Goal: Task Accomplishment & Management: Manage account settings

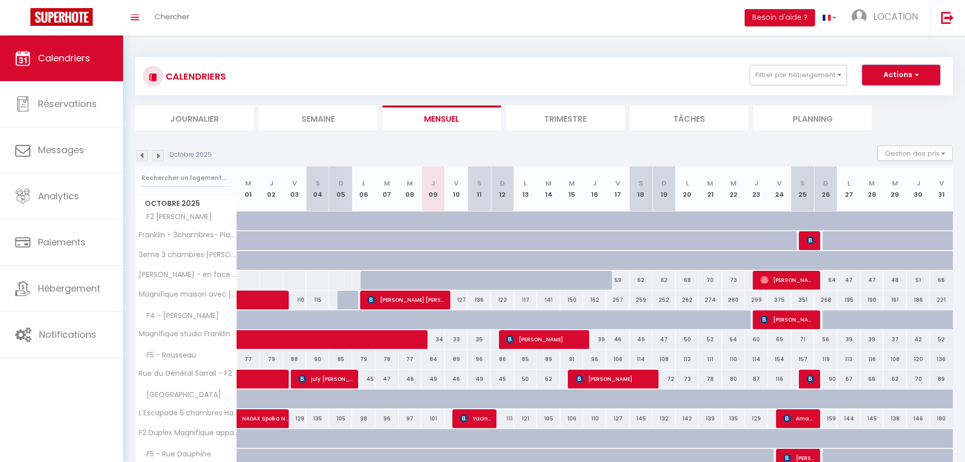
click at [903, 67] on button "Actions" at bounding box center [901, 75] width 78 height 20
click at [811, 71] on button "Filtrer par hébergement" at bounding box center [798, 75] width 97 height 20
click at [649, 73] on div "CALENDRIERS Filtrer par hébergement Effacer Sauvegarder Actions Nouvelle réserv…" at bounding box center [544, 76] width 803 height 23
click at [890, 20] on span "LOCATION" at bounding box center [895, 16] width 45 height 13
click at [787, 52] on div "CALENDRIERS Filtrer par hébergement Effacer Sauvegarder Actions Nouvelle réserv…" at bounding box center [544, 355] width 818 height 614
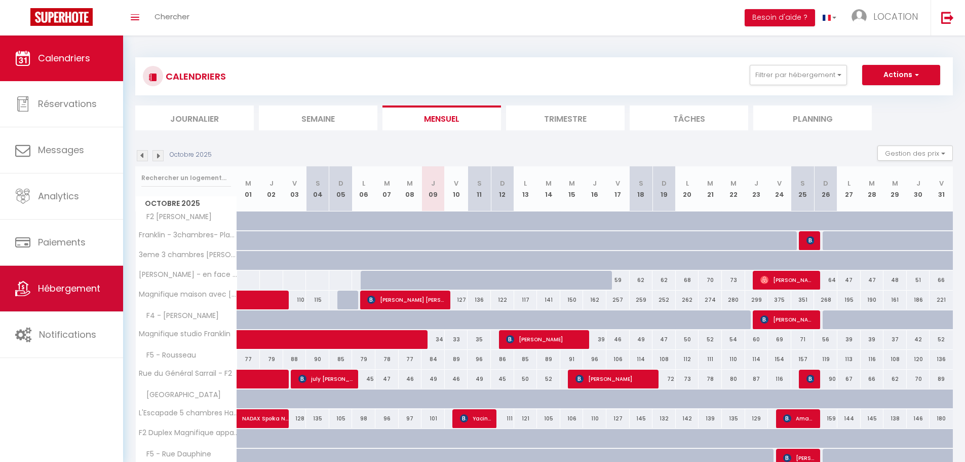
click at [85, 289] on span "Hébergement" at bounding box center [69, 288] width 62 height 13
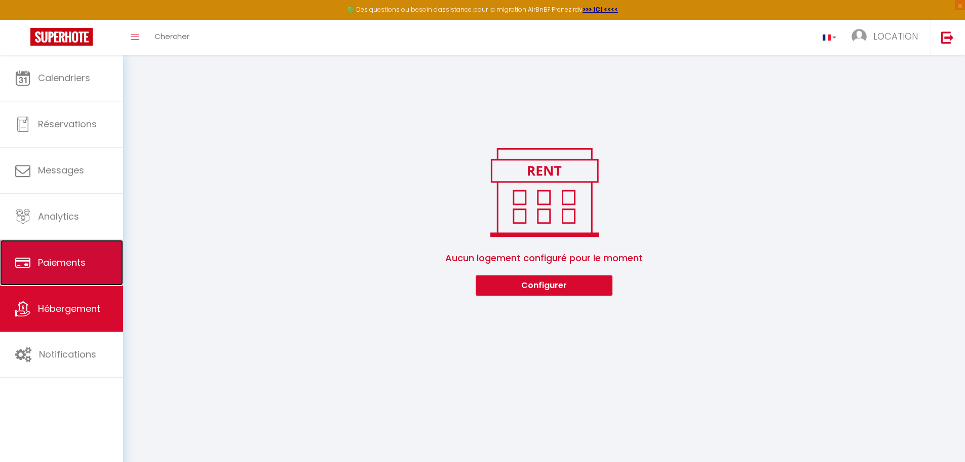
click at [96, 254] on link "Paiements" at bounding box center [61, 263] width 123 height 46
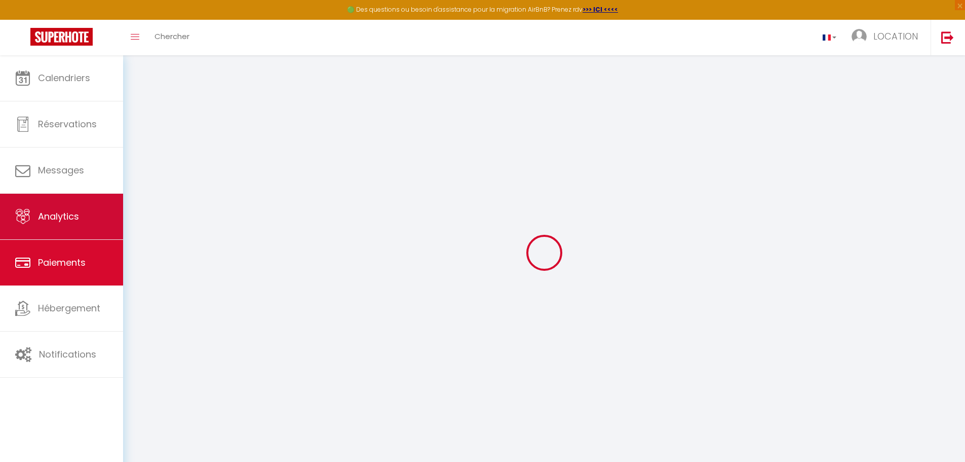
select select "2"
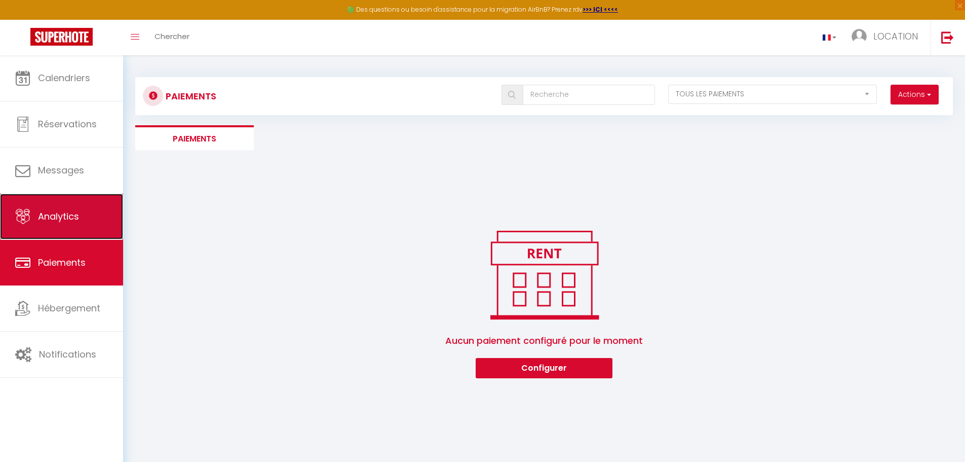
click at [93, 218] on link "Analytics" at bounding box center [61, 217] width 123 height 46
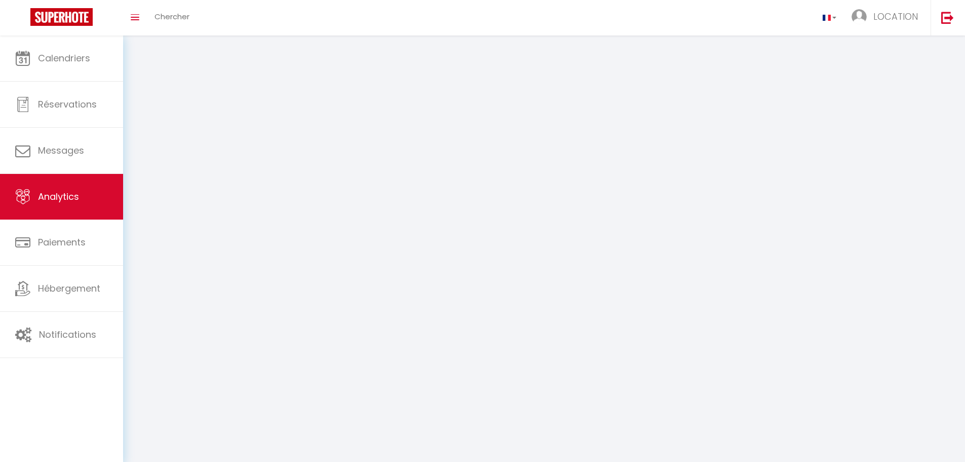
select select "2025"
select select "10"
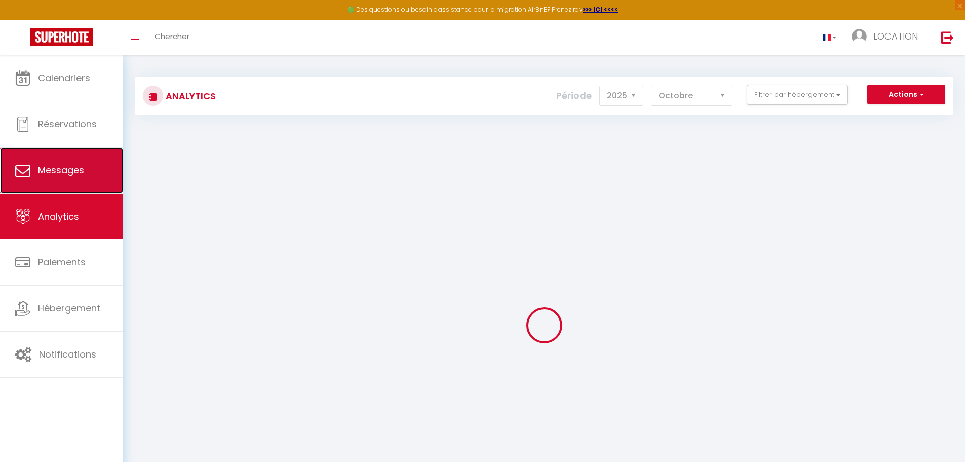
click at [85, 149] on link "Messages" at bounding box center [61, 170] width 123 height 46
select select "message"
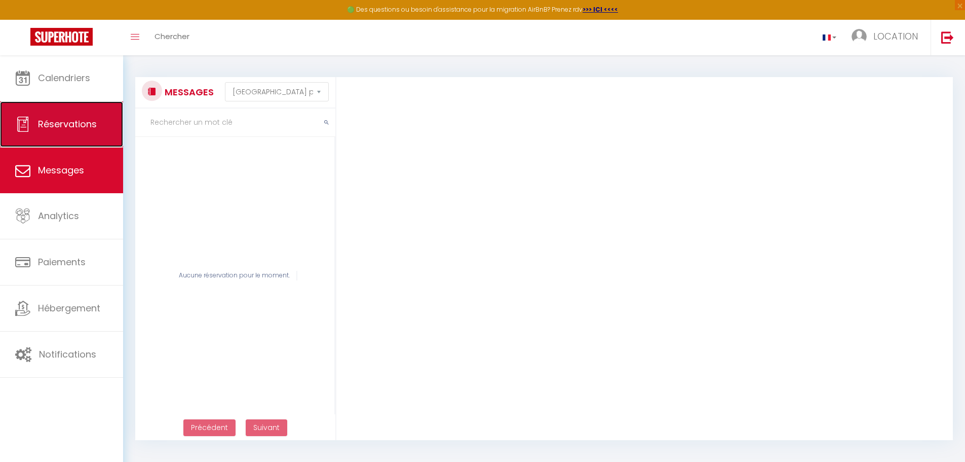
click at [73, 135] on link "Réservations" at bounding box center [61, 124] width 123 height 46
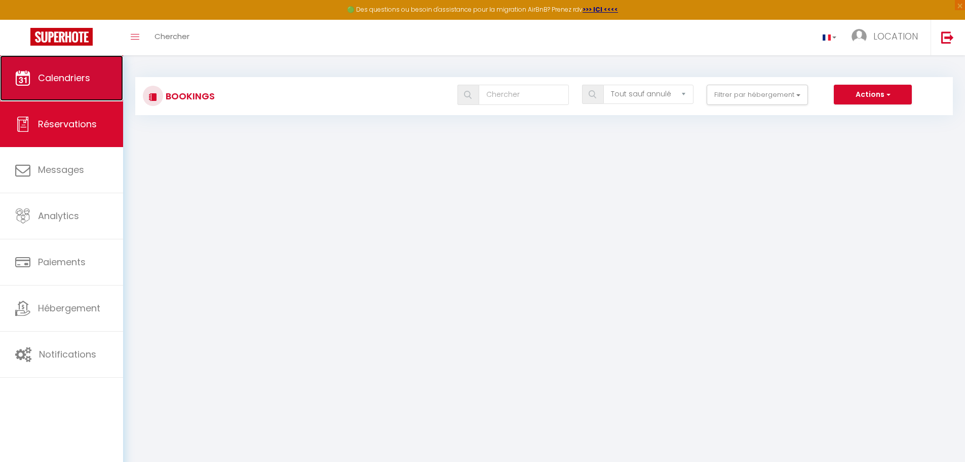
click at [88, 90] on link "Calendriers" at bounding box center [61, 78] width 123 height 46
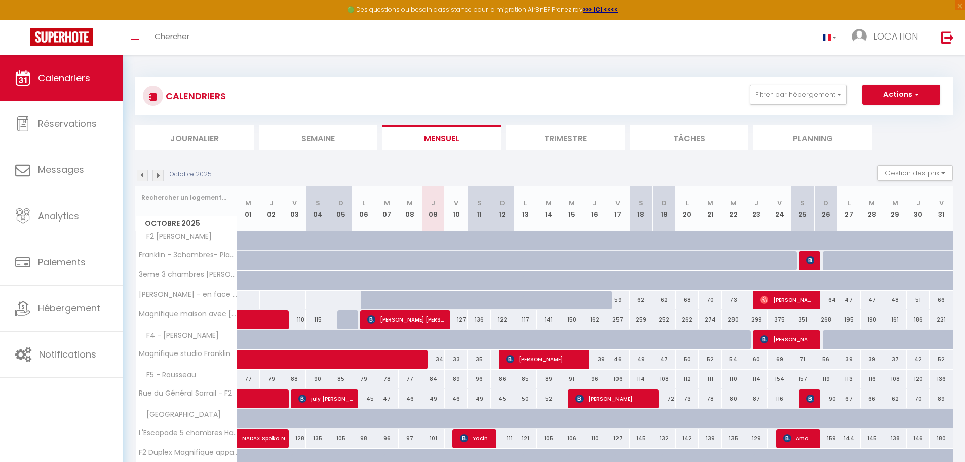
click at [806, 138] on li "Planning" at bounding box center [812, 137] width 119 height 25
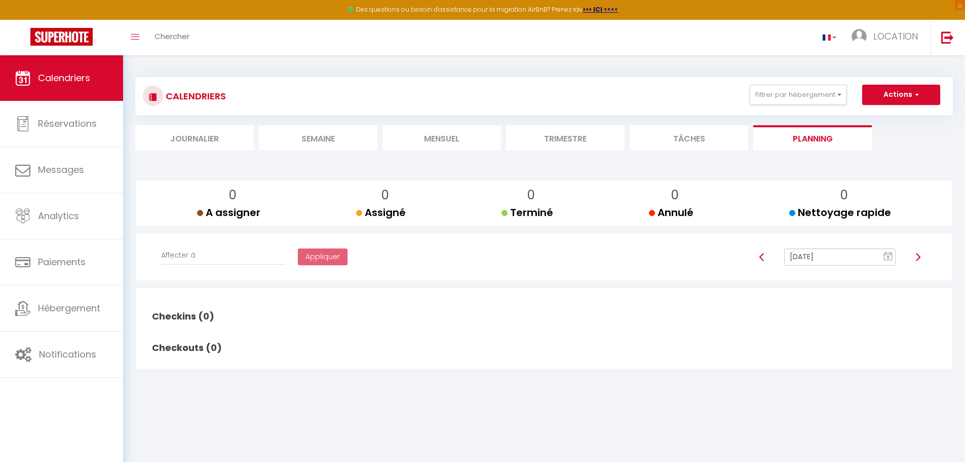
click at [690, 135] on li "Tâches" at bounding box center [689, 137] width 119 height 25
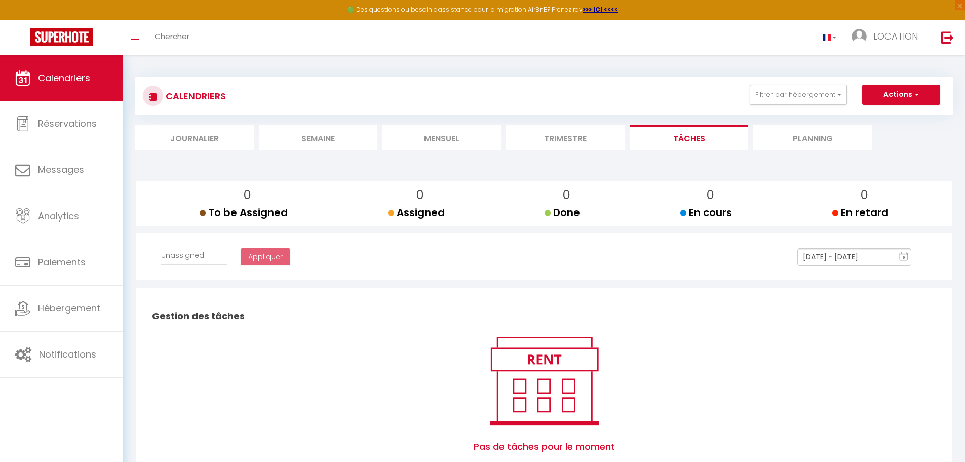
select select
click at [584, 141] on li "Trimestre" at bounding box center [565, 137] width 119 height 25
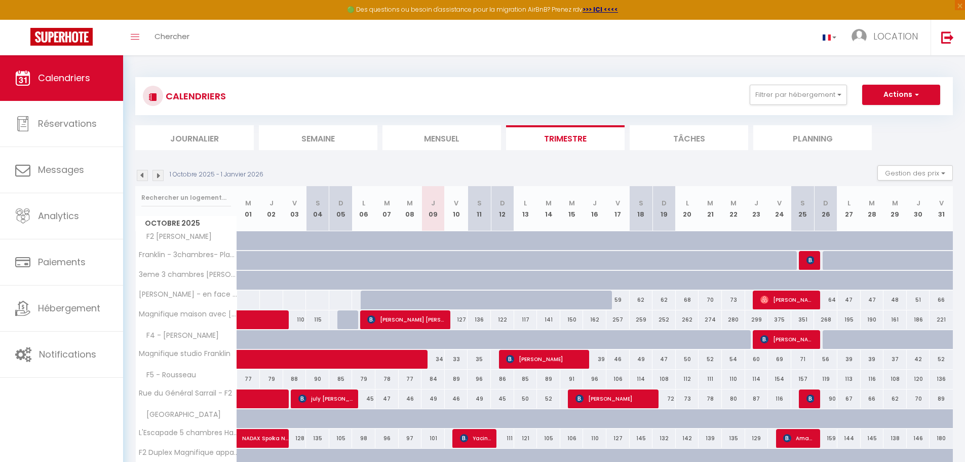
click at [636, 28] on div "Toggle menubar Chercher BUTTON LOCATION Paramètres" at bounding box center [515, 37] width 884 height 35
click at [947, 32] on img at bounding box center [947, 37] width 13 height 13
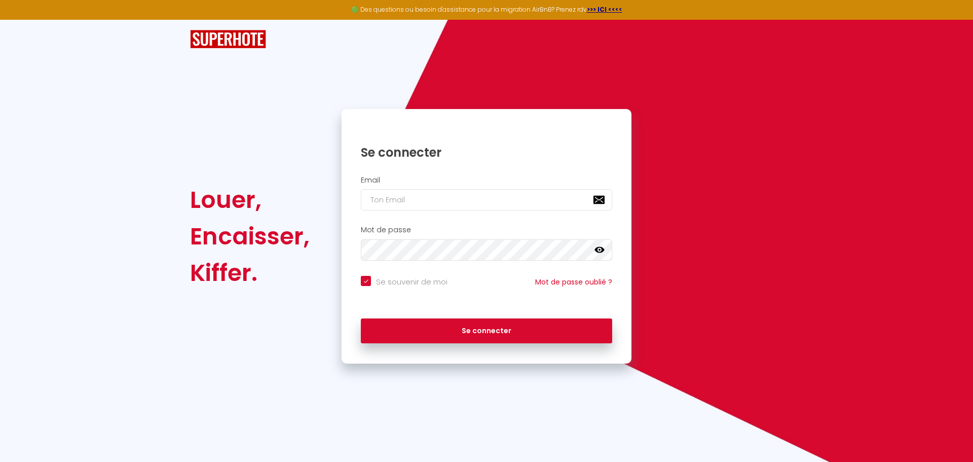
checkbox input "true"
type input "[EMAIL_ADDRESS][DOMAIN_NAME]"
checkbox input "true"
click at [511, 206] on input "[EMAIL_ADDRESS][DOMAIN_NAME]" at bounding box center [486, 199] width 251 height 21
click at [659, 194] on div "Louer, Encaisser, [PERSON_NAME]. Se connecter Email [EMAIL_ADDRESS][DOMAIN_NAME…" at bounding box center [486, 236] width 606 height 254
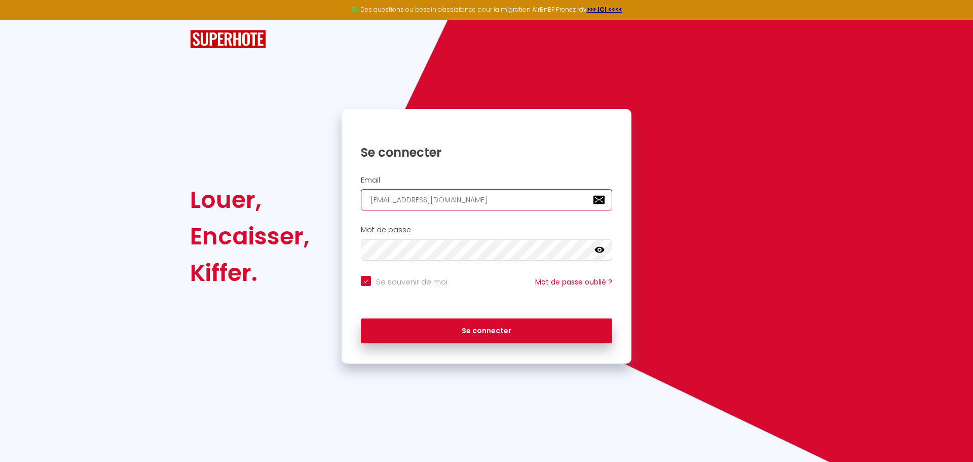
drag, startPoint x: 529, startPoint y: 199, endPoint x: 57, endPoint y: 47, distance: 496.6
click at [57, 47] on div "Louer, Encaisser, [PERSON_NAME]. Se connecter Email [EMAIL_ADDRESS][DOMAIN_NAME…" at bounding box center [486, 192] width 973 height 344
checkbox input "true"
type input "l"
checkbox input "true"
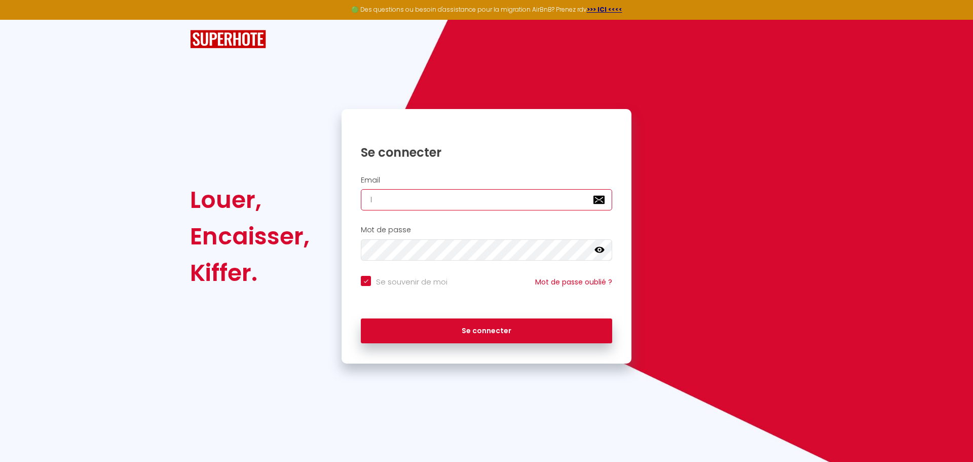
type input "la"
checkbox input "true"
type input "lae"
checkbox input "true"
type input "laet"
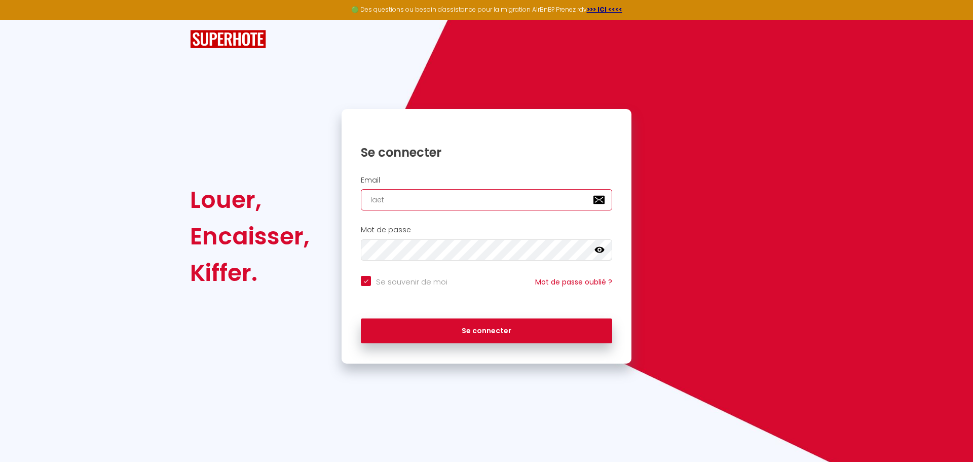
checkbox input "true"
type input "laeti"
checkbox input "true"
type input "laet"
checkbox input "true"
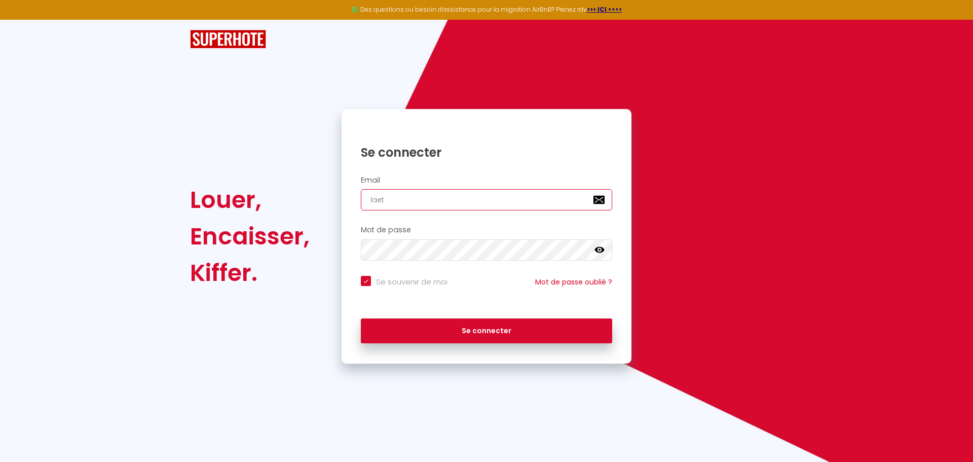
type input "laett"
checkbox input "true"
type input "laetti"
checkbox input "true"
type input "laettia"
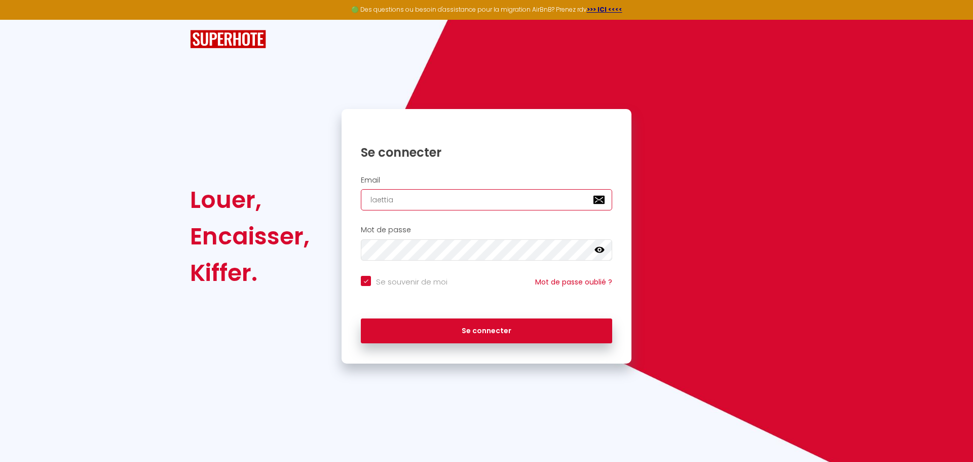
checkbox input "true"
type input "laettia."
checkbox input "true"
type input "laettia.c"
checkbox input "true"
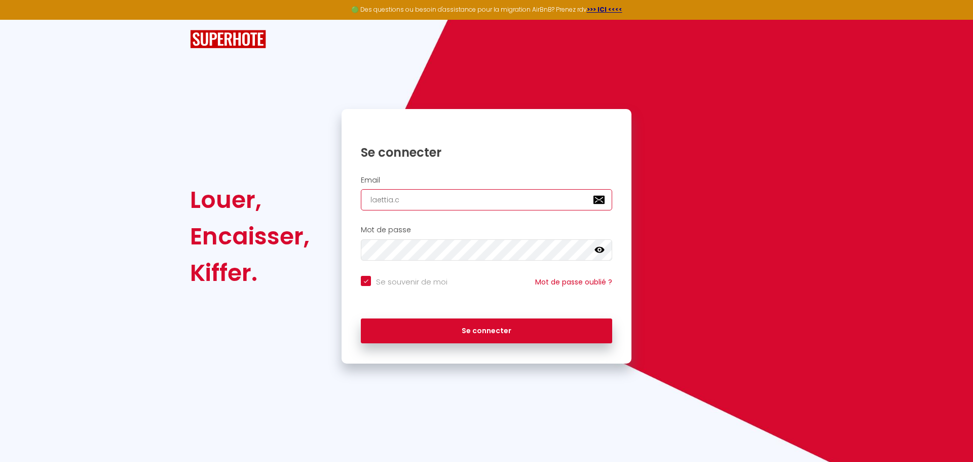
type input "laettia.cr"
checkbox input "true"
type input "laettia.cro"
checkbox input "true"
type input "laettia.croc"
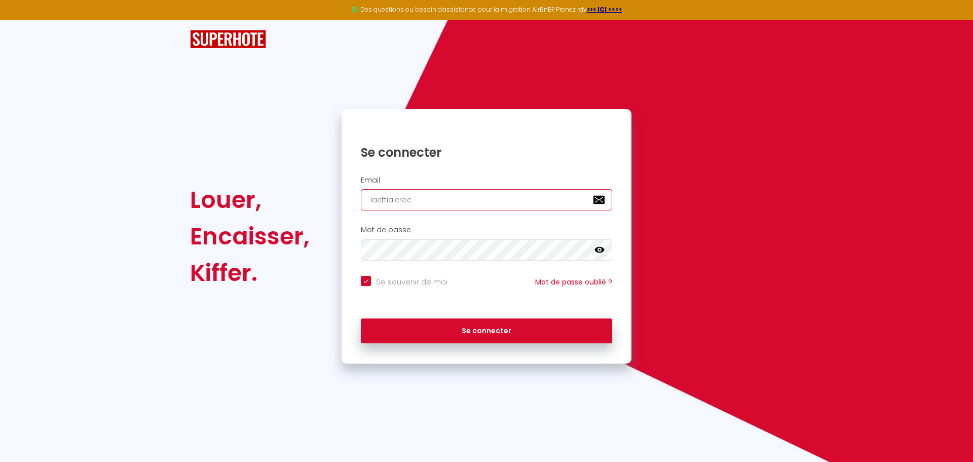
checkbox input "true"
type input "laettia.croch"
checkbox input "true"
type input "laettia.croche"
checkbox input "true"
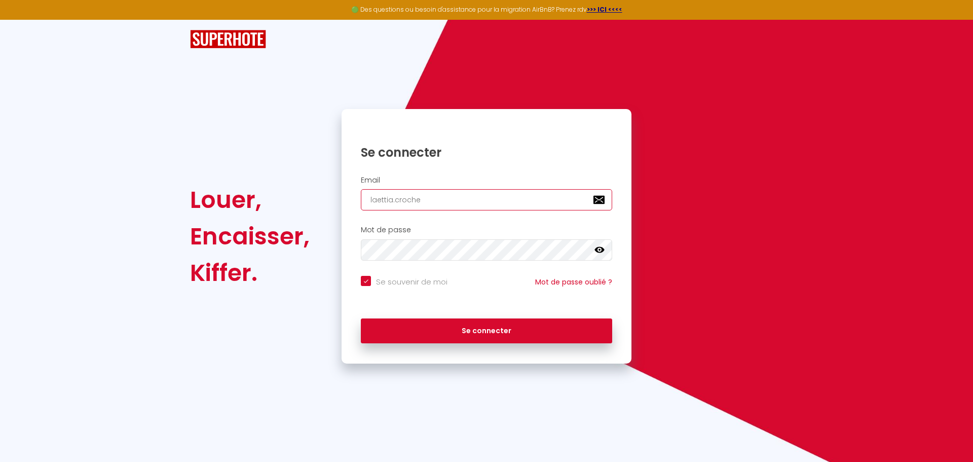
type input "laettia.crochem"
checkbox input "true"
type input "laettia.crochemo"
checkbox input "true"
type input "laettia.crochemor"
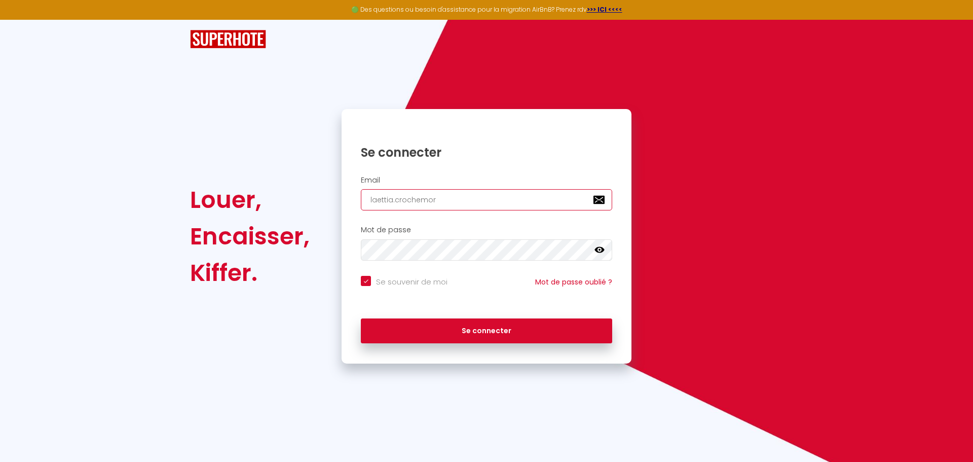
checkbox input "true"
type input "laettia.crochemore"
checkbox input "true"
type input "laettia.crochemore@"
checkbox input "true"
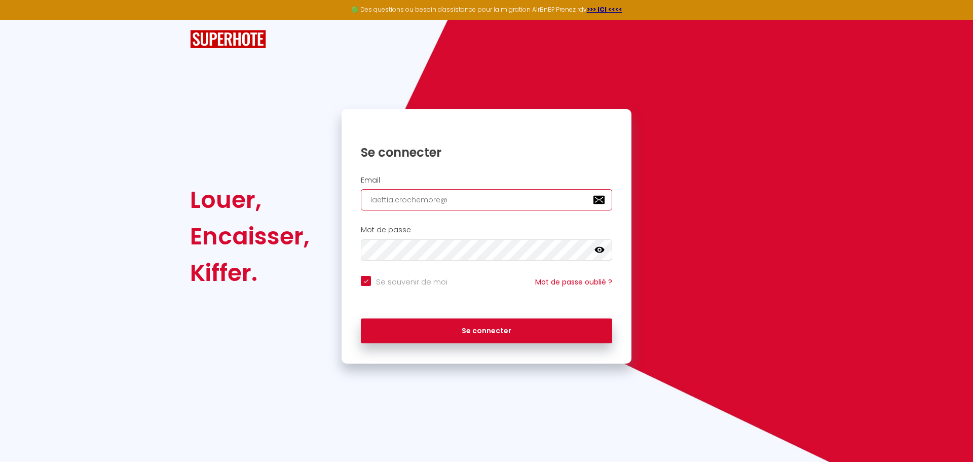
type input "laettia.crochemore@e"
checkbox input "true"
type input "laettia.crochemore@er"
checkbox input "true"
type input "laettia.crochemore@era"
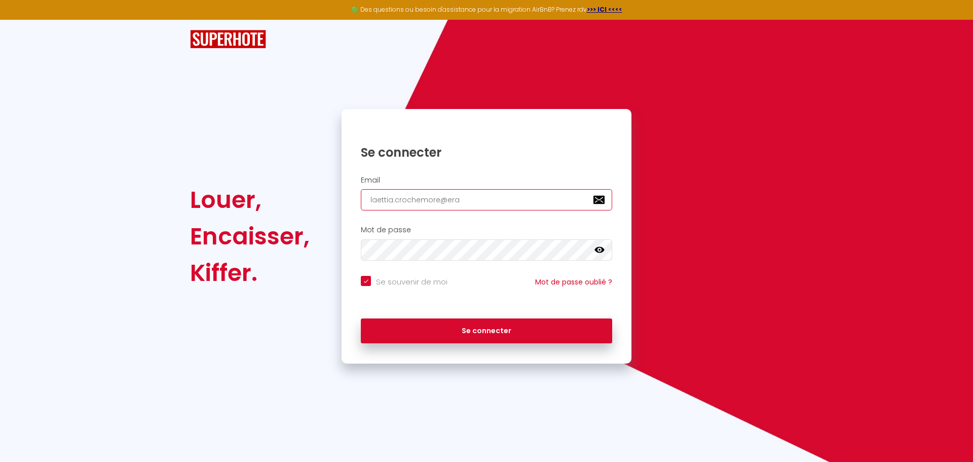
checkbox input "true"
type input "laettia.crochemore@erai"
checkbox input "true"
type input "laettia.crochemore@eraim"
checkbox input "true"
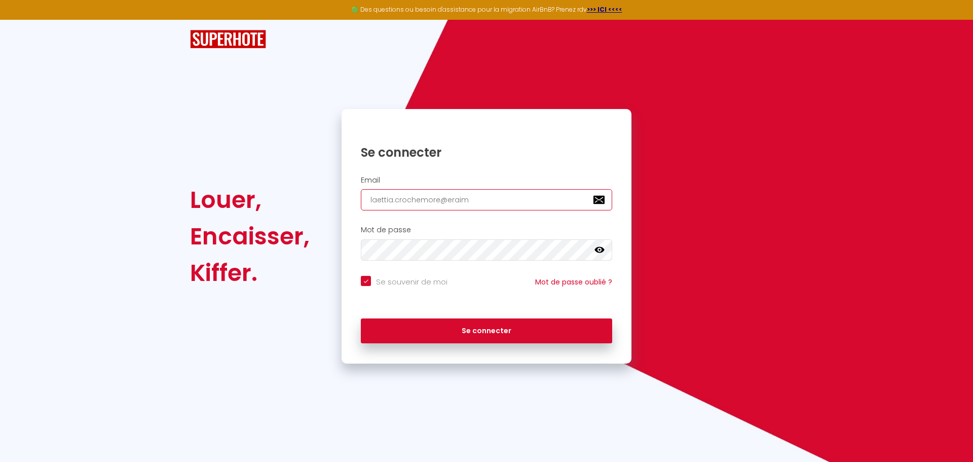
type input "laettia.crochemore@eraimm"
checkbox input "true"
type input "laettia.crochemore@eraimmo"
checkbox input "true"
type input "laettia.crochemore@eraimmo."
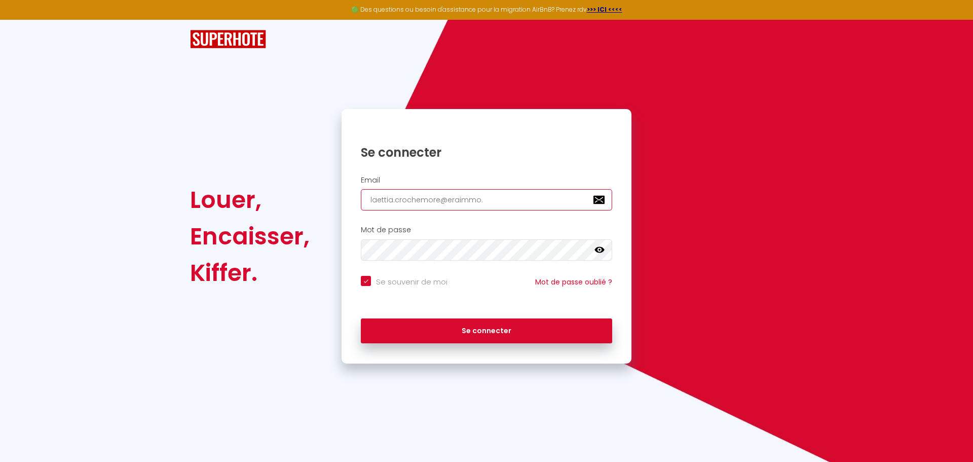
checkbox input "true"
type input "laettia.crochemore@eraimmo.f"
checkbox input "true"
type input "laettia.crochemore@eraimmo.fr"
checkbox input "true"
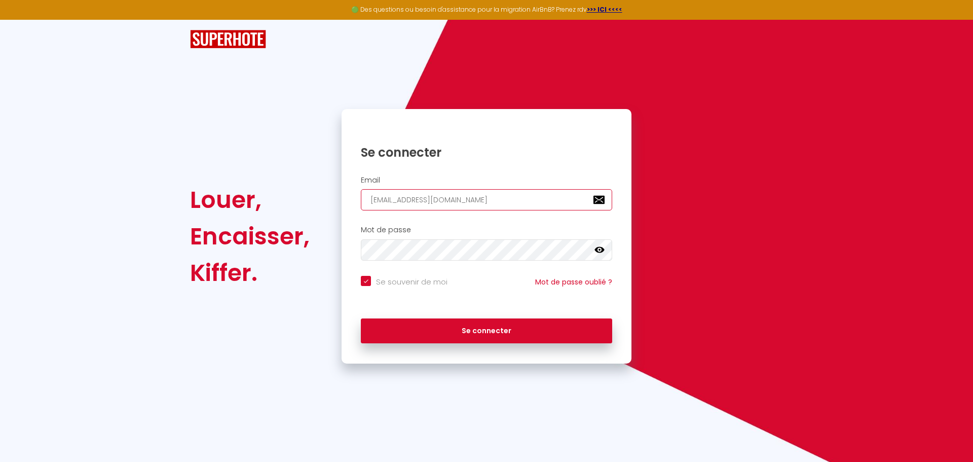
type input "laettia.crochemore@eraimmo.fr"
click at [364, 239] on div "Mot de passe false" at bounding box center [486, 242] width 277 height 35
click at [603, 254] on icon at bounding box center [599, 250] width 10 height 10
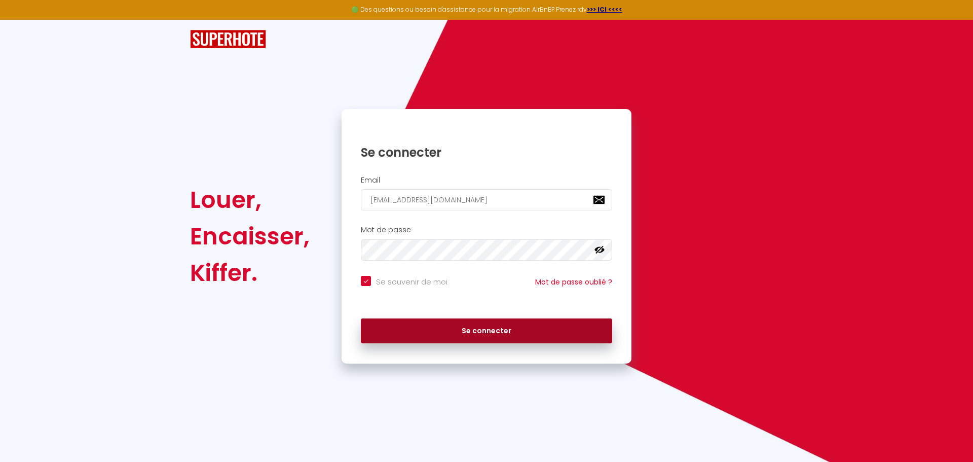
click at [473, 332] on button "Se connecter" at bounding box center [486, 330] width 251 height 25
click at [403, 323] on button "Se connecter" at bounding box center [486, 330] width 251 height 25
click at [379, 326] on button "Se connecter" at bounding box center [486, 330] width 251 height 25
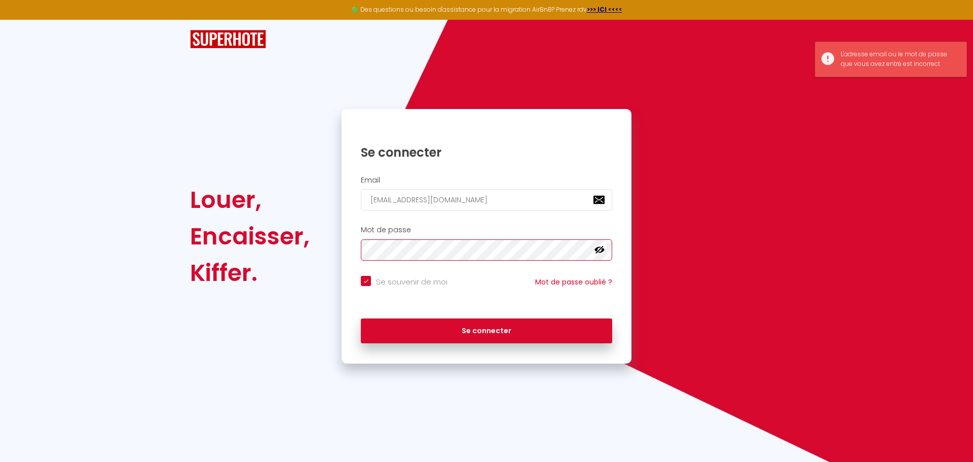
click at [358, 255] on div "Mot de passe false" at bounding box center [486, 242] width 277 height 35
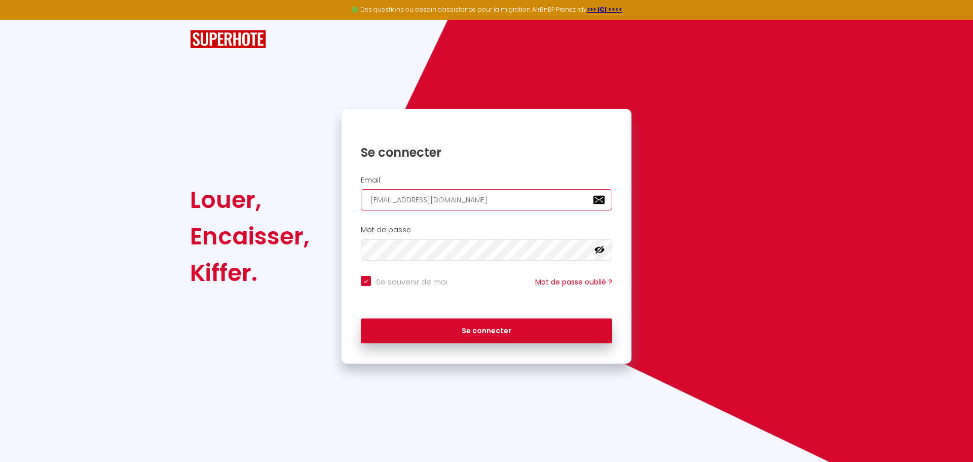
click at [436, 205] on input "laettia.crochemore@eraimmo.fr" at bounding box center [486, 199] width 251 height 21
click at [492, 211] on div "Email laettia.crochemore@eraimmo.fr" at bounding box center [486, 196] width 290 height 50
click at [541, 202] on input "laettia.crochemore@eraimmo.fr" at bounding box center [486, 199] width 251 height 21
click at [361, 318] on button "Se connecter" at bounding box center [486, 330] width 251 height 25
checkbox input "true"
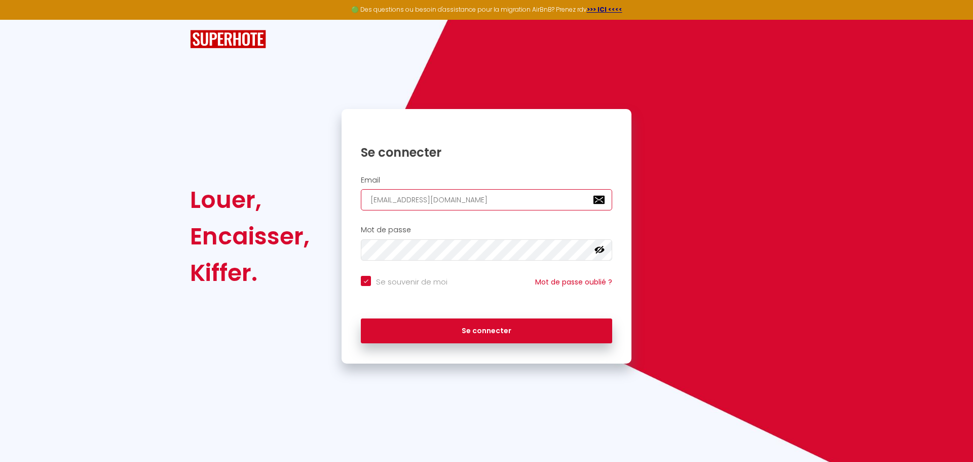
click at [383, 198] on input "laettia.crochemore@eraimmo.fr" at bounding box center [486, 199] width 251 height 21
type input "[EMAIL_ADDRESS][DOMAIN_NAME]"
checkbox input "true"
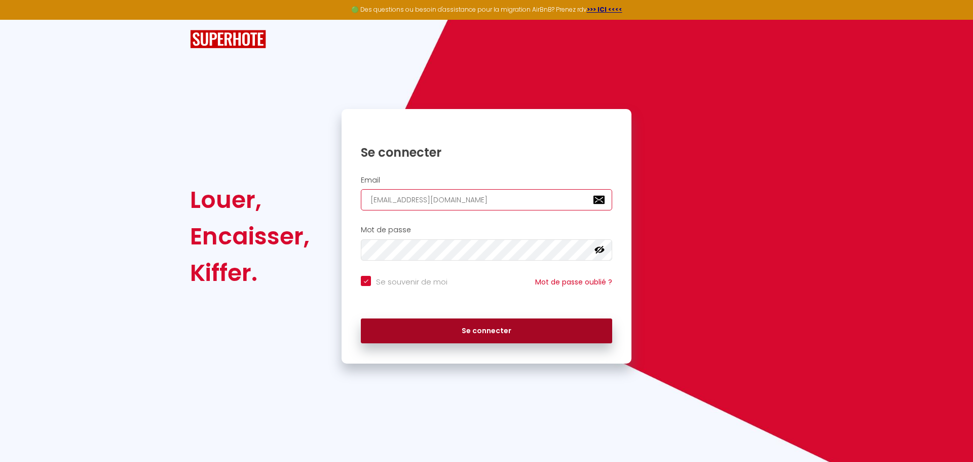
type input "[EMAIL_ADDRESS][DOMAIN_NAME]"
click at [413, 334] on button "Se connecter" at bounding box center [486, 330] width 251 height 25
checkbox input "true"
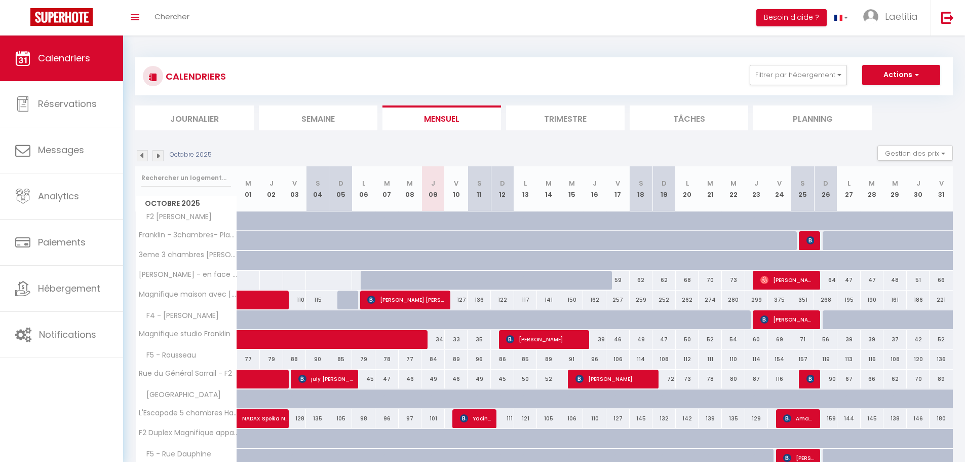
click at [855, 146] on div "Octobre 2025 Gestion des prix Nb Nuits minimum Règles Disponibilité" at bounding box center [544, 155] width 818 height 21
click at [513, 151] on div "Octobre 2025 Gestion des prix Nb Nuits minimum Règles Disponibilité" at bounding box center [544, 155] width 818 height 21
click at [144, 22] on link "Toggle menubar" at bounding box center [135, 17] width 24 height 35
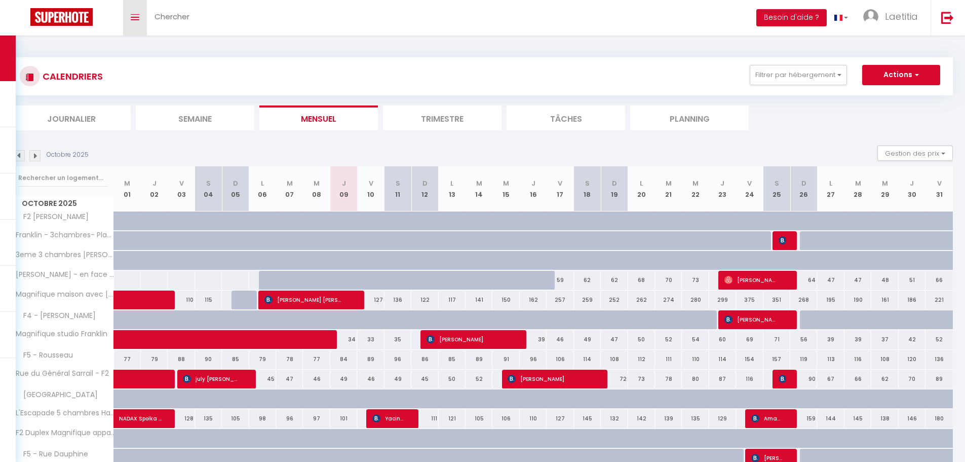
click at [145, 20] on link "Toggle menubar" at bounding box center [135, 17] width 24 height 35
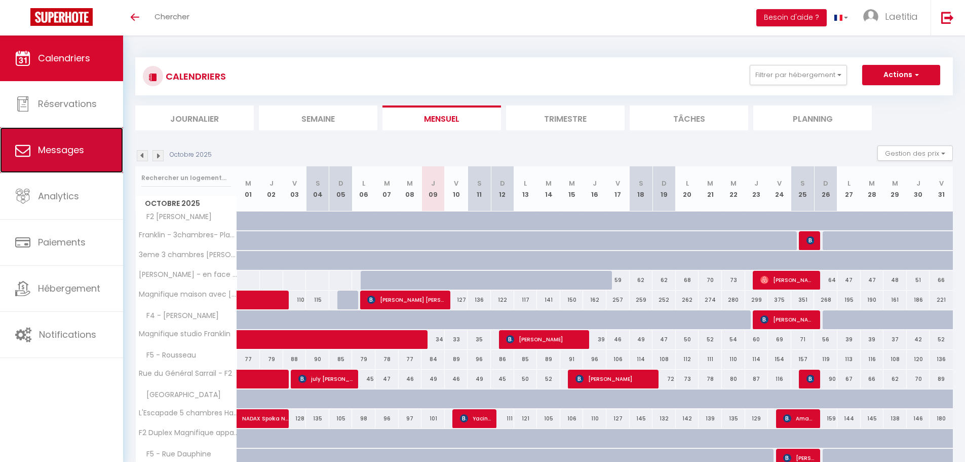
click at [105, 166] on link "Messages" at bounding box center [61, 150] width 123 height 46
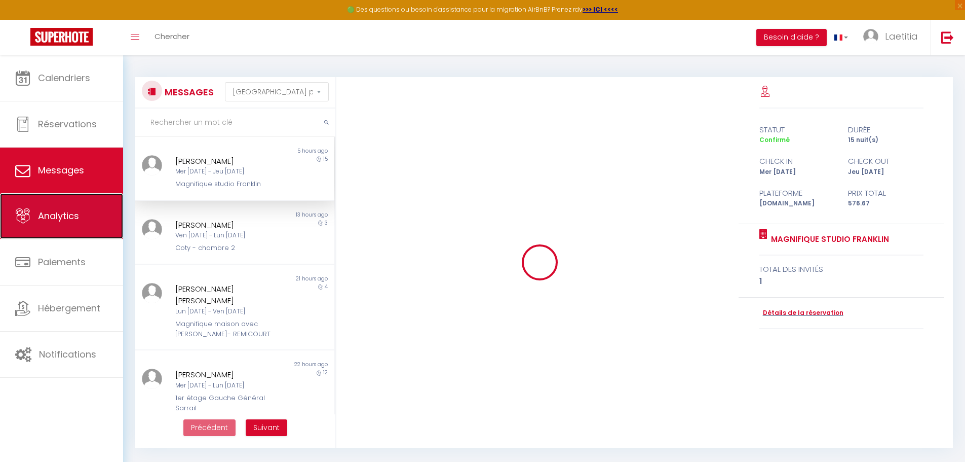
click at [71, 212] on span "Analytics" at bounding box center [58, 215] width 41 height 13
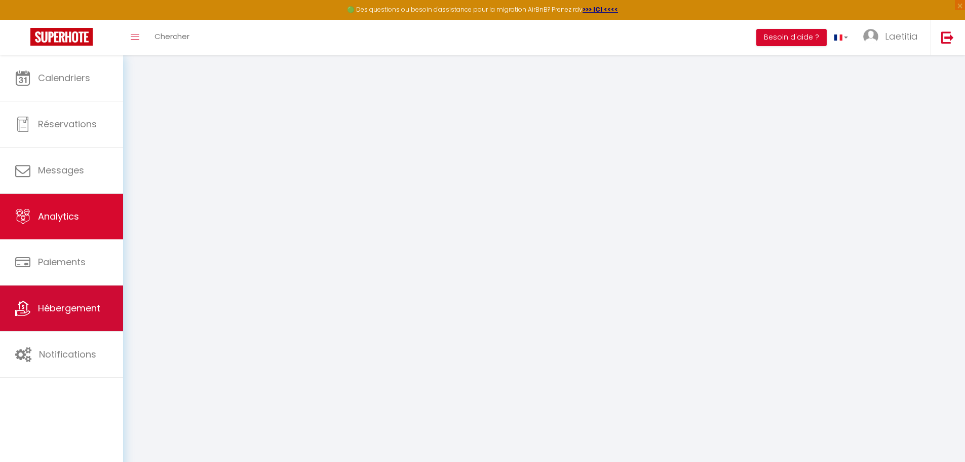
select select "2025"
select select "10"
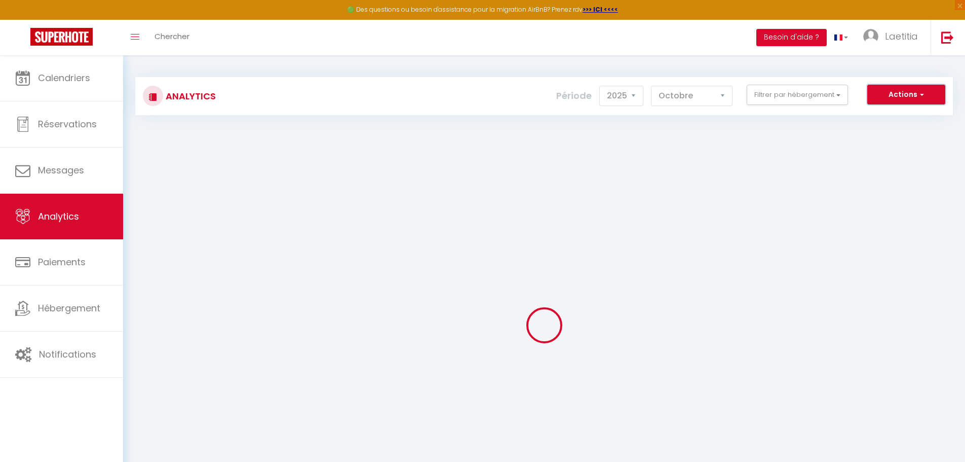
click at [915, 101] on button "Actions" at bounding box center [906, 95] width 78 height 20
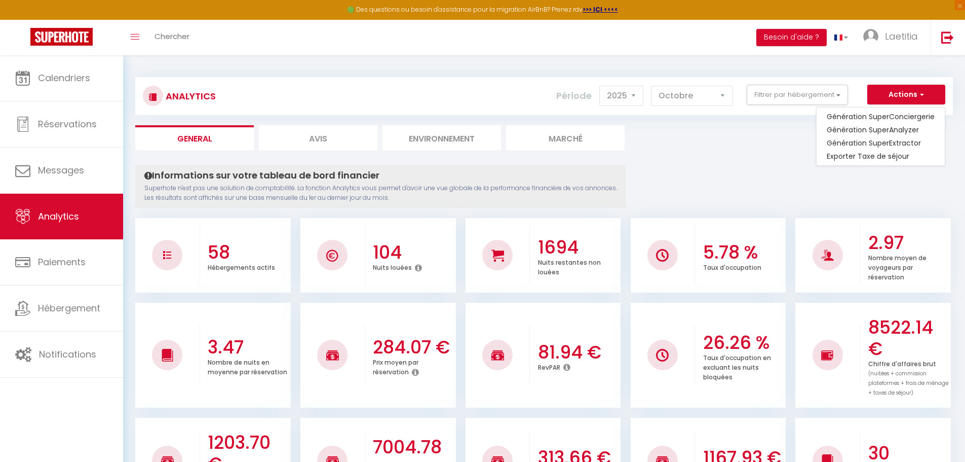
click at [461, 136] on li "Environnement" at bounding box center [442, 137] width 119 height 25
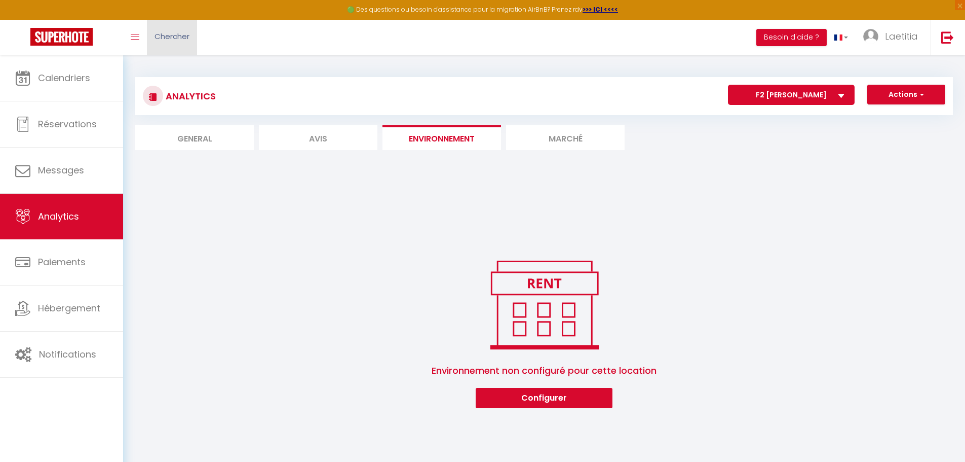
click at [171, 38] on span "Chercher" at bounding box center [172, 36] width 35 height 11
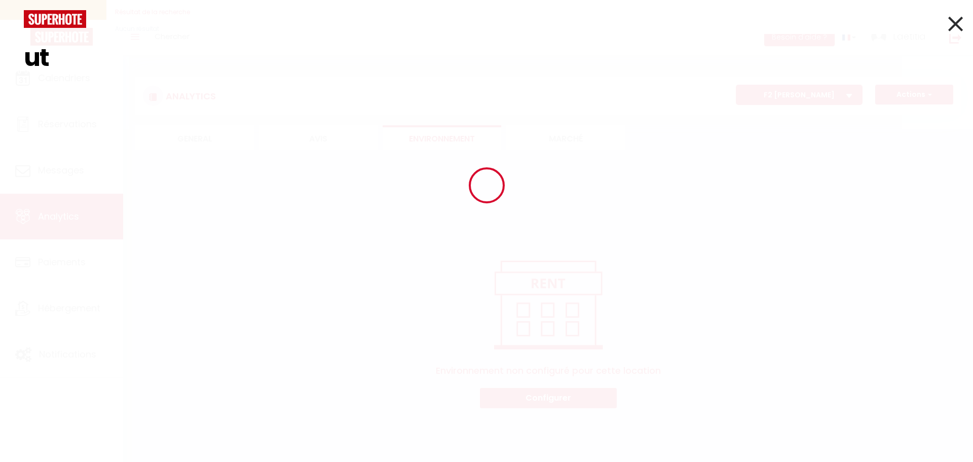
type input "u"
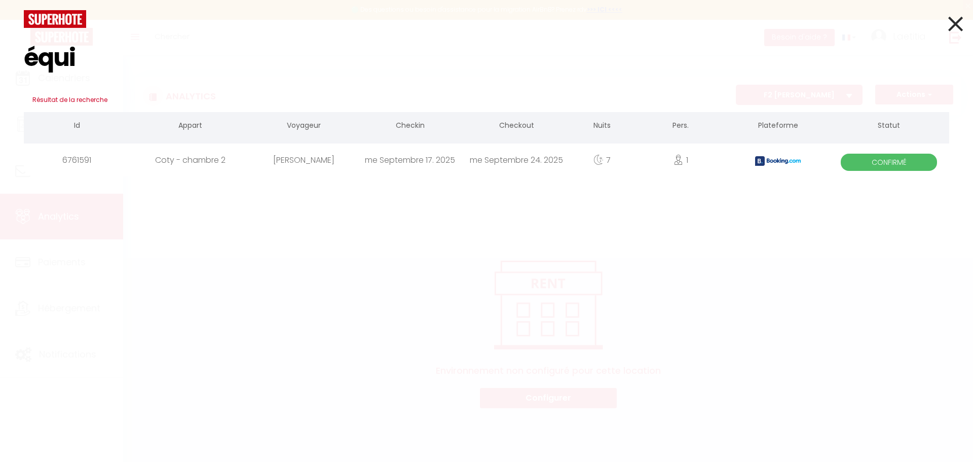
type input "équi"
click at [952, 26] on icon at bounding box center [955, 23] width 15 height 25
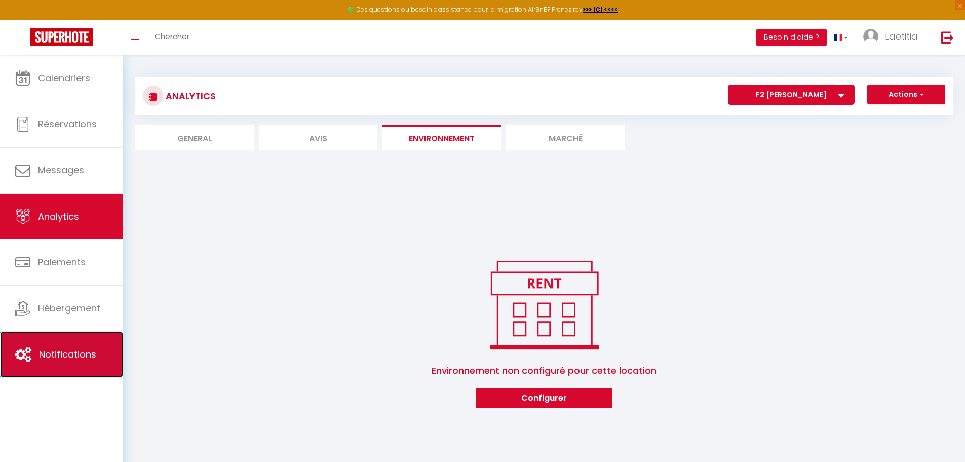
click at [49, 347] on link "Notifications" at bounding box center [61, 354] width 123 height 46
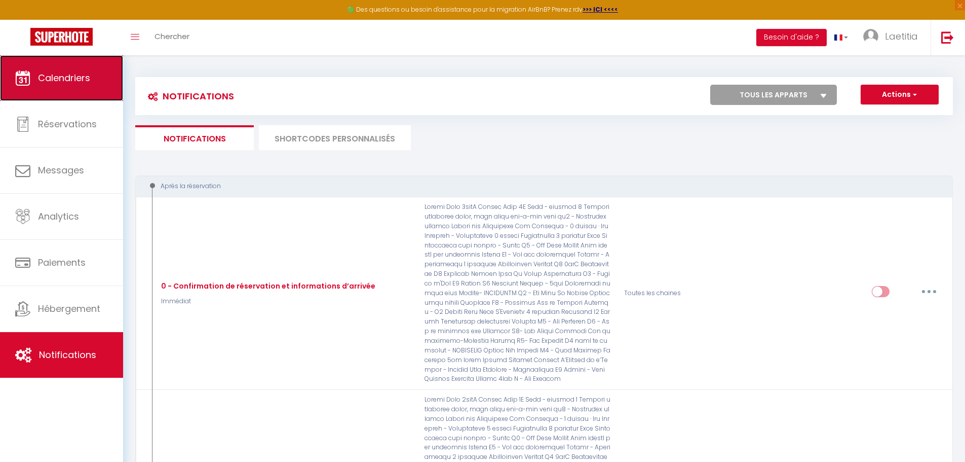
click at [95, 82] on link "Calendriers" at bounding box center [61, 78] width 123 height 46
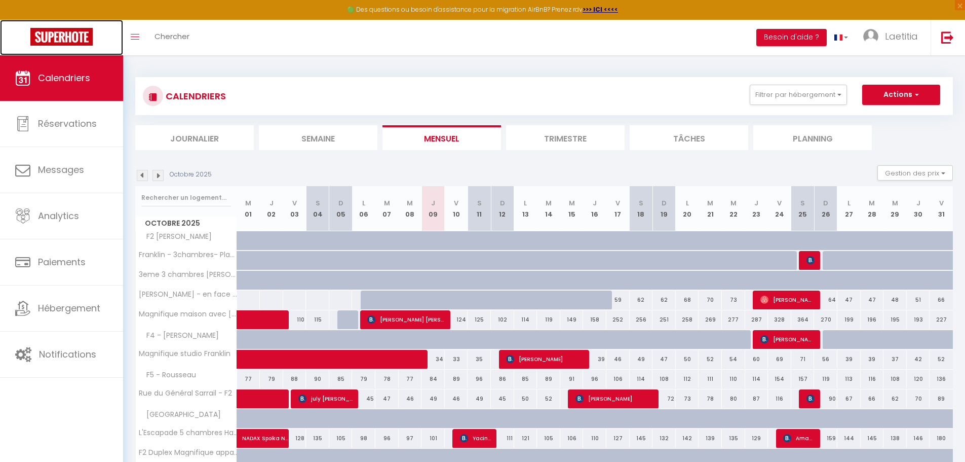
click at [58, 39] on img at bounding box center [61, 37] width 62 height 18
click at [81, 33] on img at bounding box center [61, 37] width 62 height 18
click at [130, 36] on link "Toggle menubar" at bounding box center [135, 37] width 24 height 35
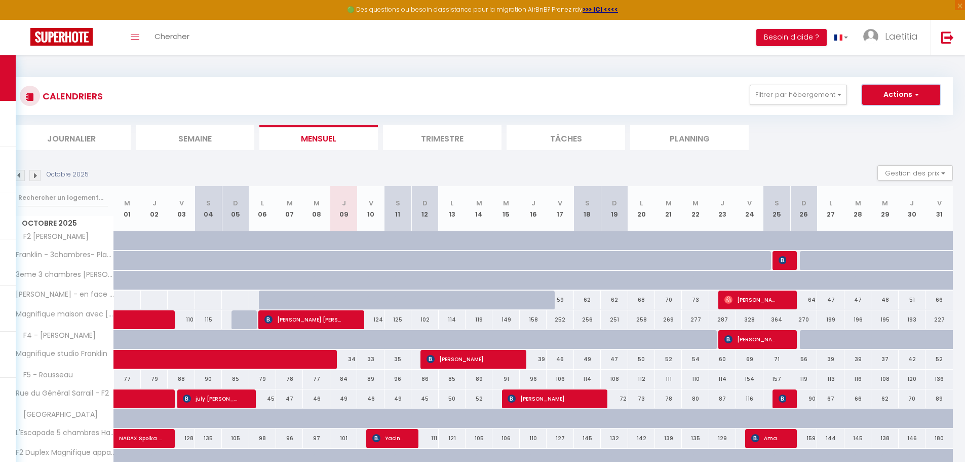
click at [903, 91] on button "Actions" at bounding box center [901, 95] width 78 height 20
click at [824, 161] on section "Octobre 2025 Gestion des prix Nb Nuits minimum Règles Disponibilité Octobre 202…" at bounding box center [482, 418] width 941 height 526
click at [135, 34] on icon "Toggle menubar" at bounding box center [135, 37] width 9 height 6
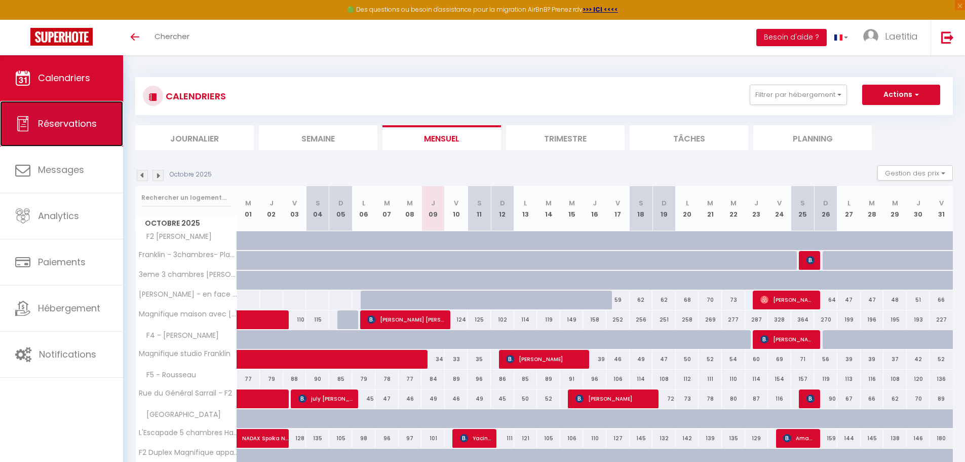
click at [85, 125] on span "Réservations" at bounding box center [67, 123] width 59 height 13
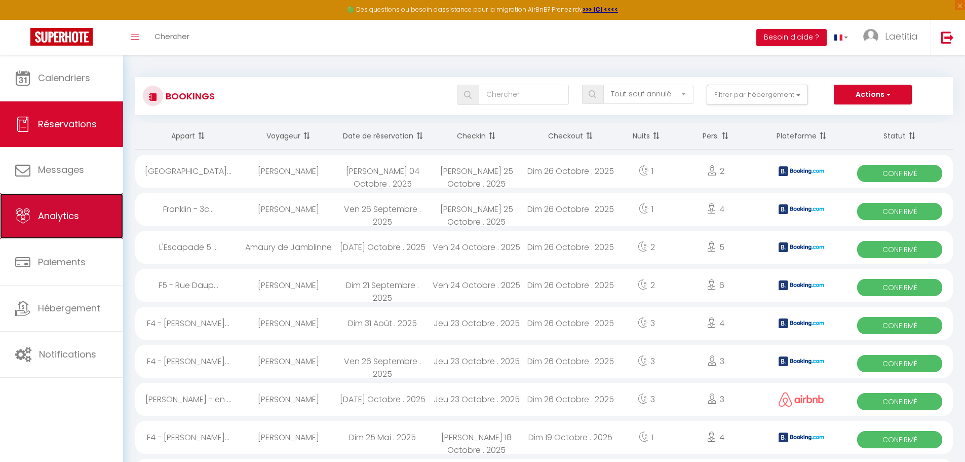
click at [37, 216] on link "Analytics" at bounding box center [61, 216] width 123 height 46
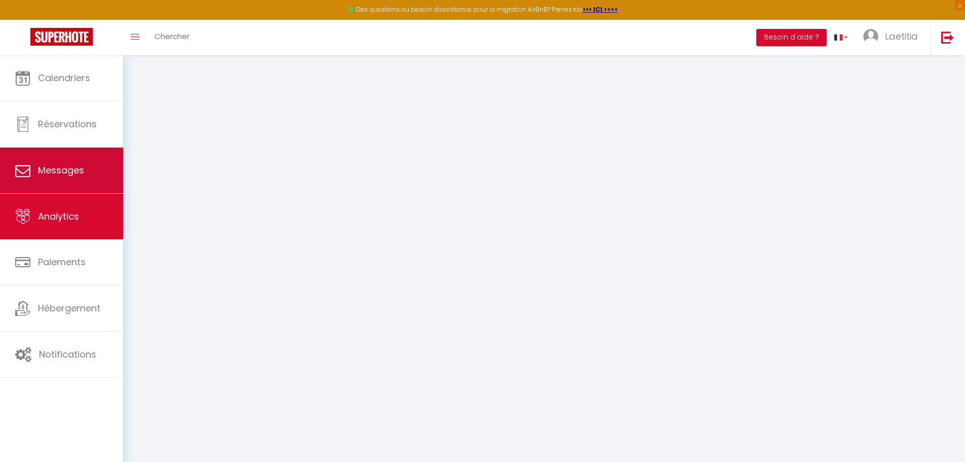
select select "2025"
select select "10"
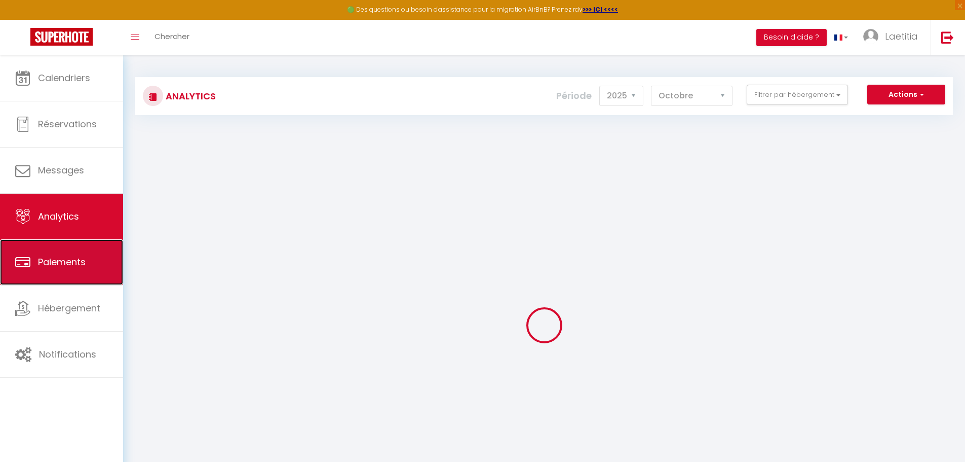
click at [70, 266] on span "Paiements" at bounding box center [62, 261] width 48 height 13
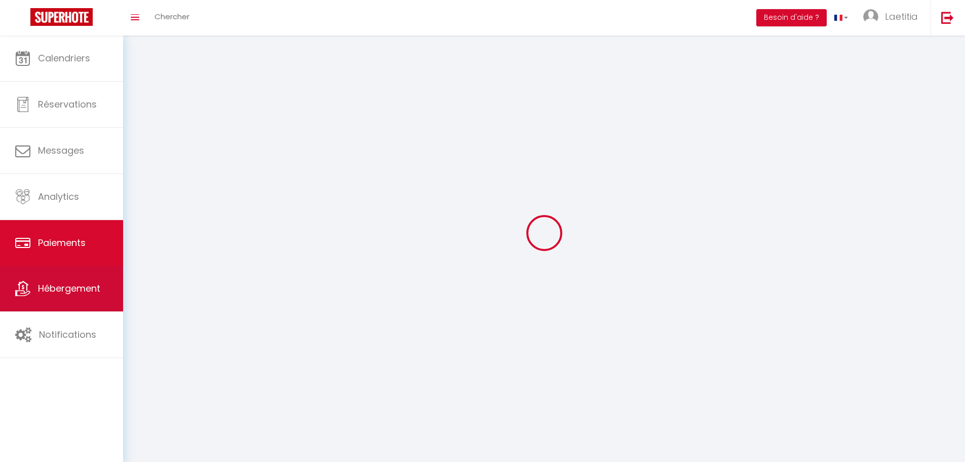
select select "2"
select select "0"
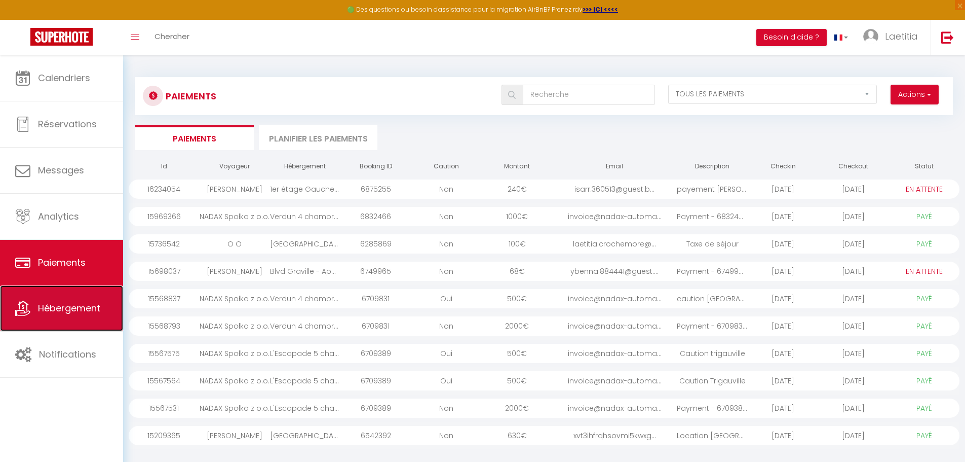
click at [63, 312] on span "Hébergement" at bounding box center [69, 307] width 62 height 13
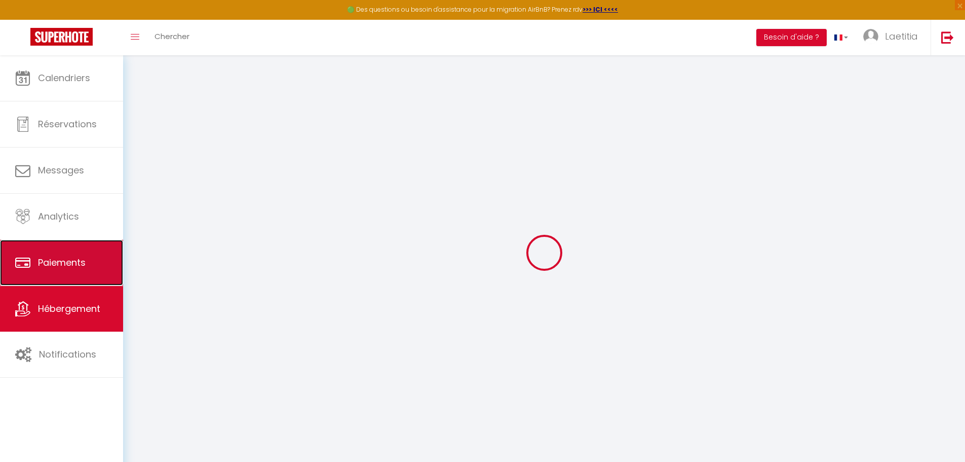
click at [74, 272] on link "Paiements" at bounding box center [61, 263] width 123 height 46
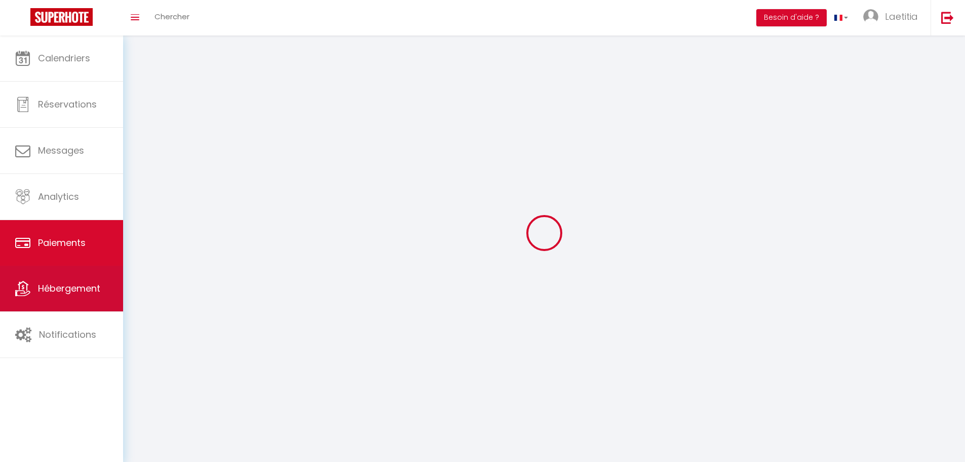
select select "2"
select select "0"
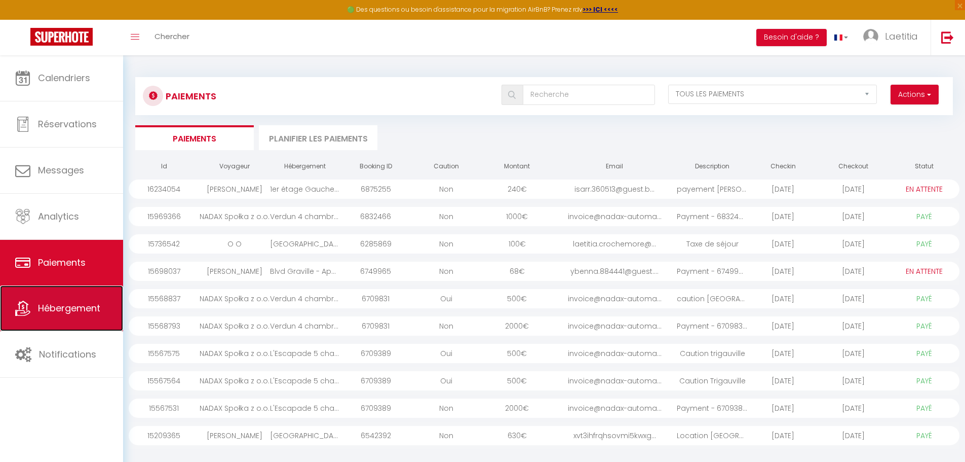
click at [66, 312] on span "Hébergement" at bounding box center [69, 307] width 62 height 13
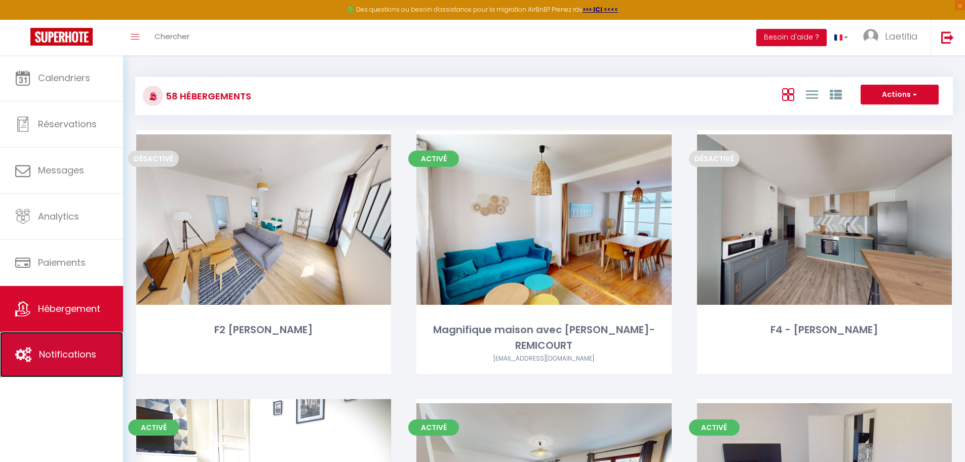
click at [48, 337] on link "Notifications" at bounding box center [61, 354] width 123 height 46
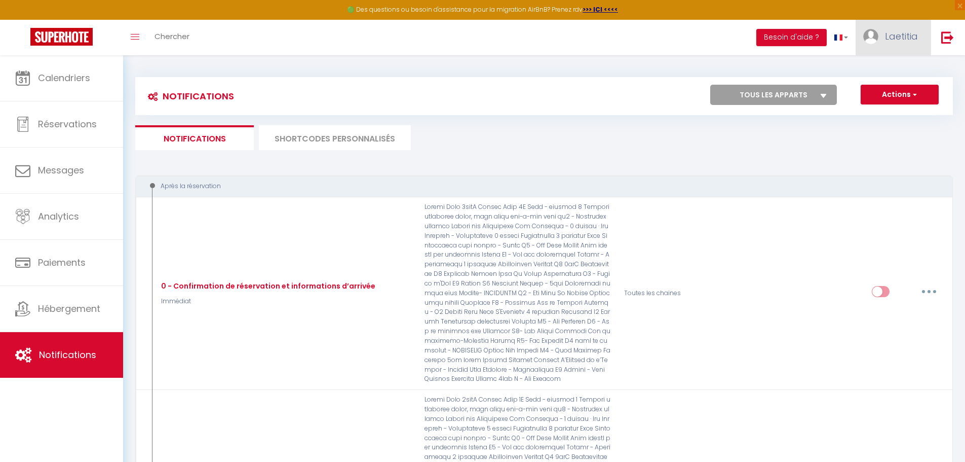
click at [909, 29] on link "Laetitia" at bounding box center [893, 37] width 75 height 35
click at [892, 88] on link "Équipe" at bounding box center [890, 88] width 75 height 17
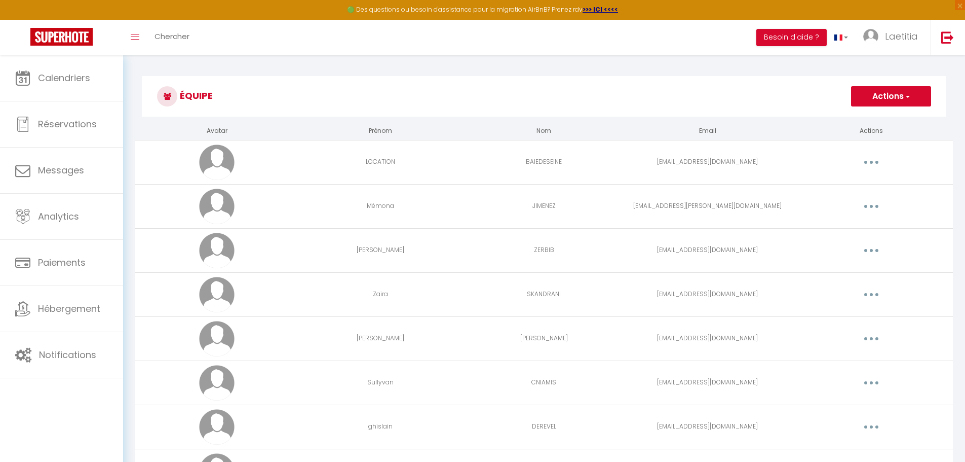
click at [902, 95] on button "Actions" at bounding box center [891, 96] width 80 height 20
click at [880, 120] on link "Ajouter un nouvel utilisateur" at bounding box center [871, 118] width 120 height 13
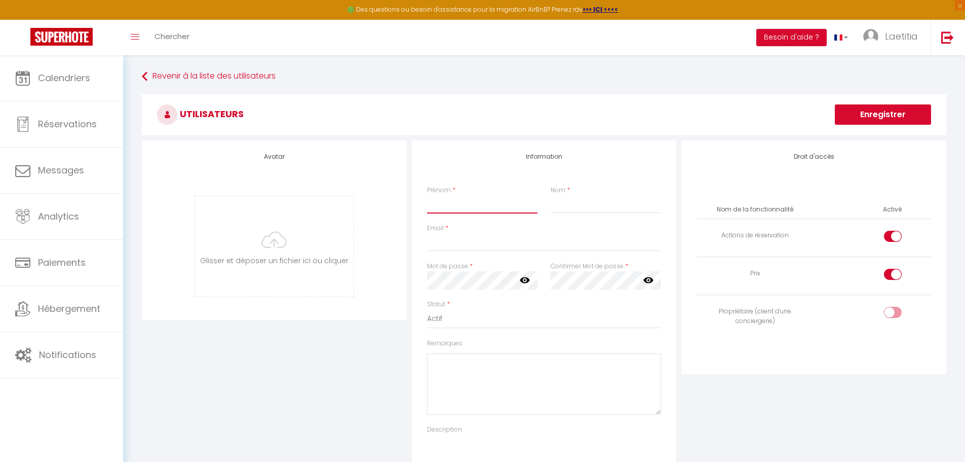
drag, startPoint x: 473, startPoint y: 209, endPoint x: 484, endPoint y: 207, distance: 11.3
click at [473, 209] on input "Prénom" at bounding box center [482, 204] width 110 height 18
type input "clean"
click at [587, 209] on input "Nom" at bounding box center [606, 204] width 110 height 18
type input "eco"
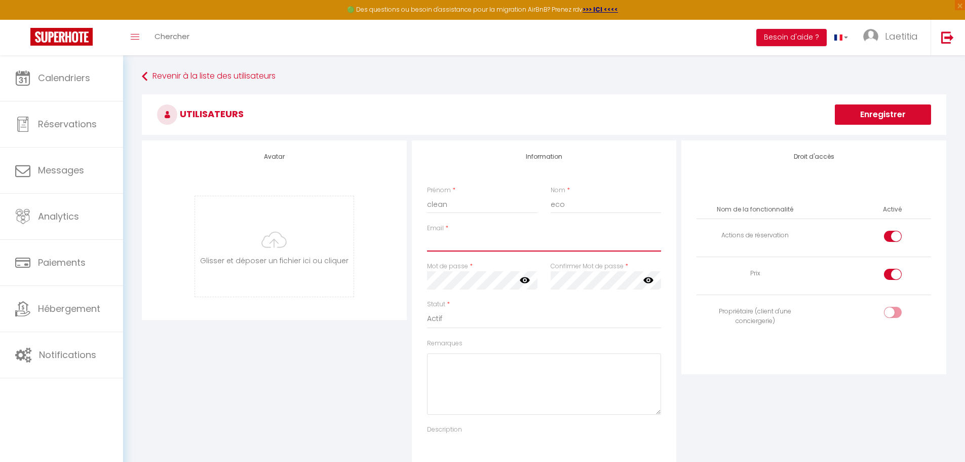
click at [454, 247] on input "Email" at bounding box center [544, 242] width 235 height 18
type input "[EMAIL_ADDRESS][DOMAIN_NAME]"
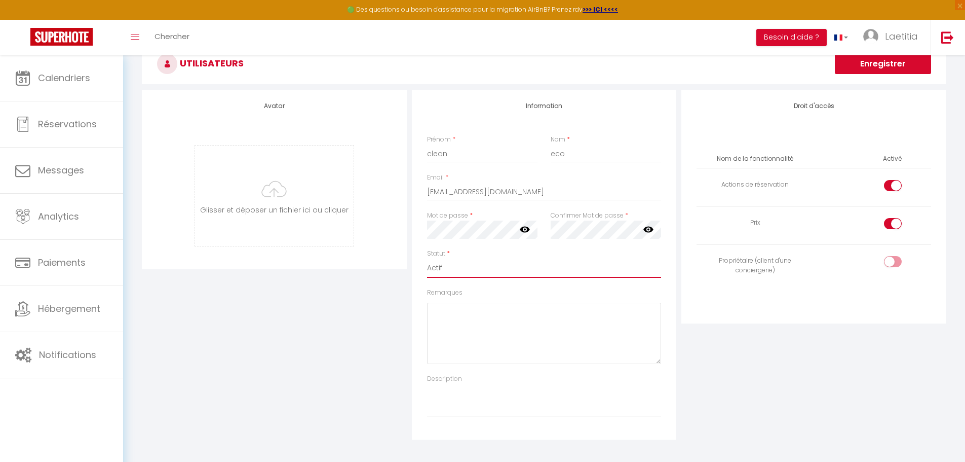
click at [499, 270] on select "Actif Inactif" at bounding box center [544, 267] width 235 height 19
click at [498, 258] on select "Actif Inactif" at bounding box center [544, 267] width 235 height 19
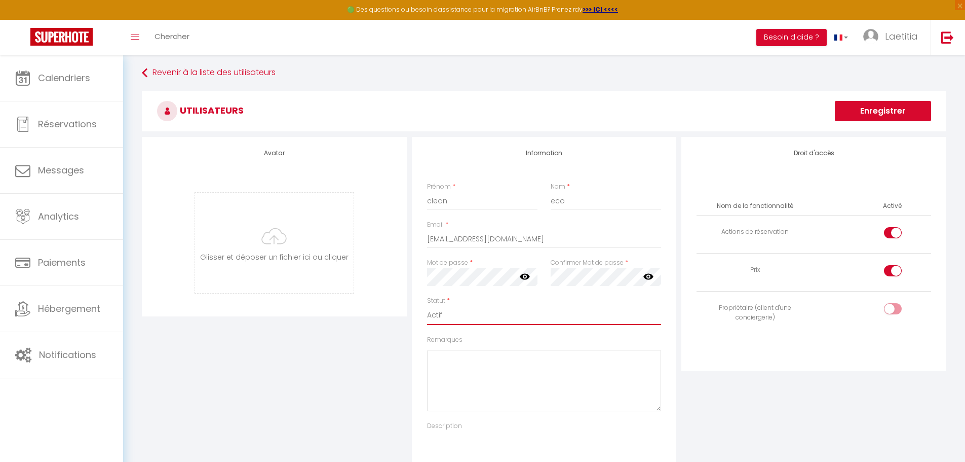
scroll to position [0, 0]
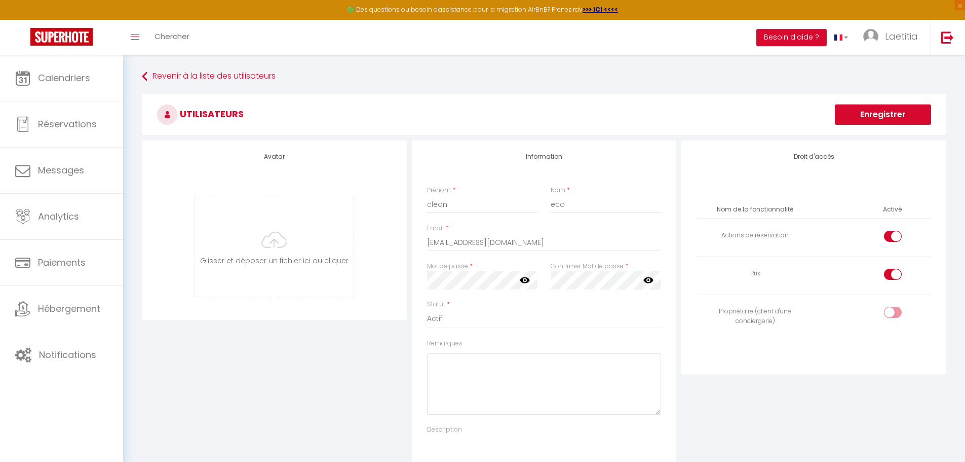
drag, startPoint x: 899, startPoint y: 207, endPoint x: 898, endPoint y: 212, distance: 5.6
click at [898, 212] on th "Activé" at bounding box center [892, 210] width 27 height 18
click at [904, 208] on th "Activé" at bounding box center [892, 210] width 27 height 18
click at [893, 211] on th "Activé" at bounding box center [892, 210] width 27 height 18
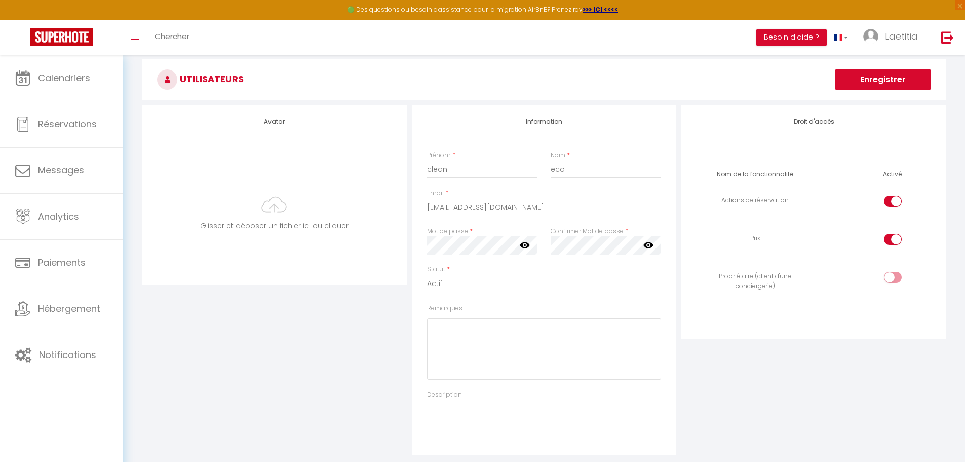
scroll to position [51, 0]
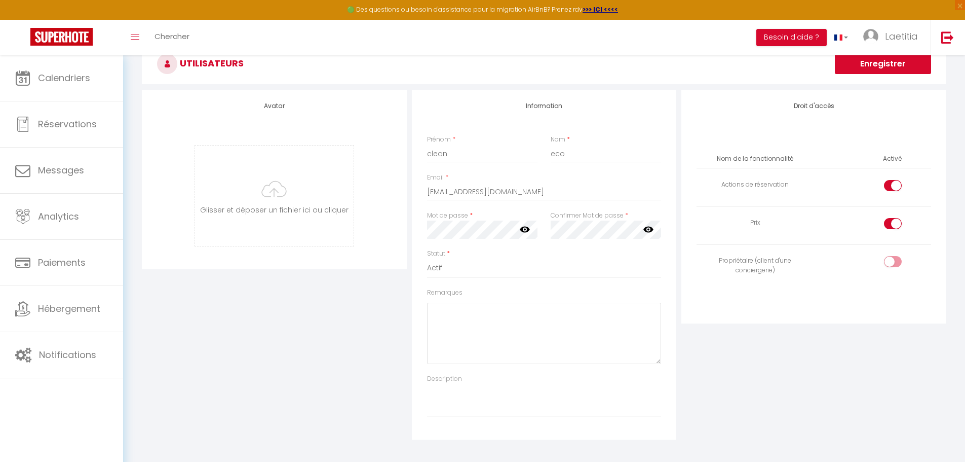
click at [897, 186] on input "checkbox" at bounding box center [902, 187] width 18 height 15
checkbox input "false"
click at [895, 261] on input "checkbox" at bounding box center [902, 263] width 18 height 15
checkbox input "true"
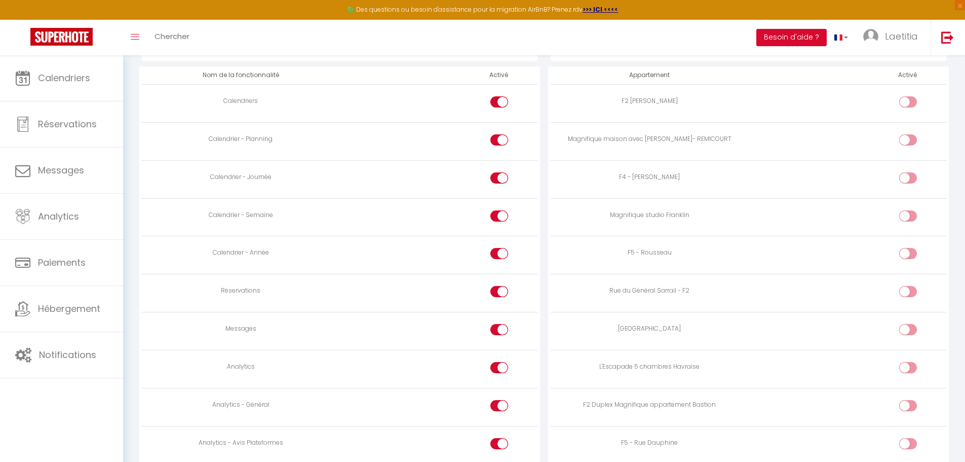
scroll to position [557, 0]
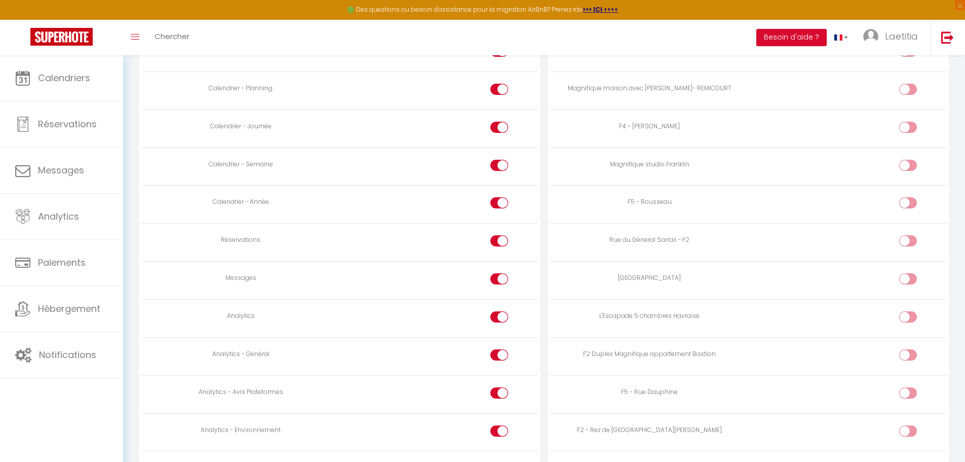
click at [502, 282] on input "checkbox" at bounding box center [508, 280] width 18 height 15
checkbox input "false"
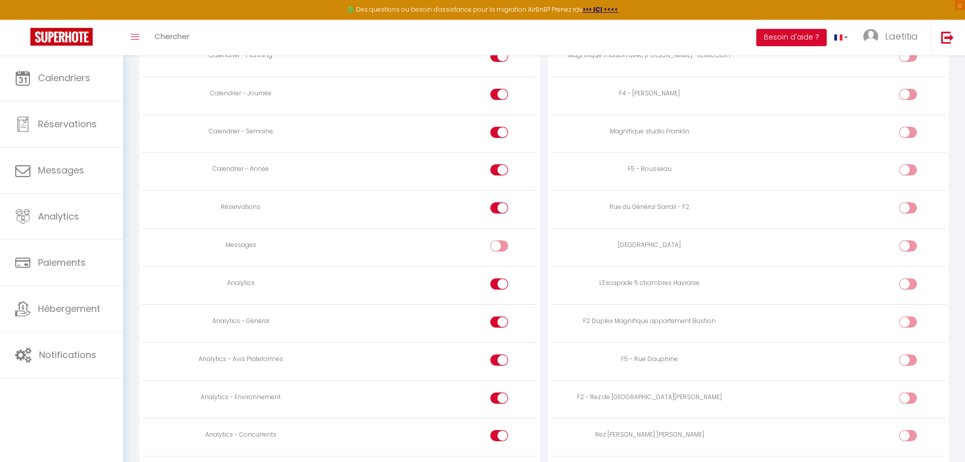
scroll to position [608, 0]
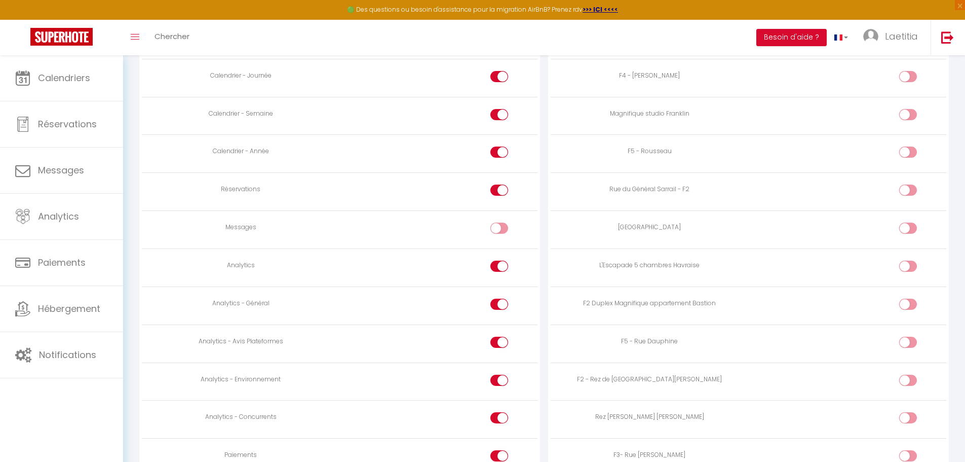
click at [496, 267] on div at bounding box center [499, 265] width 18 height 11
click at [499, 267] on input "checkbox" at bounding box center [508, 267] width 18 height 15
checkbox input "false"
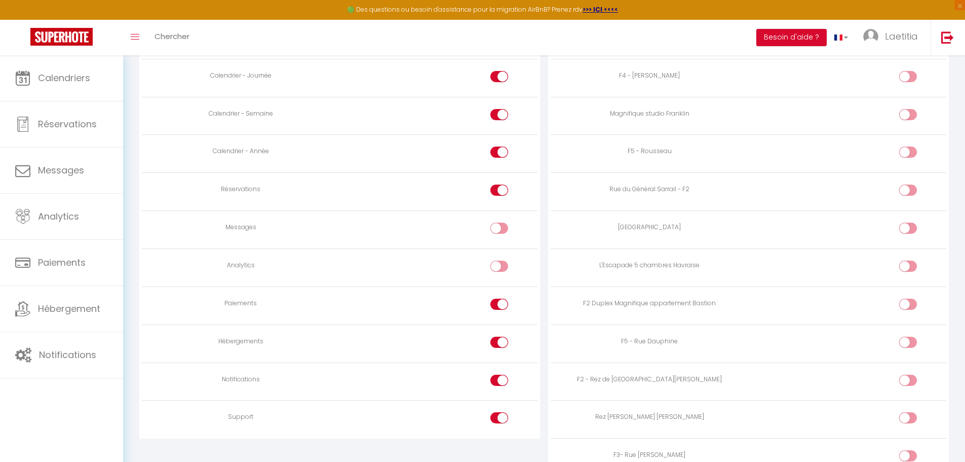
scroll to position [659, 0]
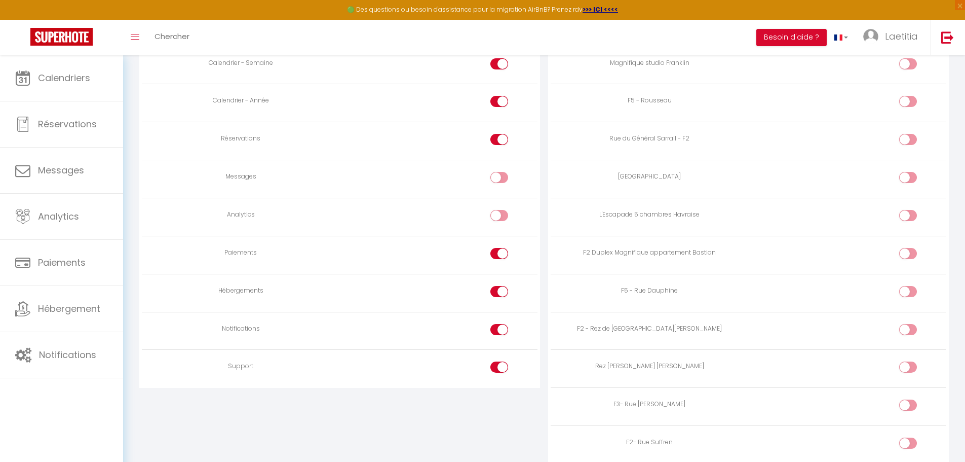
click at [502, 255] on input "checkbox" at bounding box center [508, 255] width 18 height 15
checkbox input "false"
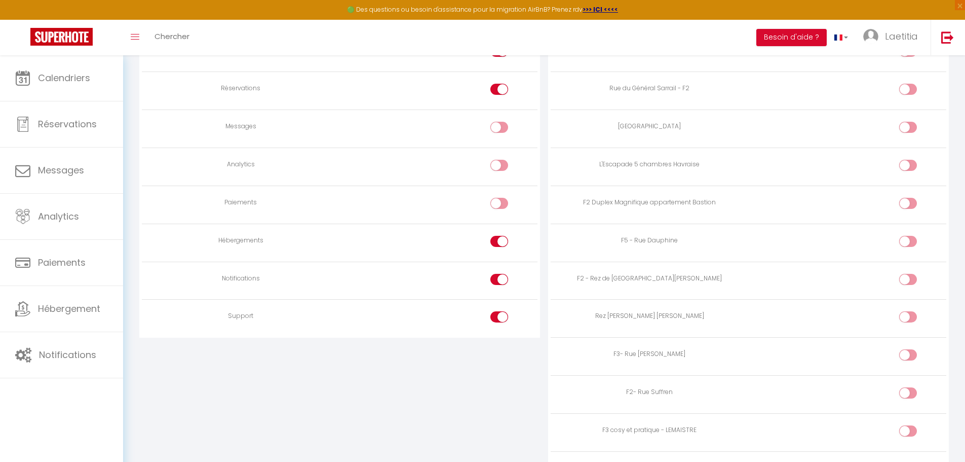
scroll to position [709, 0]
click at [502, 312] on input "checkbox" at bounding box center [508, 318] width 18 height 15
click at [501, 321] on input "checkbox" at bounding box center [508, 318] width 18 height 15
checkbox input "true"
click at [501, 281] on input "checkbox" at bounding box center [508, 280] width 18 height 15
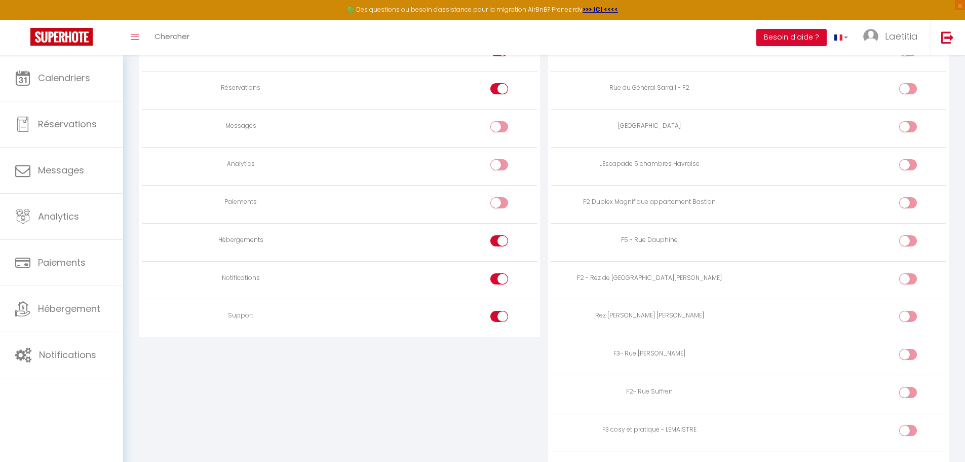
checkbox input "false"
click at [505, 315] on input "checkbox" at bounding box center [508, 318] width 18 height 15
checkbox input "false"
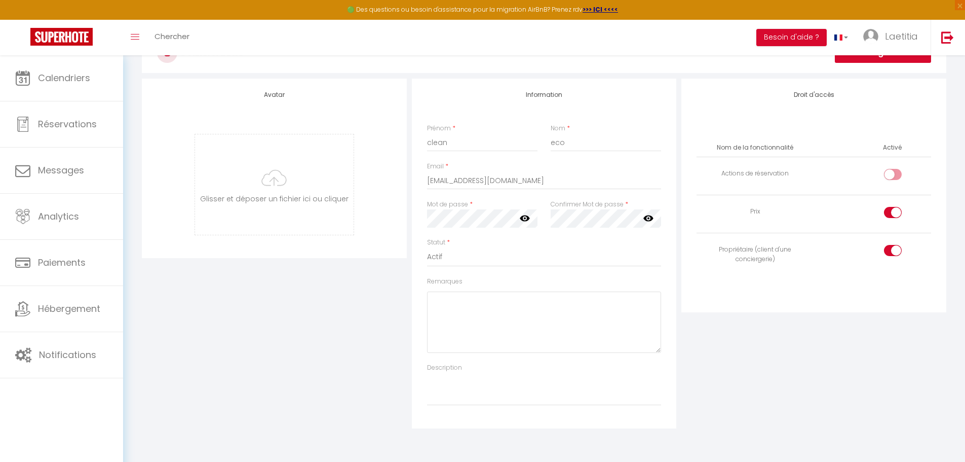
scroll to position [51, 0]
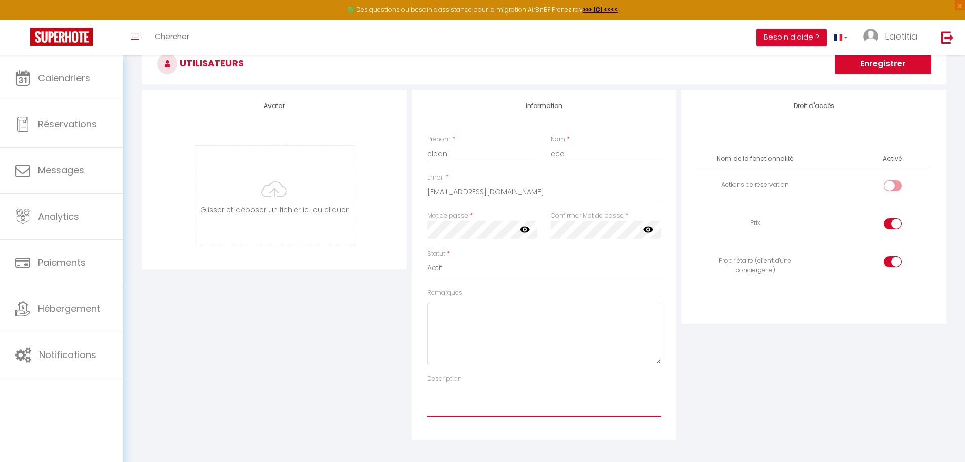
click at [500, 395] on textarea "Description" at bounding box center [544, 400] width 235 height 33
click at [519, 348] on textarea "Remarques" at bounding box center [544, 332] width 235 height 61
click at [463, 266] on select "Actif Inactif" at bounding box center [544, 267] width 235 height 19
click at [555, 262] on select "Actif Inactif" at bounding box center [544, 267] width 235 height 19
click at [591, 195] on input "[EMAIL_ADDRESS][DOMAIN_NAME]" at bounding box center [544, 191] width 235 height 18
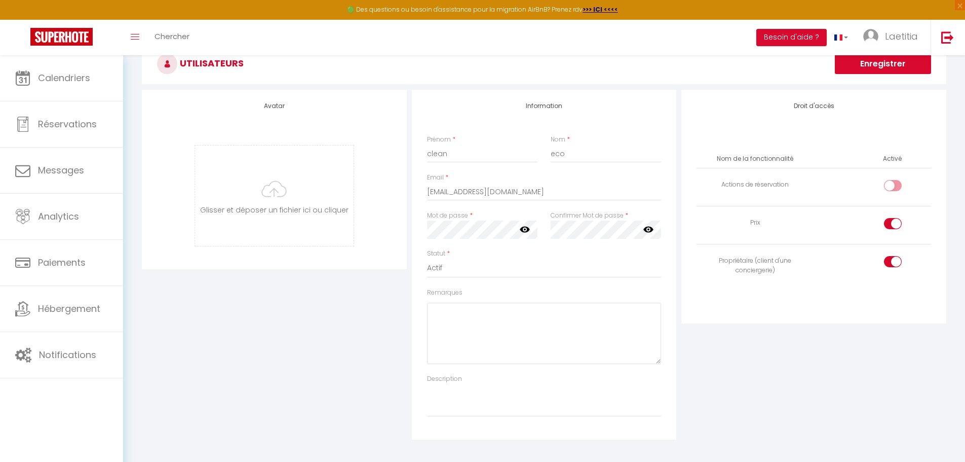
click at [758, 269] on div "Propriétaire (client d'une conciergerie)" at bounding box center [755, 265] width 109 height 19
click at [893, 258] on input "checkbox" at bounding box center [902, 263] width 18 height 15
checkbox input "false"
click at [897, 225] on input "checkbox" at bounding box center [902, 225] width 18 height 15
checkbox input "false"
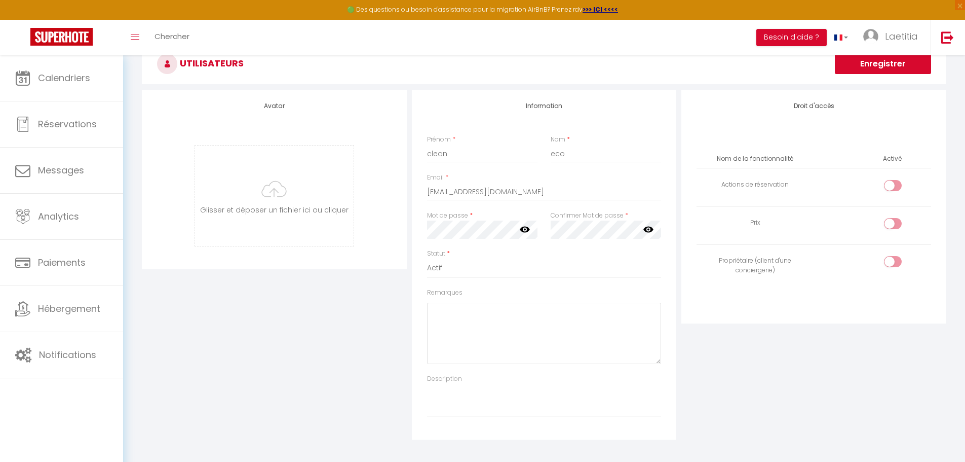
click at [747, 159] on th "Nom de la fonctionnalité" at bounding box center [755, 159] width 117 height 18
click at [782, 156] on th "Nom de la fonctionnalité" at bounding box center [755, 159] width 117 height 18
click at [793, 159] on th "Nom de la fonctionnalité" at bounding box center [755, 159] width 117 height 18
drag, startPoint x: 774, startPoint y: 163, endPoint x: 768, endPoint y: 164, distance: 5.8
click at [769, 164] on th "Nom de la fonctionnalité" at bounding box center [755, 159] width 117 height 18
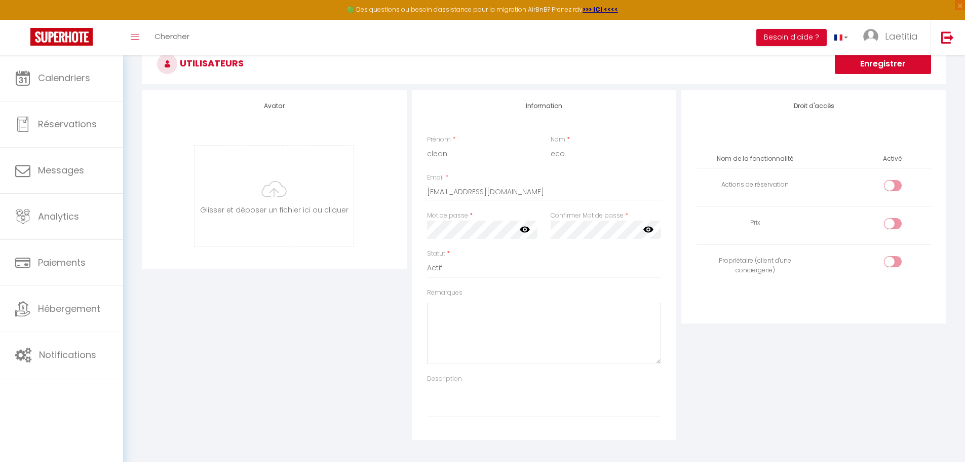
click at [767, 164] on th "Nom de la fonctionnalité" at bounding box center [755, 159] width 117 height 18
click at [785, 157] on th "Nom de la fonctionnalité" at bounding box center [755, 159] width 117 height 18
drag, startPoint x: 785, startPoint y: 157, endPoint x: 816, endPoint y: 154, distance: 31.6
click at [787, 157] on th "Nom de la fonctionnalité" at bounding box center [755, 159] width 117 height 18
click at [885, 155] on th "Activé" at bounding box center [892, 159] width 27 height 18
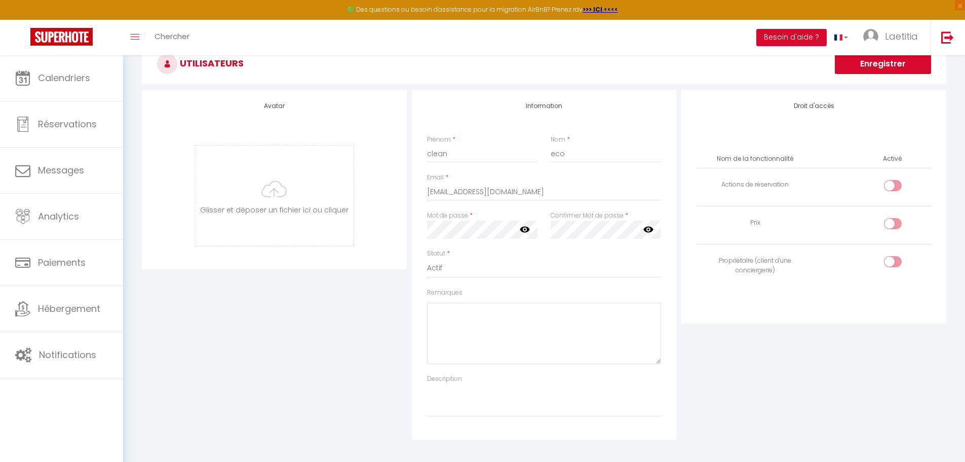
click at [895, 157] on th "Activé" at bounding box center [892, 159] width 27 height 18
click at [896, 157] on th "Activé" at bounding box center [892, 159] width 27 height 18
drag, startPoint x: 896, startPoint y: 157, endPoint x: 874, endPoint y: 161, distance: 22.6
click at [896, 158] on th "Activé" at bounding box center [892, 159] width 27 height 18
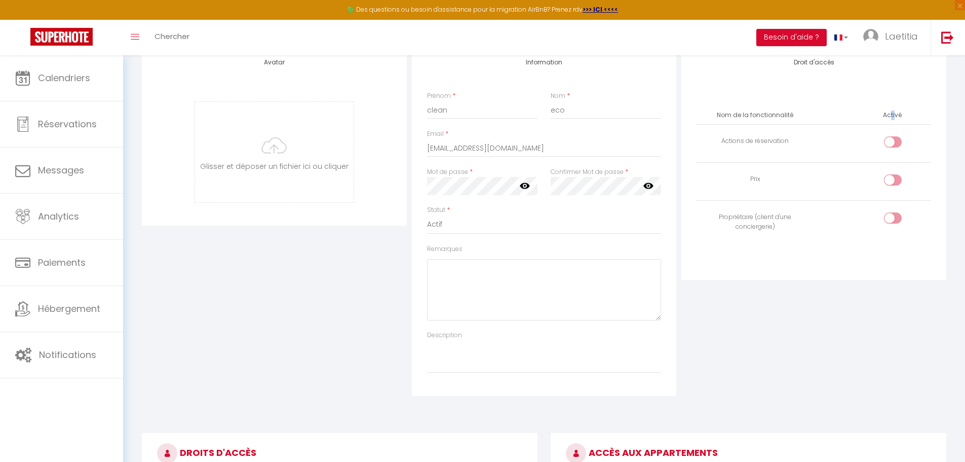
scroll to position [0, 0]
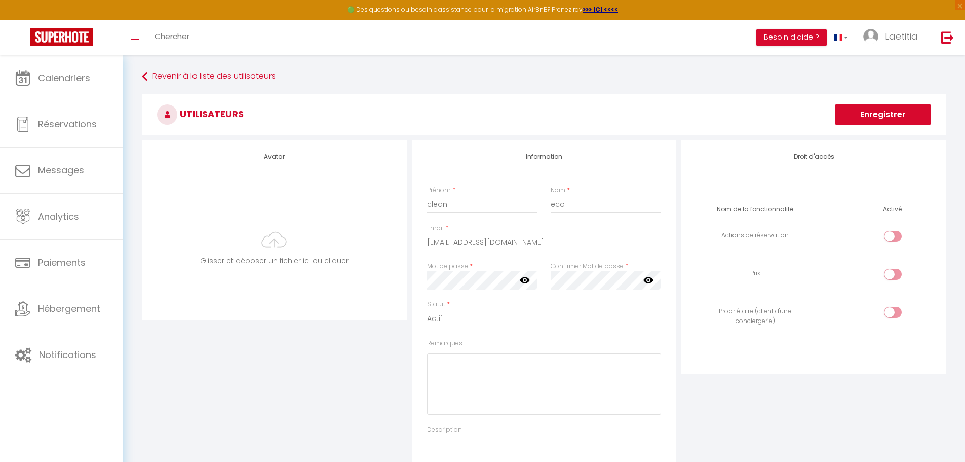
click at [227, 112] on h3 "Utilisateurs" at bounding box center [544, 114] width 805 height 41
click at [207, 112] on h3 "Utilisateurs" at bounding box center [544, 114] width 805 height 41
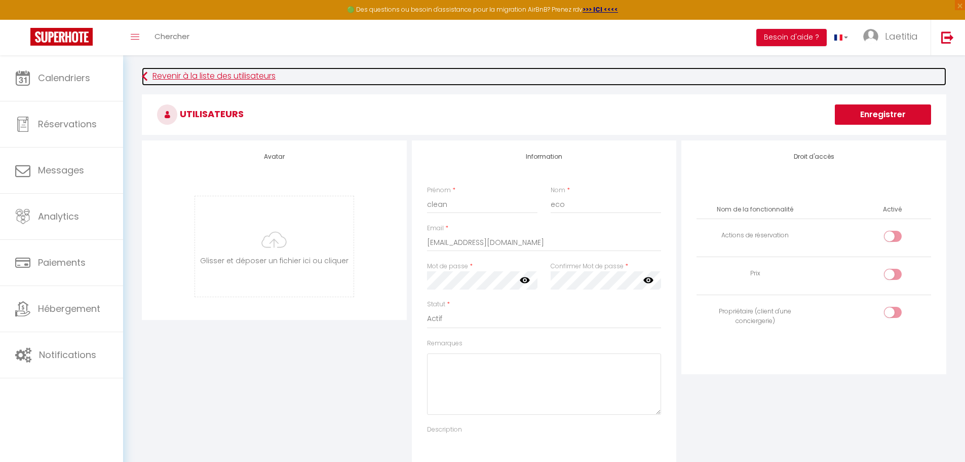
click at [213, 70] on link "Revenir à la liste des utilisateurs" at bounding box center [544, 76] width 805 height 18
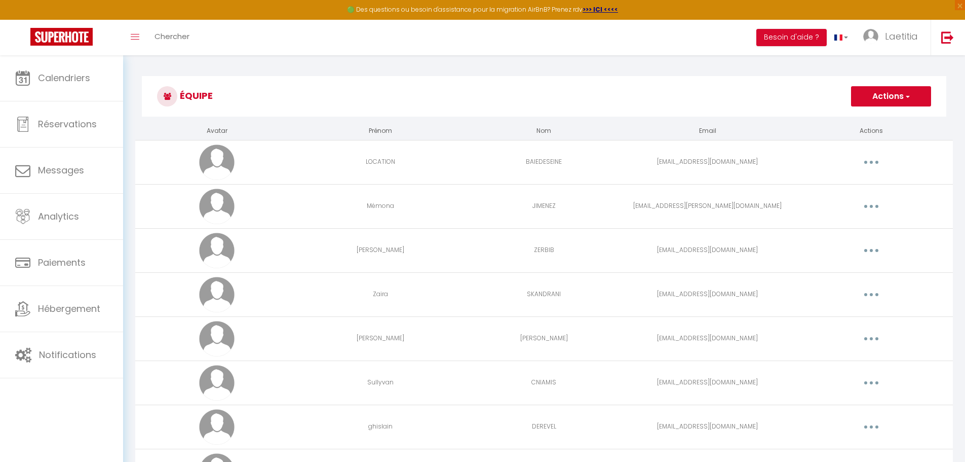
click at [892, 98] on button "Actions" at bounding box center [891, 96] width 80 height 20
click at [884, 120] on link "Ajouter un nouvel utilisateur" at bounding box center [871, 118] width 120 height 13
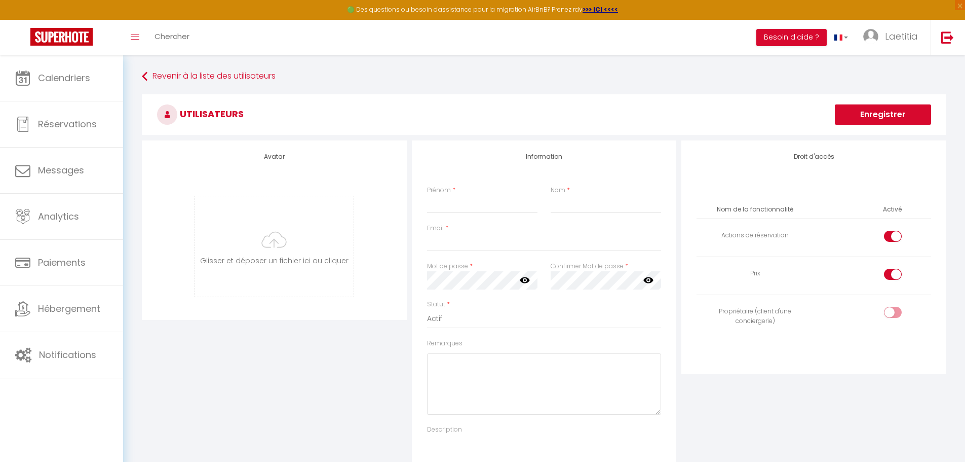
click at [795, 209] on th "Nom de la fonctionnalité" at bounding box center [755, 210] width 117 height 18
click at [883, 207] on th "Activé" at bounding box center [892, 210] width 27 height 18
click at [284, 216] on input "file" at bounding box center [274, 246] width 159 height 100
click at [224, 112] on h3 "Utilisateurs" at bounding box center [544, 114] width 805 height 41
click at [169, 112] on icon at bounding box center [167, 114] width 20 height 20
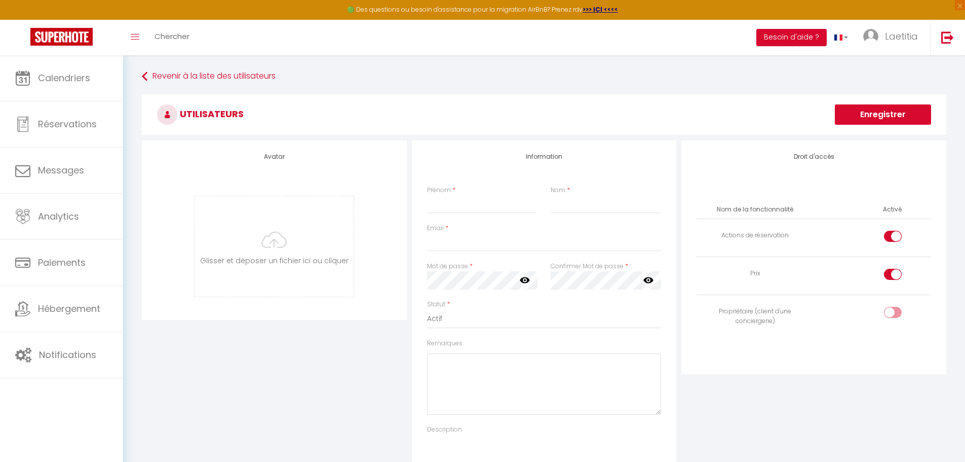
click at [169, 112] on icon at bounding box center [167, 114] width 20 height 20
click at [775, 214] on th "Nom de la fonctionnalité" at bounding box center [755, 210] width 117 height 18
click at [775, 212] on th "Nom de la fonctionnalité" at bounding box center [755, 210] width 117 height 18
click at [891, 208] on th "Activé" at bounding box center [892, 210] width 27 height 18
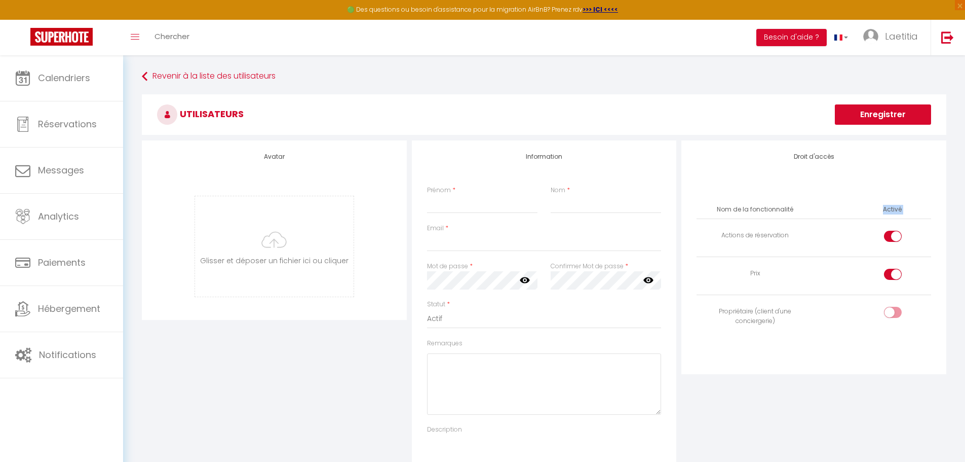
drag, startPoint x: 891, startPoint y: 208, endPoint x: 875, endPoint y: 208, distance: 15.7
click at [883, 208] on th "Activé" at bounding box center [892, 210] width 27 height 18
click at [785, 209] on th "Nom de la fonctionnalité" at bounding box center [755, 210] width 117 height 18
click at [757, 245] on td "Actions de réservation" at bounding box center [755, 238] width 117 height 38
click at [764, 237] on div "Actions de réservation" at bounding box center [755, 236] width 109 height 10
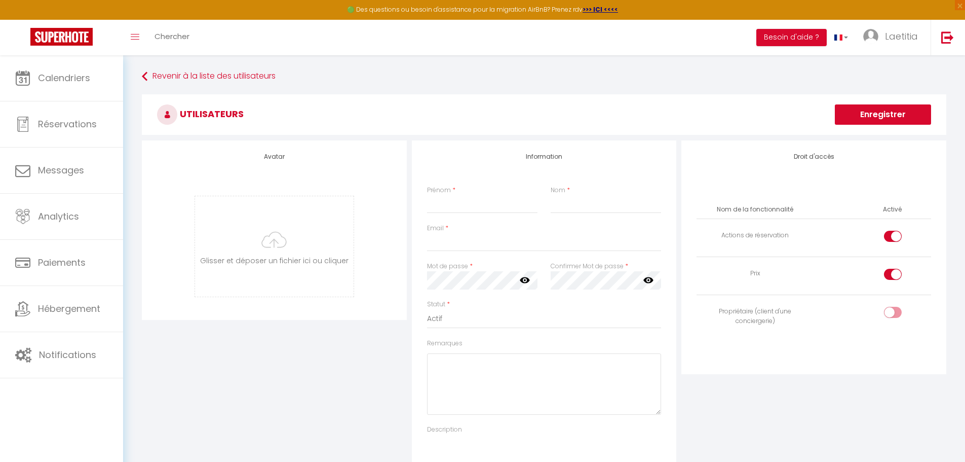
drag, startPoint x: 794, startPoint y: 268, endPoint x: 775, endPoint y: 273, distance: 20.5
click at [794, 268] on td "Prix" at bounding box center [755, 276] width 117 height 38
click at [756, 277] on div "Prix" at bounding box center [755, 274] width 109 height 10
click at [752, 317] on div "Propriétaire (client d'une conciergerie)" at bounding box center [755, 316] width 109 height 19
click at [442, 205] on input "Prénom" at bounding box center [482, 204] width 110 height 18
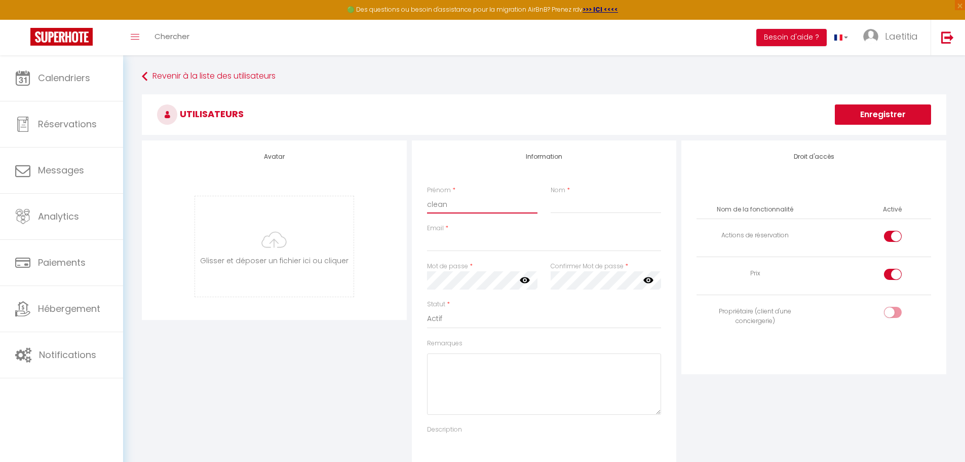
type input "clean"
click at [587, 200] on input "Nom" at bounding box center [606, 204] width 110 height 18
type input "eco"
click at [473, 246] on input "Email" at bounding box center [544, 242] width 235 height 18
type input "[EMAIL_ADDRESS][DOMAIN_NAME]"
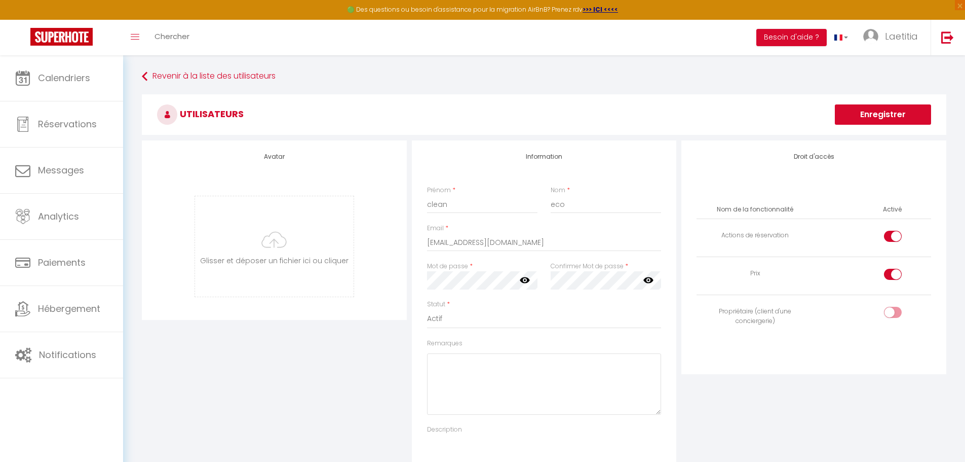
click at [485, 270] on div "Mot de passe * Votre mot de passe doit comporter au moins 8 caractères et conte…" at bounding box center [482, 275] width 110 height 28
click at [445, 310] on select "Actif Inactif" at bounding box center [544, 318] width 235 height 19
click at [483, 307] on div "Statut * Actif Inactif" at bounding box center [544, 313] width 235 height 29
click at [442, 321] on select "Actif Inactif" at bounding box center [544, 318] width 235 height 19
click at [500, 306] on div "Statut * Actif Inactif" at bounding box center [544, 313] width 235 height 29
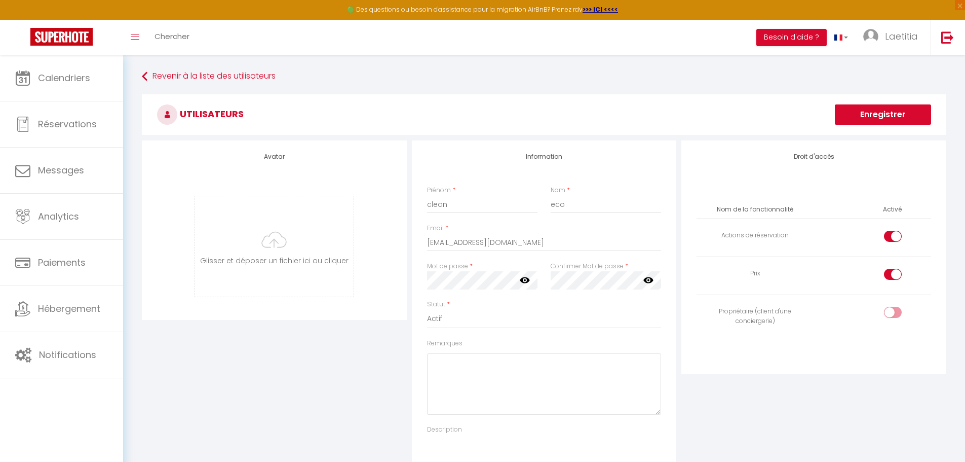
click at [770, 315] on div "Propriétaire (client d'une conciergerie)" at bounding box center [755, 316] width 109 height 19
click at [788, 210] on th "Nom de la fonctionnalité" at bounding box center [755, 210] width 117 height 18
click at [766, 213] on th "Nom de la fonctionnalité" at bounding box center [755, 210] width 117 height 18
click at [811, 165] on div "Droit d'accès Nom de la fonctionnalité Activé Actions de réservation Prix Propr…" at bounding box center [813, 257] width 265 height 234
click at [792, 211] on th "Nom de la fonctionnalité" at bounding box center [755, 210] width 117 height 18
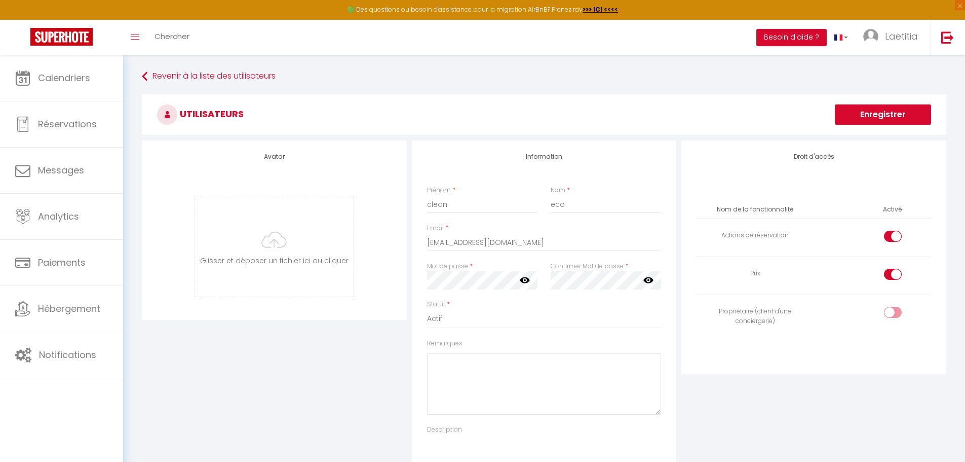
drag, startPoint x: 793, startPoint y: 210, endPoint x: 777, endPoint y: 207, distance: 16.9
click at [786, 210] on th "Nom de la fonctionnalité" at bounding box center [755, 210] width 117 height 18
click at [775, 208] on th "Nom de la fonctionnalité" at bounding box center [755, 210] width 117 height 18
click at [769, 211] on th "Nom de la fonctionnalité" at bounding box center [755, 210] width 117 height 18
drag, startPoint x: 814, startPoint y: 207, endPoint x: 830, endPoint y: 200, distance: 17.0
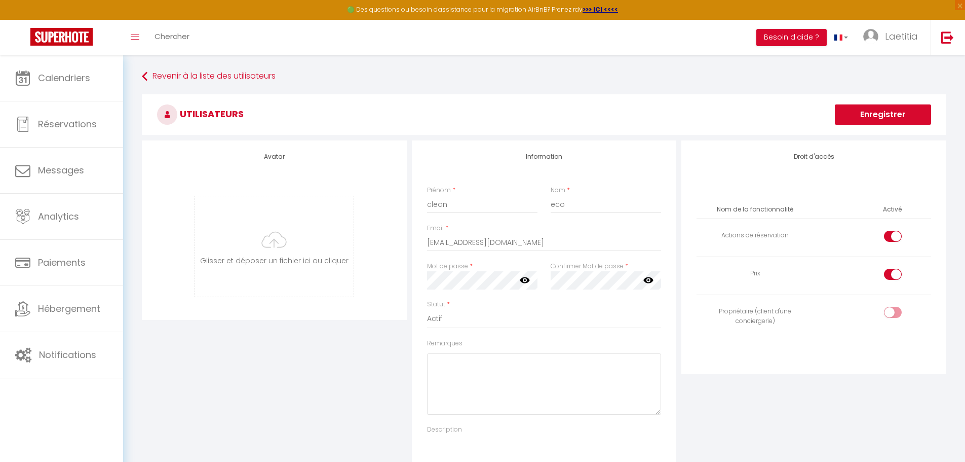
click at [830, 200] on div "Nom de la fonctionnalité Activé Actions de réservation Prix Propriétaire (clien…" at bounding box center [814, 266] width 235 height 162
click at [881, 207] on th "Activé" at bounding box center [892, 210] width 27 height 18
click at [894, 209] on th "Activé" at bounding box center [892, 210] width 27 height 18
click at [892, 209] on th "Activé" at bounding box center [892, 210] width 27 height 18
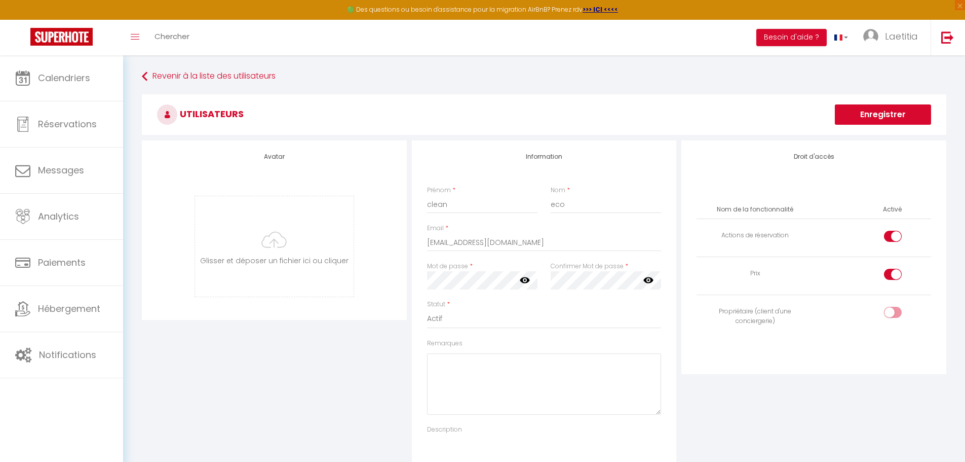
click at [799, 202] on th "Nom de la fonctionnalité" at bounding box center [755, 210] width 117 height 18
click at [777, 209] on th "Nom de la fonctionnalité" at bounding box center [755, 210] width 117 height 18
click at [761, 210] on th "Nom de la fonctionnalité" at bounding box center [755, 210] width 117 height 18
click at [718, 207] on th "Nom de la fonctionnalité" at bounding box center [755, 210] width 117 height 18
drag, startPoint x: 717, startPoint y: 207, endPoint x: 847, endPoint y: 122, distance: 154.4
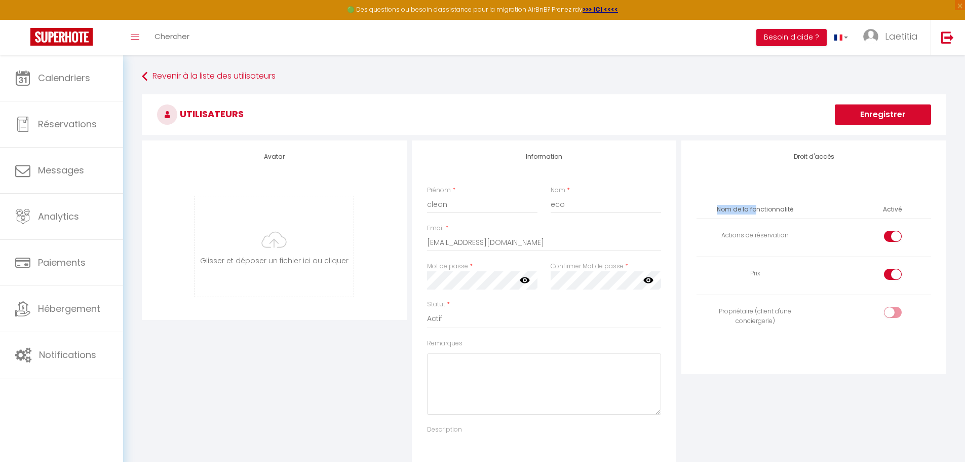
click at [717, 206] on th "Nom de la fonctionnalité" at bounding box center [755, 210] width 117 height 18
click at [466, 292] on div "Mot de passe * Votre mot de passe doit comporter au moins 8 caractères et conte…" at bounding box center [483, 280] width 124 height 38
click at [630, 324] on select "Actif Inactif" at bounding box center [544, 318] width 235 height 19
click at [538, 308] on div "Statut * Actif Inactif" at bounding box center [544, 313] width 235 height 29
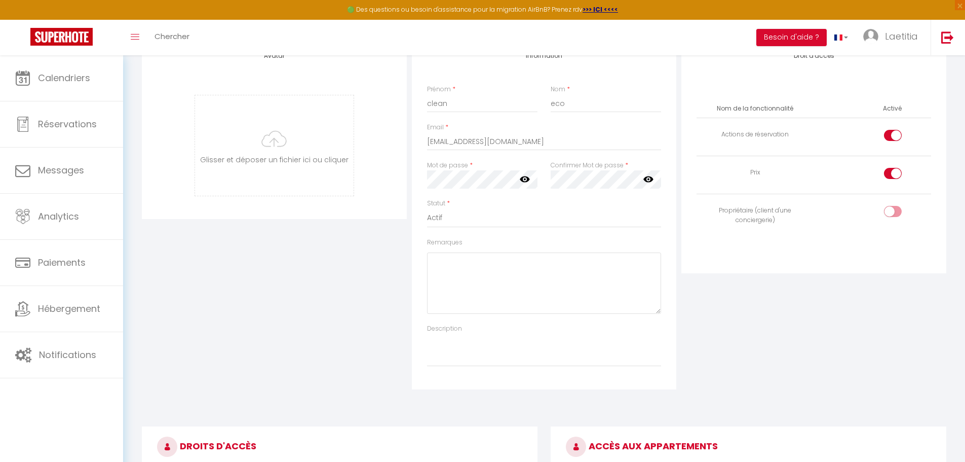
scroll to position [101, 0]
click at [458, 339] on textarea "Description" at bounding box center [544, 349] width 235 height 33
click at [498, 285] on textarea "Remarques" at bounding box center [544, 282] width 235 height 61
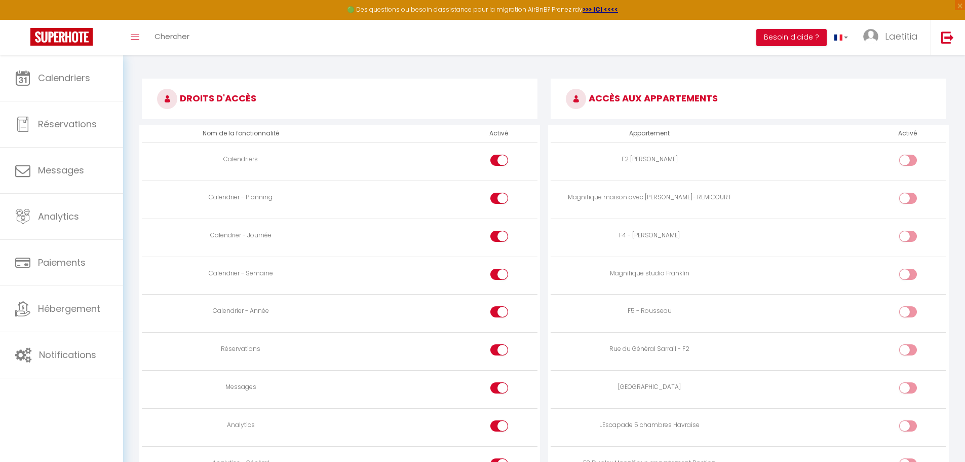
scroll to position [456, 0]
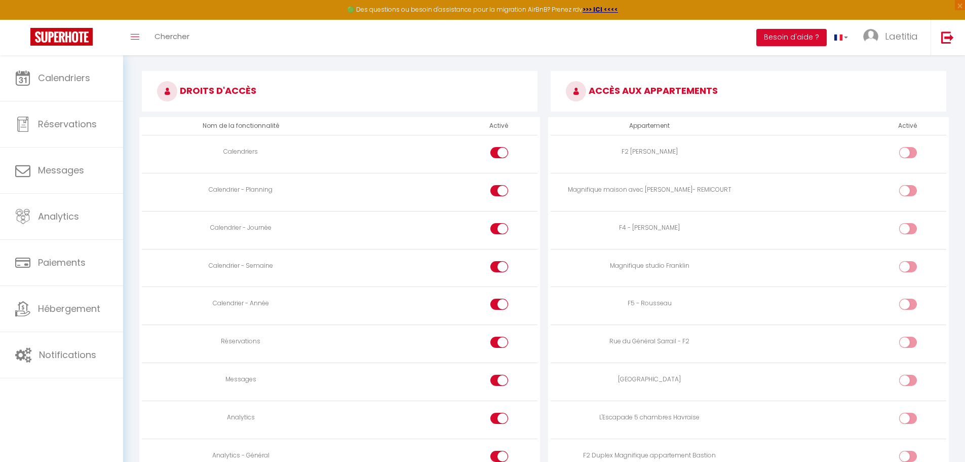
click at [274, 98] on h3 "DROITS D'ACCÈS" at bounding box center [340, 91] width 396 height 41
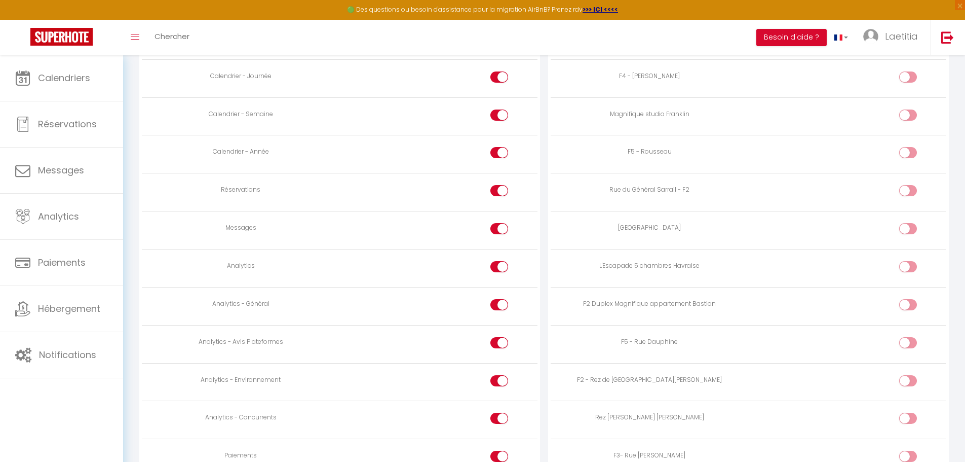
scroll to position [608, 0]
click at [493, 227] on div at bounding box center [499, 227] width 18 height 11
click at [499, 227] on input "checkbox" at bounding box center [508, 229] width 18 height 15
checkbox input "false"
click at [496, 265] on div at bounding box center [499, 265] width 18 height 11
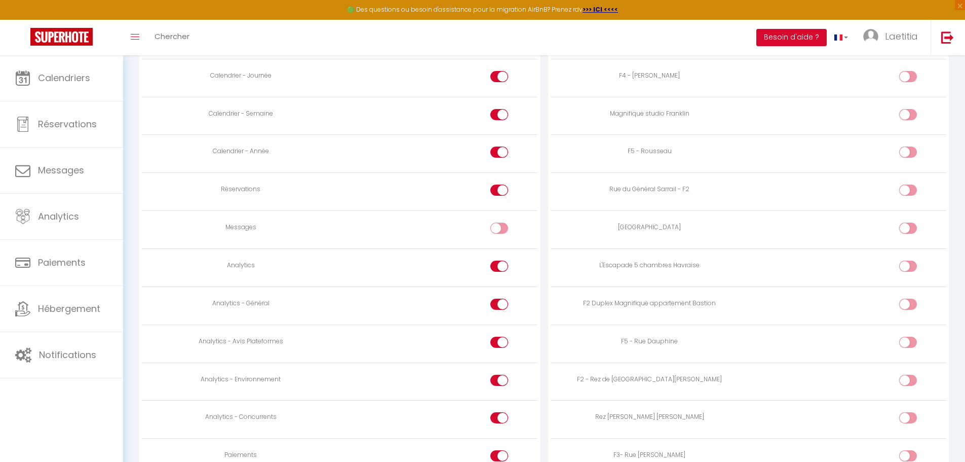
click at [499, 265] on input "checkbox" at bounding box center [508, 267] width 18 height 15
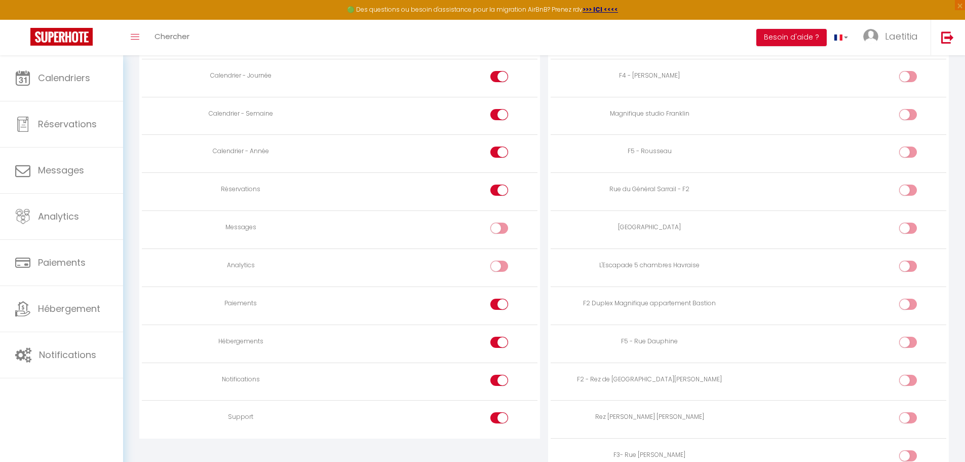
click at [502, 263] on input "checkbox" at bounding box center [508, 267] width 18 height 15
checkbox input "true"
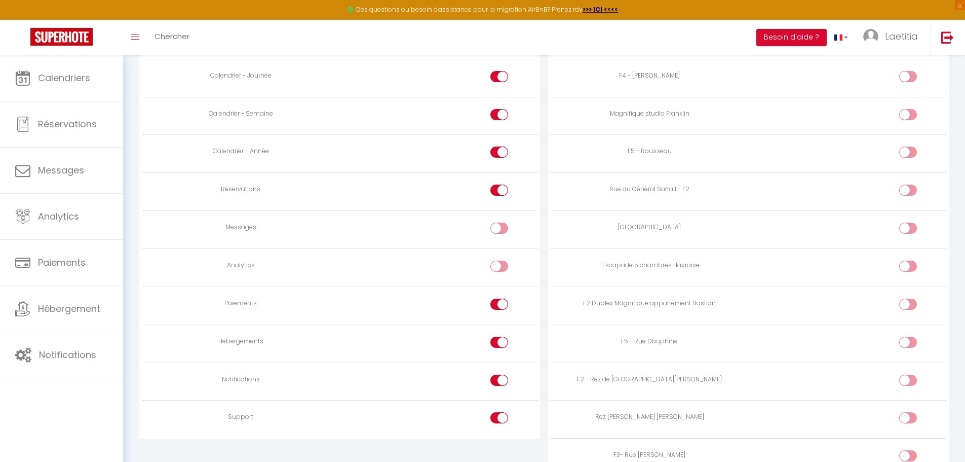
checkbox input "true"
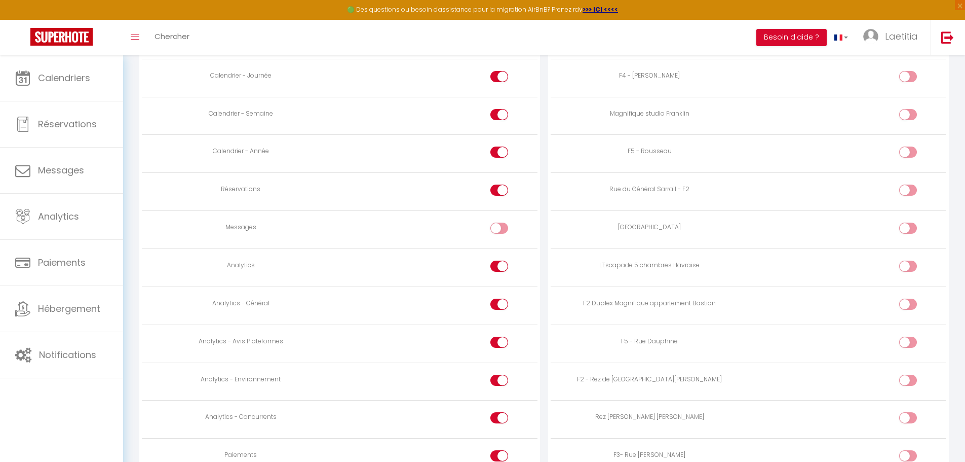
scroll to position [659, 0]
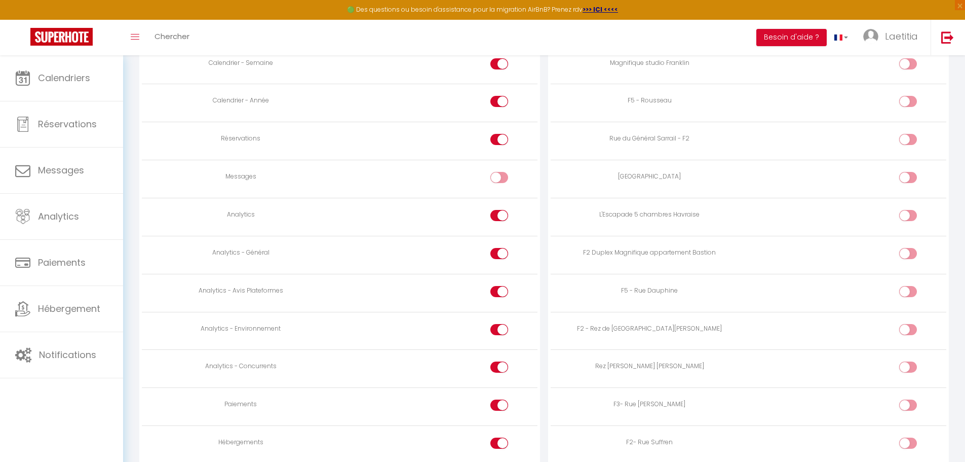
click at [499, 218] on div at bounding box center [499, 215] width 18 height 11
click at [499, 218] on input "checkbox" at bounding box center [508, 217] width 18 height 15
checkbox input "false"
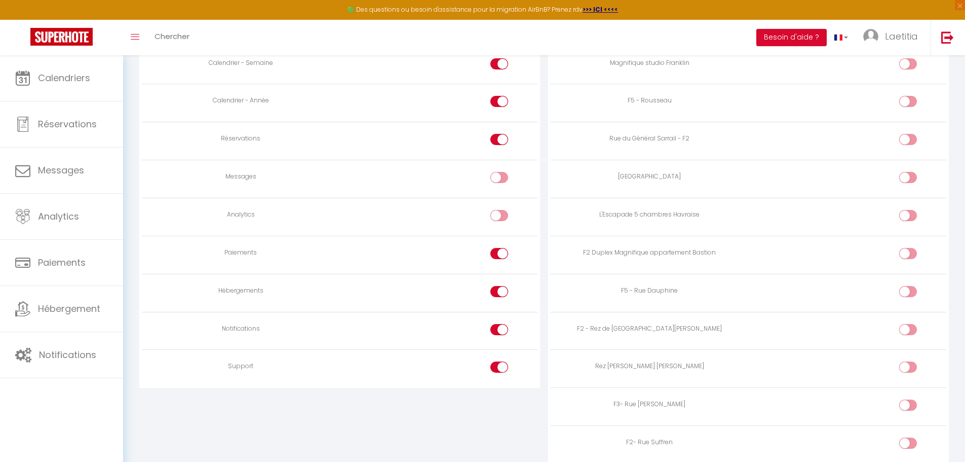
click at [502, 253] on input "checkbox" at bounding box center [508, 255] width 18 height 15
checkbox input "false"
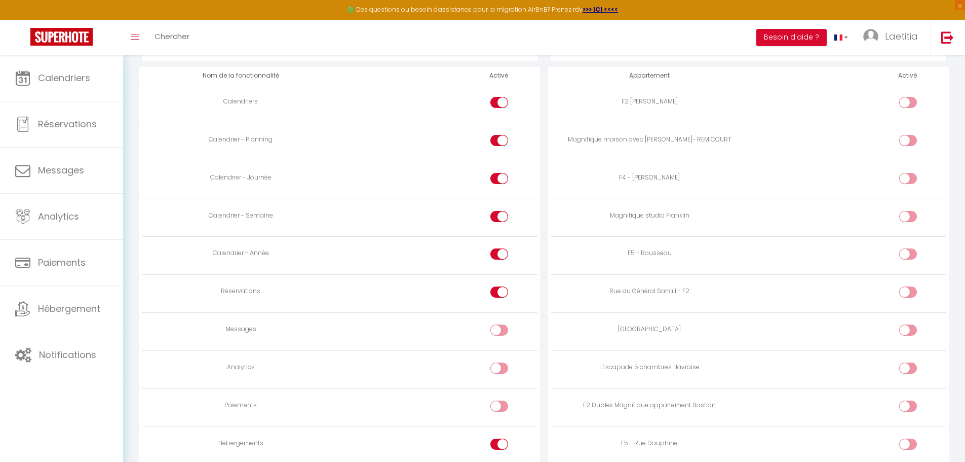
scroll to position [507, 0]
drag, startPoint x: 904, startPoint y: 100, endPoint x: 901, endPoint y: 113, distance: 14.0
click at [904, 100] on div at bounding box center [908, 101] width 18 height 11
click at [908, 100] on input "checkbox" at bounding box center [917, 103] width 18 height 15
checkbox input "true"
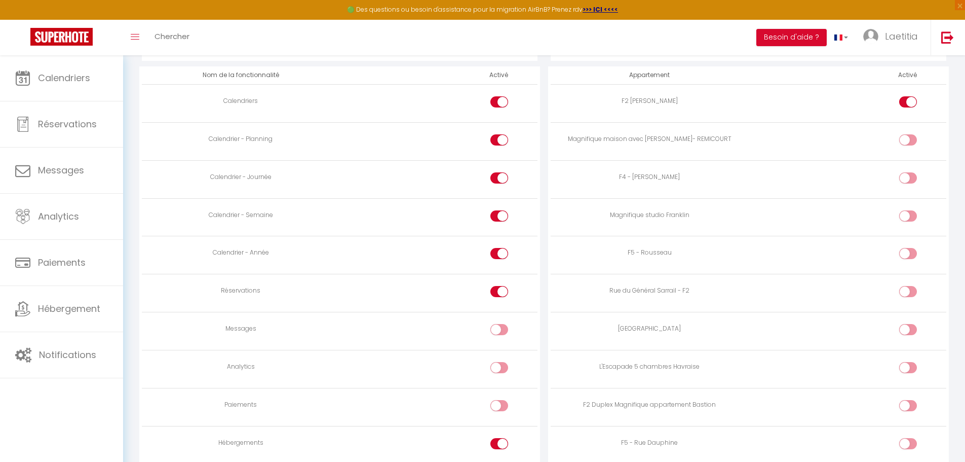
click at [909, 137] on input "checkbox" at bounding box center [917, 141] width 18 height 15
checkbox input "true"
click at [906, 180] on div at bounding box center [908, 177] width 18 height 11
click at [908, 180] on input "checkbox" at bounding box center [917, 179] width 18 height 15
checkbox input "true"
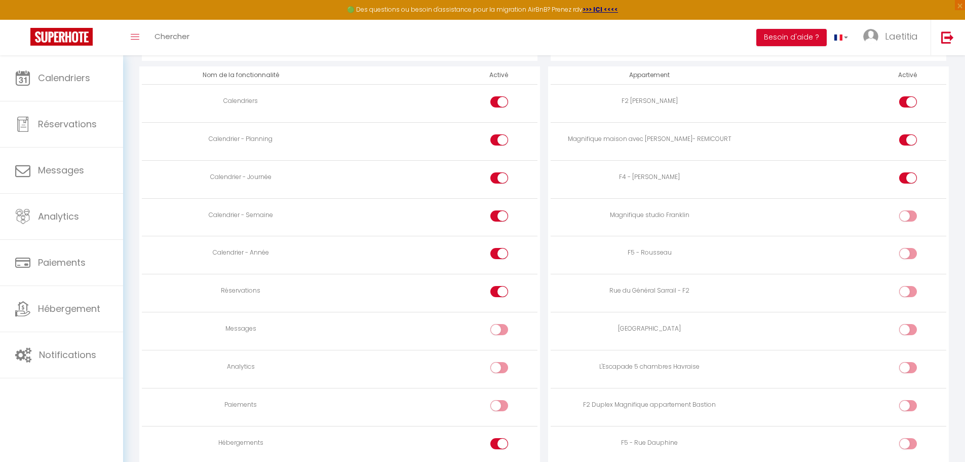
click at [907, 208] on td at bounding box center [848, 217] width 198 height 38
click at [904, 223] on label at bounding box center [908, 217] width 18 height 15
click at [908, 223] on input "checkbox" at bounding box center [917, 217] width 18 height 15
click at [907, 217] on div at bounding box center [908, 215] width 18 height 11
click at [908, 217] on input "checkbox" at bounding box center [917, 217] width 18 height 15
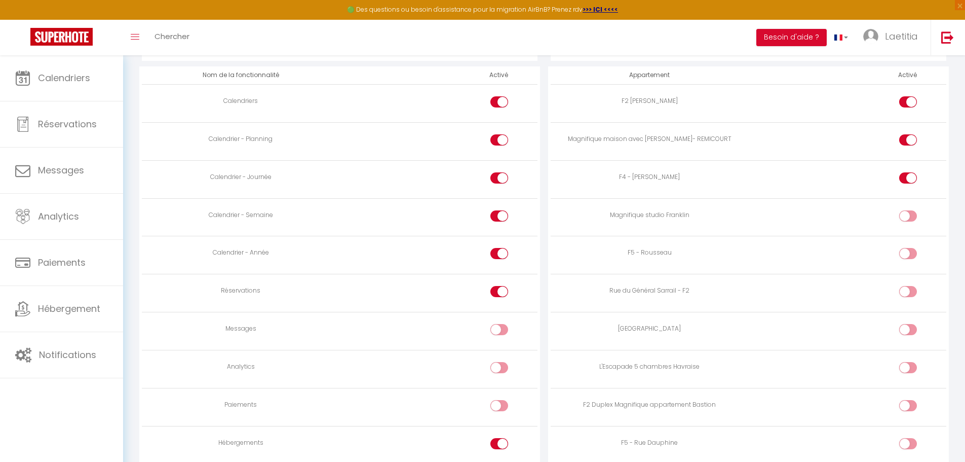
click at [903, 214] on div at bounding box center [908, 215] width 18 height 11
click at [908, 214] on input "checkbox" at bounding box center [917, 217] width 18 height 15
checkbox input "true"
click at [907, 254] on div at bounding box center [908, 253] width 18 height 11
click at [908, 254] on input "checkbox" at bounding box center [917, 255] width 18 height 15
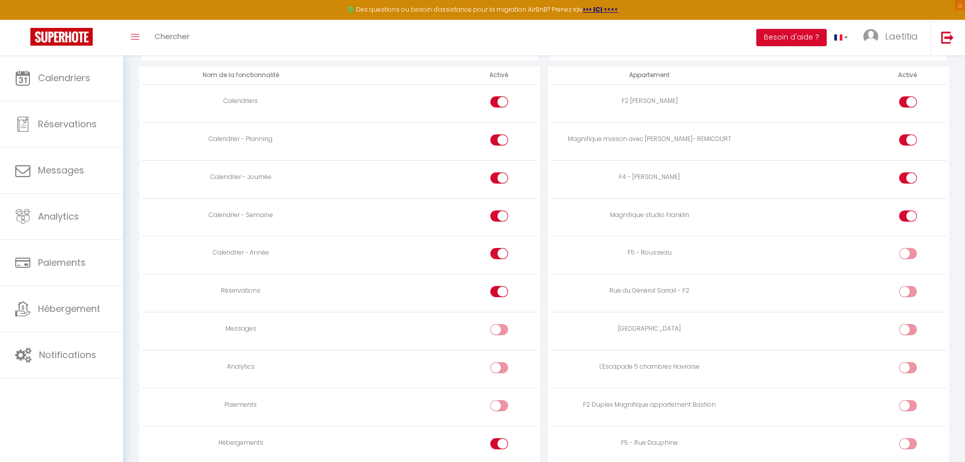
checkbox input "true"
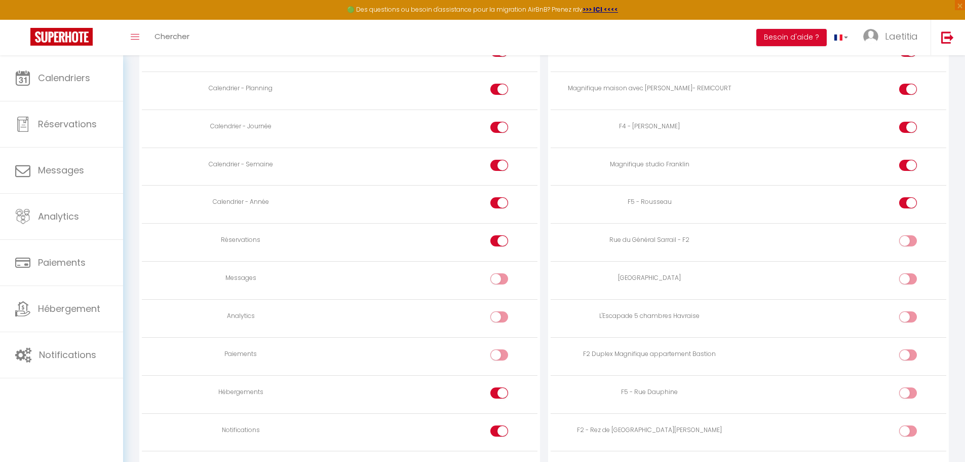
click at [914, 243] on input "checkbox" at bounding box center [917, 242] width 18 height 15
checkbox input "true"
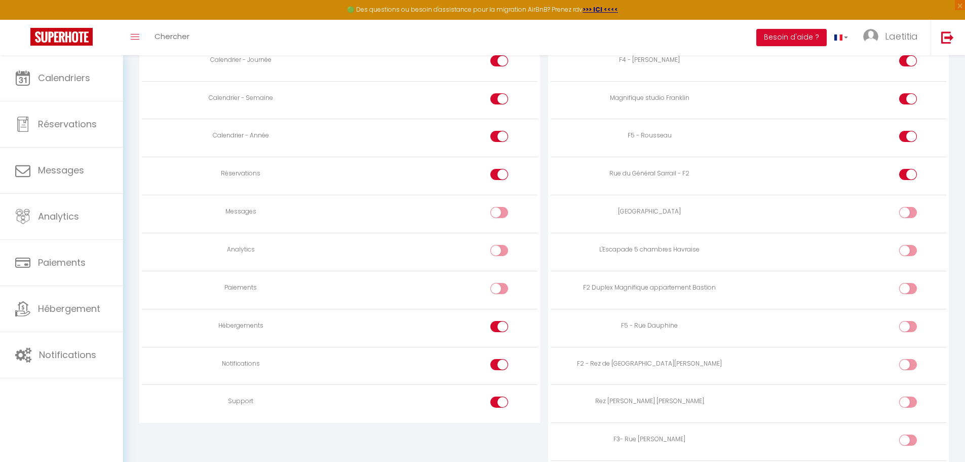
scroll to position [659, 0]
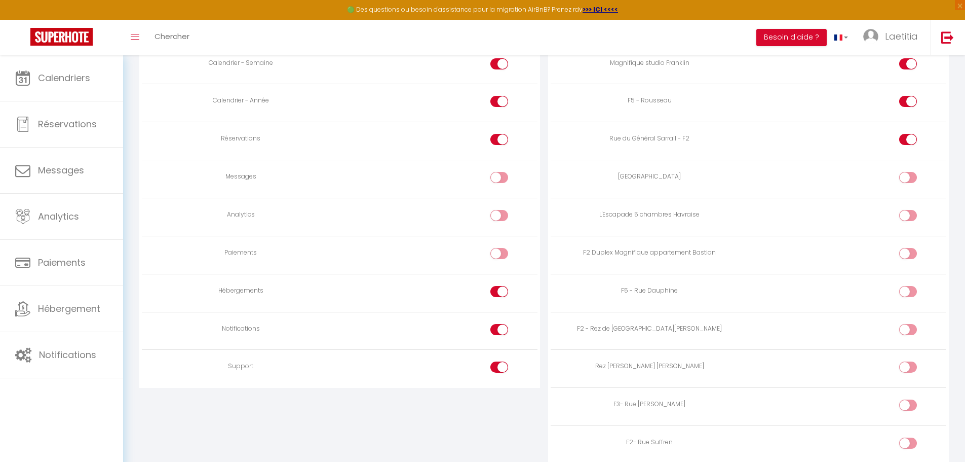
click at [911, 173] on input "checkbox" at bounding box center [917, 179] width 18 height 15
checkbox input "true"
click at [915, 215] on input "checkbox" at bounding box center [917, 217] width 18 height 15
checkbox input "true"
click at [912, 251] on input "checkbox" at bounding box center [917, 255] width 18 height 15
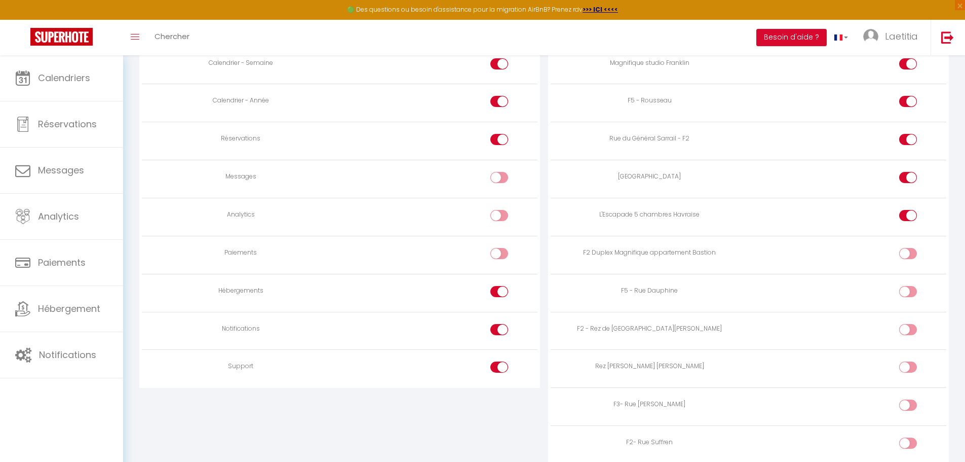
checkbox input "true"
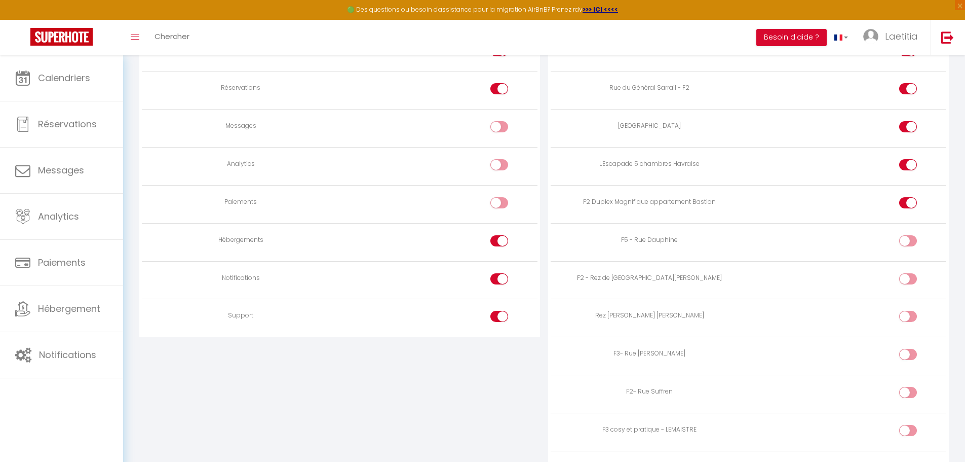
click at [911, 246] on input "checkbox" at bounding box center [917, 242] width 18 height 15
checkbox input "true"
click at [905, 278] on div at bounding box center [908, 278] width 18 height 11
click at [908, 278] on input "checkbox" at bounding box center [917, 280] width 18 height 15
checkbox input "true"
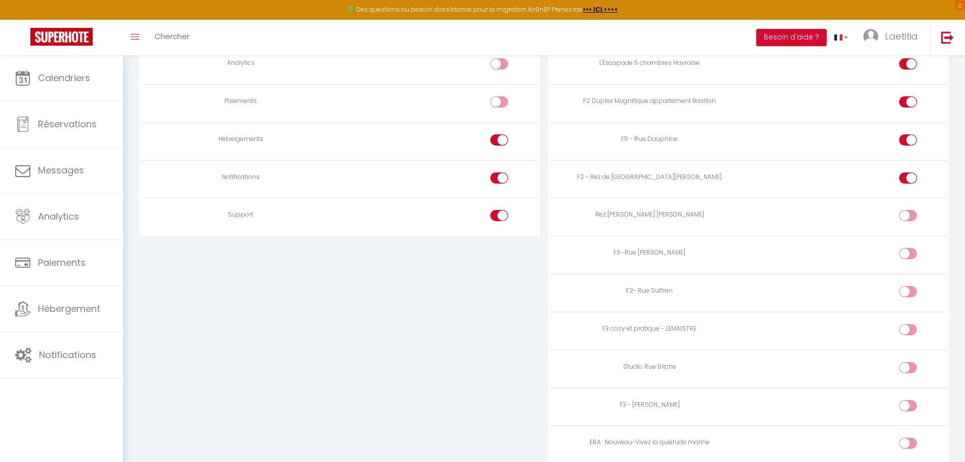
scroll to position [811, 0]
click at [909, 213] on input "checkbox" at bounding box center [917, 216] width 18 height 15
checkbox input "true"
click at [909, 255] on input "checkbox" at bounding box center [917, 254] width 18 height 15
checkbox input "true"
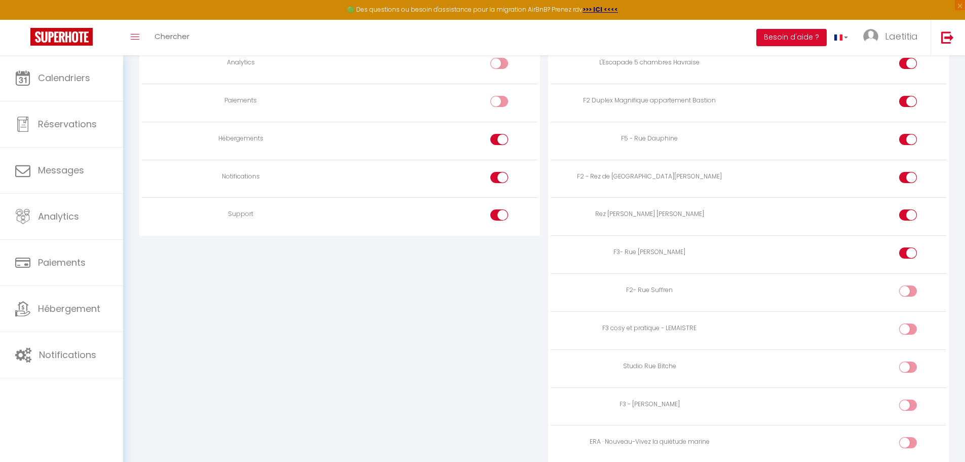
click at [906, 289] on div at bounding box center [908, 290] width 18 height 11
click at [908, 289] on input "checkbox" at bounding box center [917, 292] width 18 height 15
checkbox input "true"
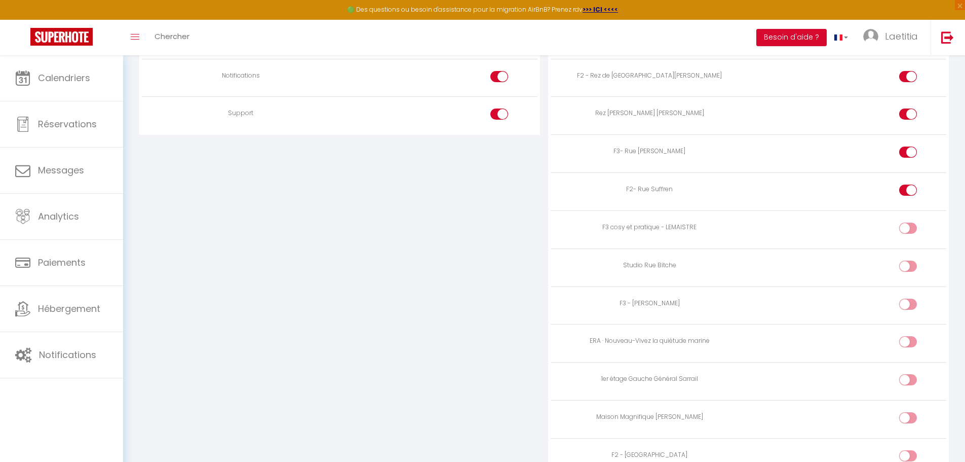
scroll to position [912, 0]
click at [911, 222] on input "checkbox" at bounding box center [917, 229] width 18 height 15
checkbox input "true"
click at [910, 265] on input "checkbox" at bounding box center [917, 267] width 18 height 15
checkbox input "true"
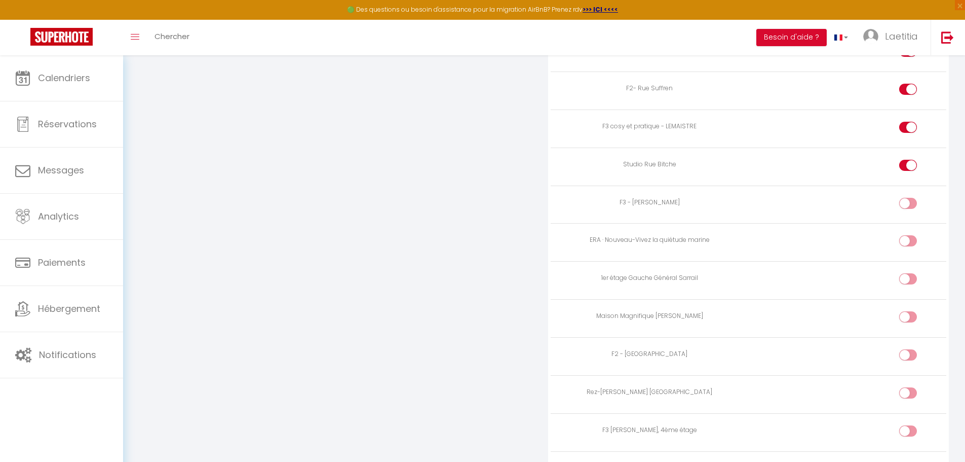
scroll to position [1013, 0]
click at [909, 201] on input "checkbox" at bounding box center [917, 204] width 18 height 15
checkbox input "true"
click at [910, 244] on input "checkbox" at bounding box center [917, 241] width 18 height 15
checkbox input "true"
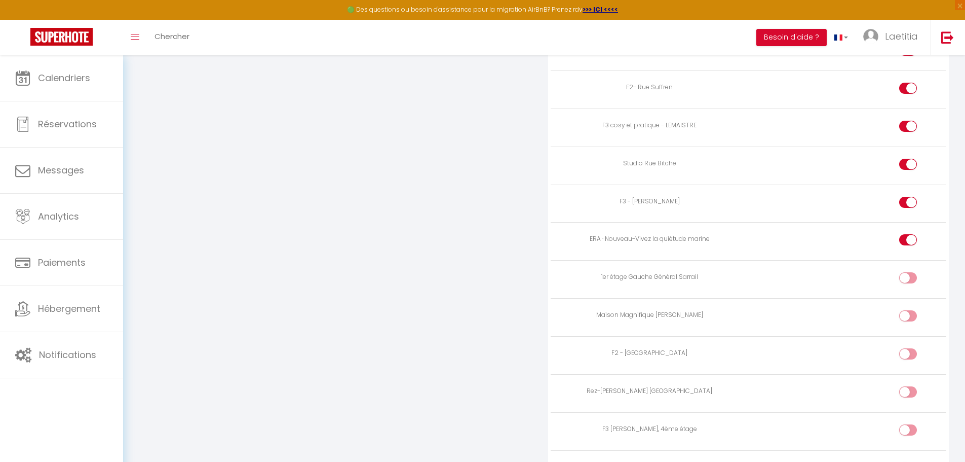
click at [910, 276] on input "checkbox" at bounding box center [917, 279] width 18 height 15
checkbox input "true"
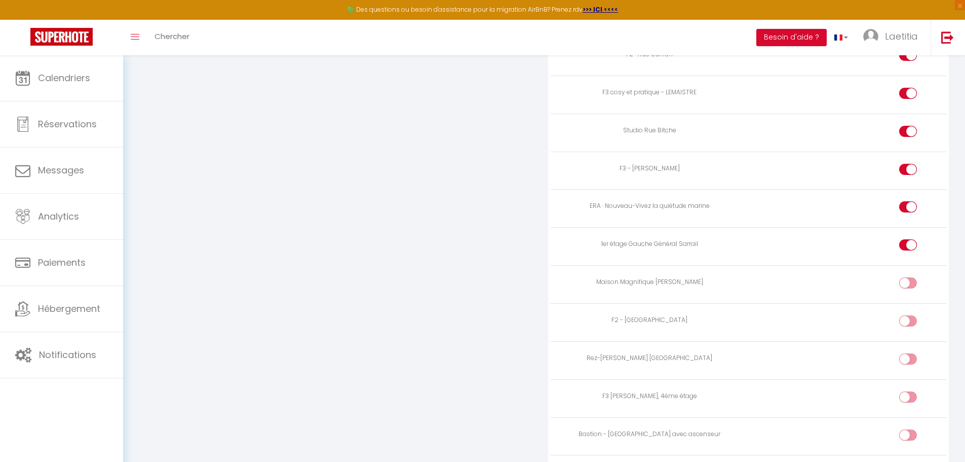
scroll to position [1064, 0]
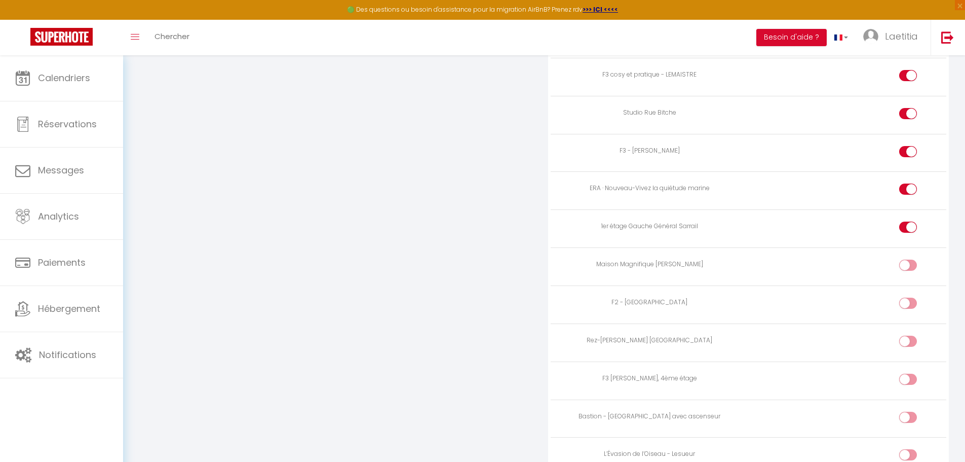
click at [910, 262] on input "checkbox" at bounding box center [917, 266] width 18 height 15
checkbox input "true"
click at [906, 294] on td at bounding box center [848, 304] width 198 height 38
click at [907, 304] on div at bounding box center [908, 302] width 18 height 11
click at [908, 304] on input "checkbox" at bounding box center [917, 304] width 18 height 15
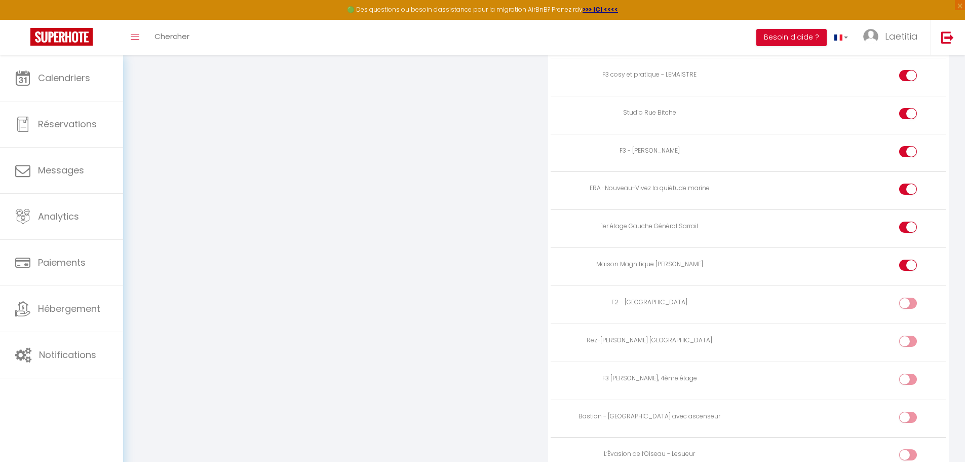
checkbox input "true"
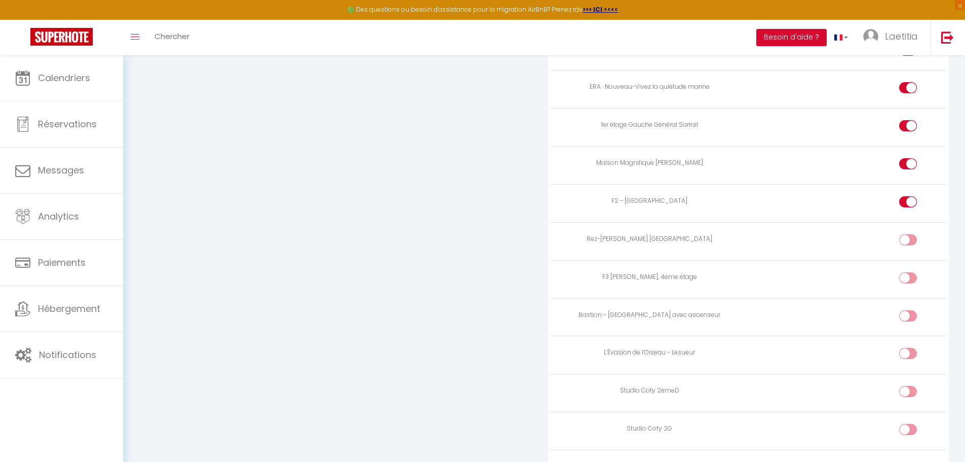
click at [903, 240] on div at bounding box center [908, 239] width 18 height 11
click at [908, 240] on input "checkbox" at bounding box center [917, 241] width 18 height 15
checkbox input "true"
click at [909, 276] on input "checkbox" at bounding box center [917, 279] width 18 height 15
checkbox input "true"
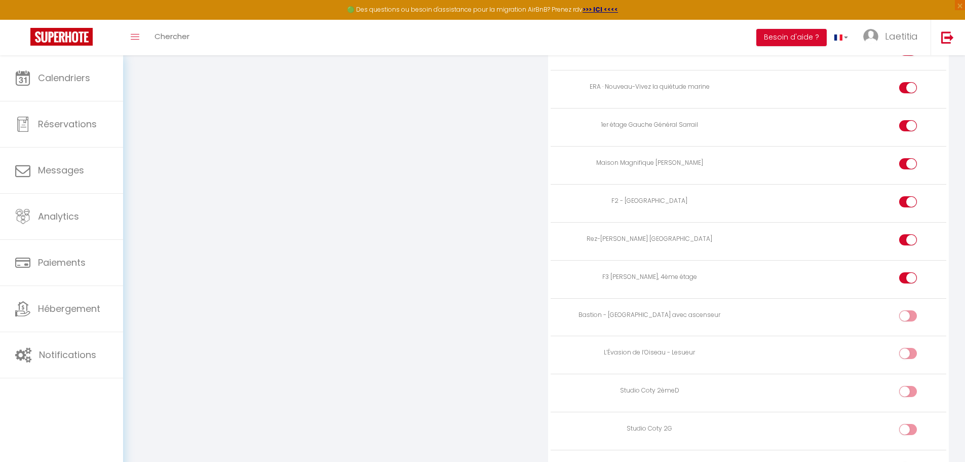
click at [903, 310] on label at bounding box center [908, 317] width 18 height 15
click at [908, 310] on input "checkbox" at bounding box center [917, 317] width 18 height 15
checkbox input "true"
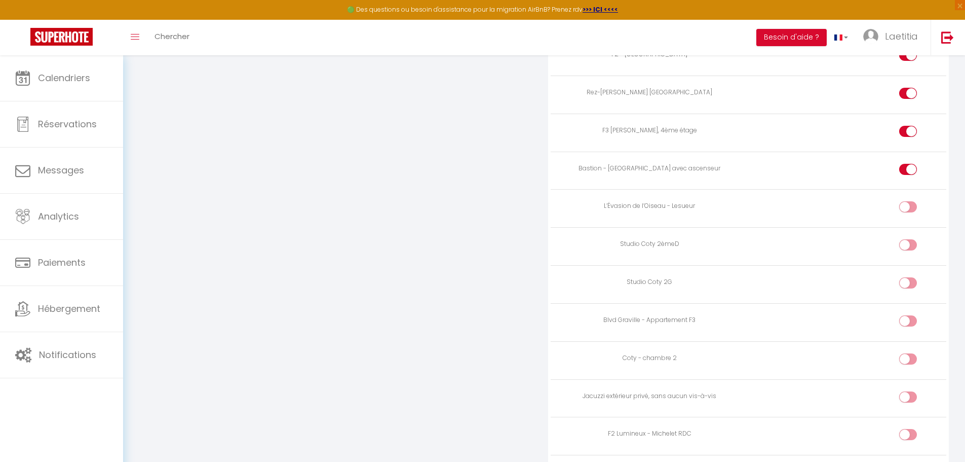
scroll to position [1317, 0]
click at [905, 202] on div at bounding box center [908, 201] width 18 height 11
click at [908, 202] on input "checkbox" at bounding box center [917, 203] width 18 height 15
checkbox input "true"
click at [913, 249] on div at bounding box center [908, 245] width 18 height 22
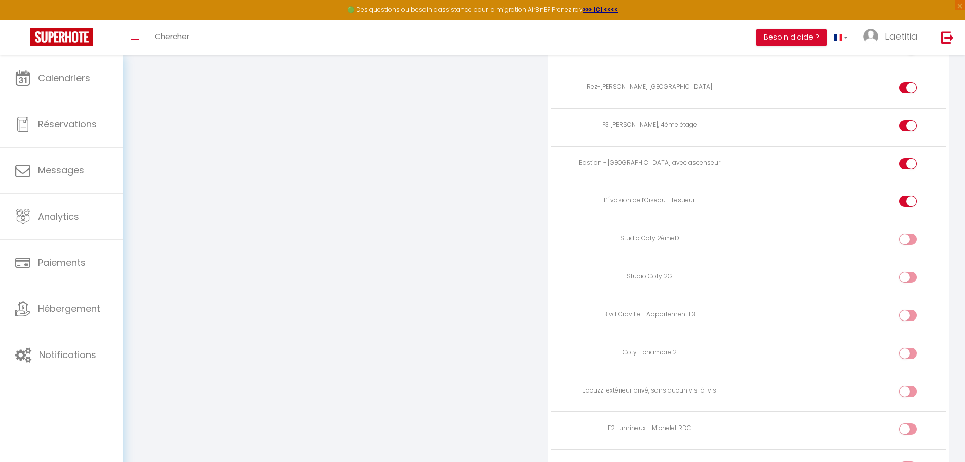
click at [911, 238] on input "checkbox" at bounding box center [917, 241] width 18 height 15
checkbox input "true"
click at [905, 270] on td at bounding box center [848, 279] width 198 height 38
click at [907, 276] on div at bounding box center [908, 277] width 18 height 11
click at [908, 276] on input "checkbox" at bounding box center [917, 279] width 18 height 15
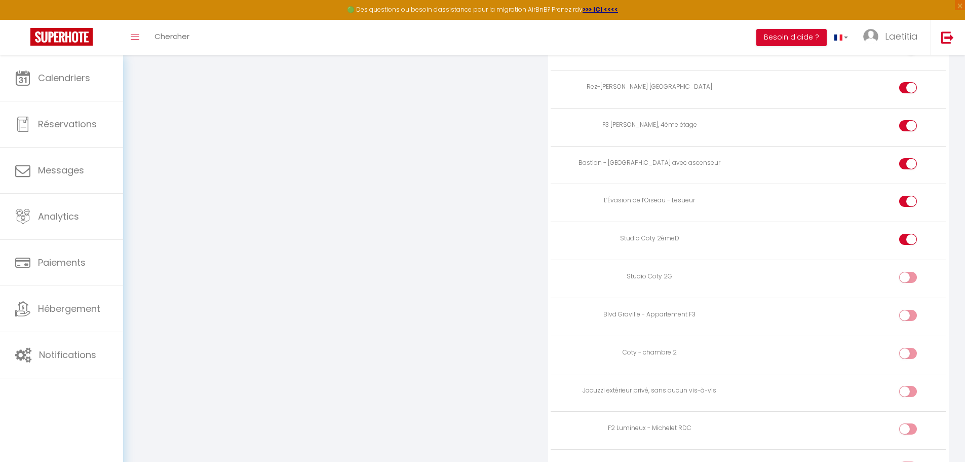
checkbox input "true"
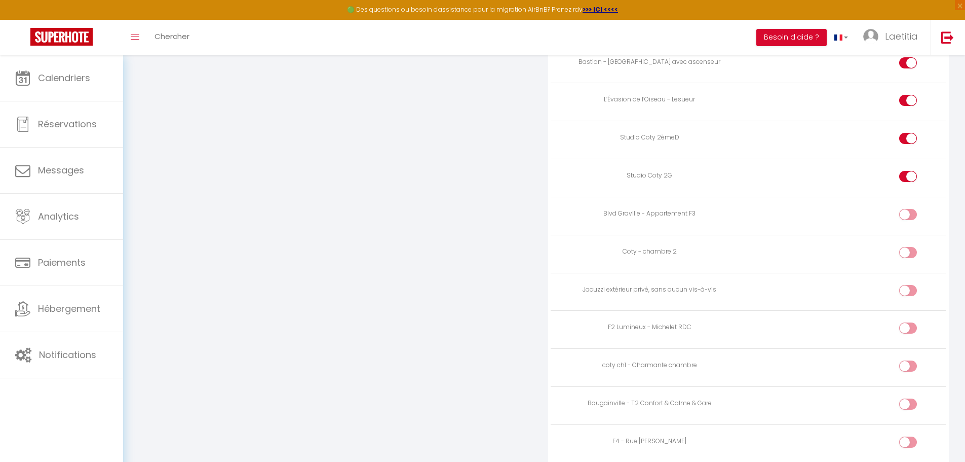
scroll to position [1419, 0]
click at [911, 214] on input "checkbox" at bounding box center [917, 215] width 18 height 15
checkbox input "true"
click at [906, 254] on div at bounding box center [908, 251] width 18 height 11
click at [908, 254] on input "checkbox" at bounding box center [917, 253] width 18 height 15
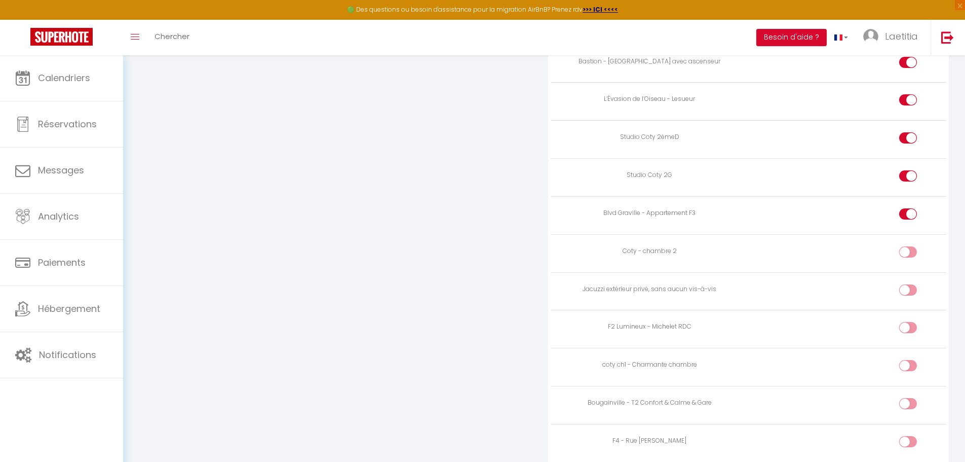
checkbox input "true"
click at [905, 287] on div at bounding box center [908, 289] width 18 height 11
click at [908, 287] on input "checkbox" at bounding box center [917, 291] width 18 height 15
checkbox input "true"
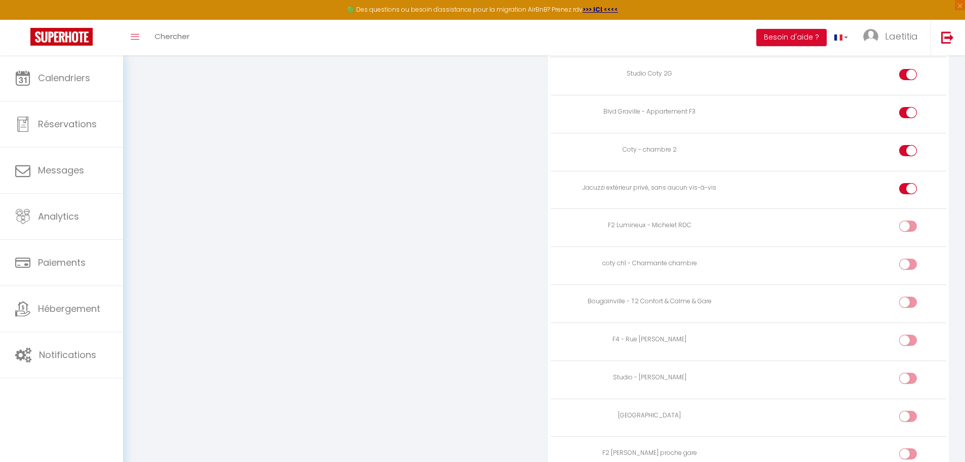
click at [913, 226] on input "checkbox" at bounding box center [917, 227] width 18 height 15
checkbox input "true"
click at [905, 261] on div at bounding box center [908, 263] width 18 height 11
click at [908, 261] on input "checkbox" at bounding box center [917, 265] width 18 height 15
checkbox input "true"
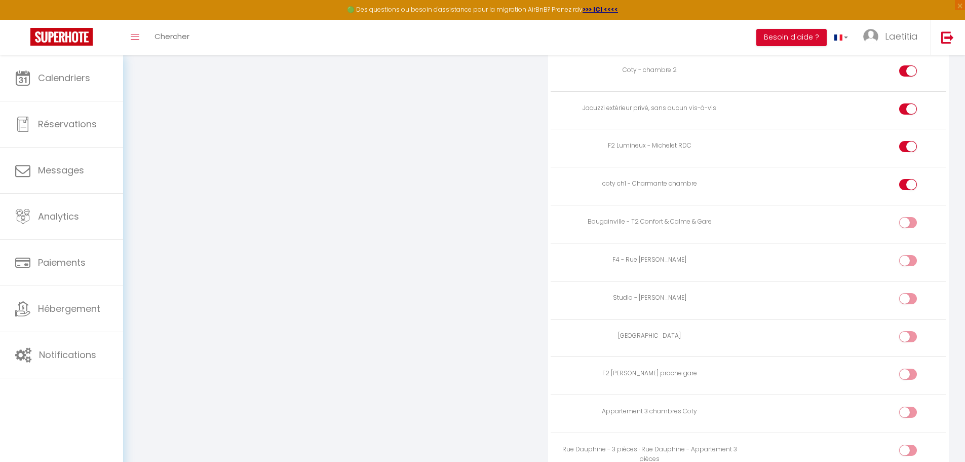
scroll to position [1621, 0]
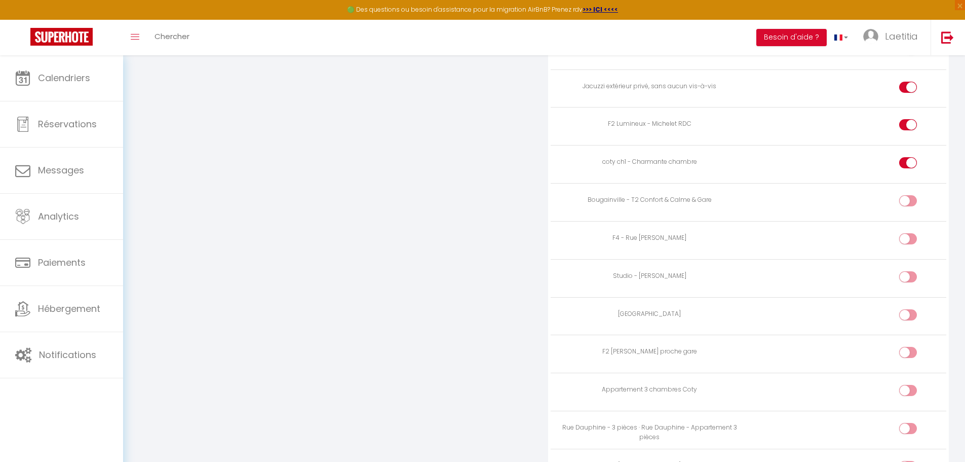
click at [915, 204] on input "checkbox" at bounding box center [917, 202] width 18 height 15
checkbox input "true"
click at [903, 243] on div at bounding box center [908, 238] width 18 height 11
click at [908, 243] on input "checkbox" at bounding box center [917, 240] width 18 height 15
checkbox input "true"
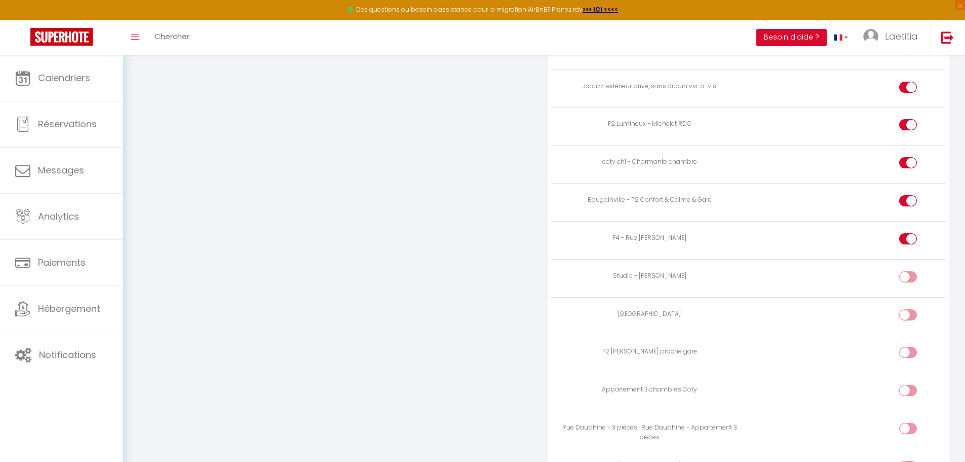
click at [910, 270] on td at bounding box center [848, 278] width 198 height 38
click at [909, 282] on input "checkbox" at bounding box center [917, 278] width 18 height 15
checkbox input "true"
click at [910, 307] on td at bounding box center [848, 316] width 198 height 38
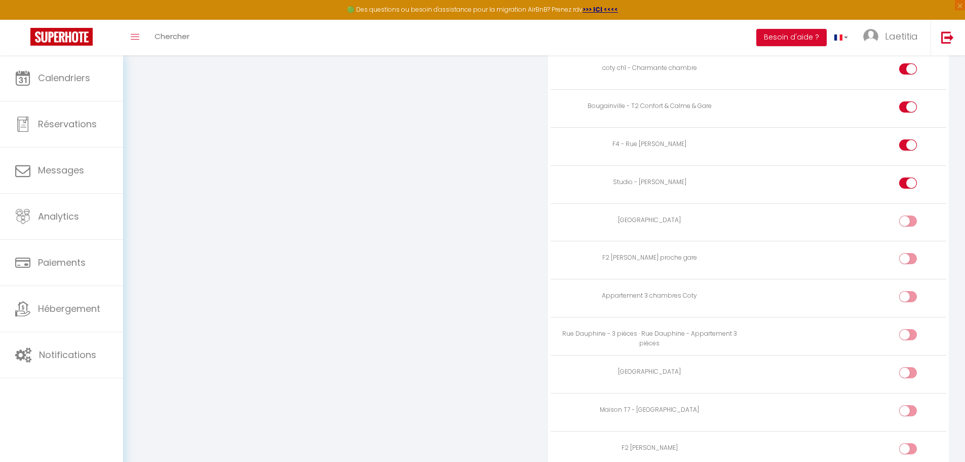
scroll to position [1723, 0]
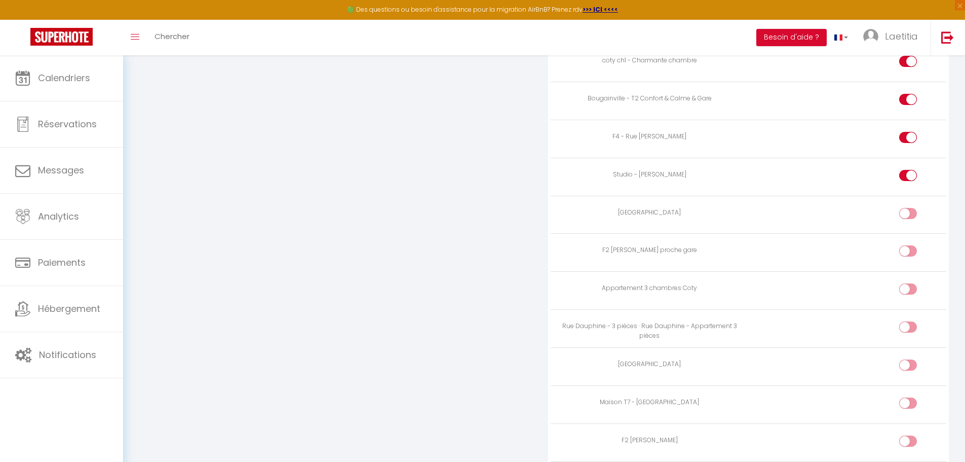
click at [908, 217] on input "checkbox" at bounding box center [917, 215] width 18 height 15
checkbox input "true"
click at [908, 255] on input "checkbox" at bounding box center [917, 252] width 18 height 15
checkbox input "true"
click at [906, 282] on td at bounding box center [848, 291] width 198 height 38
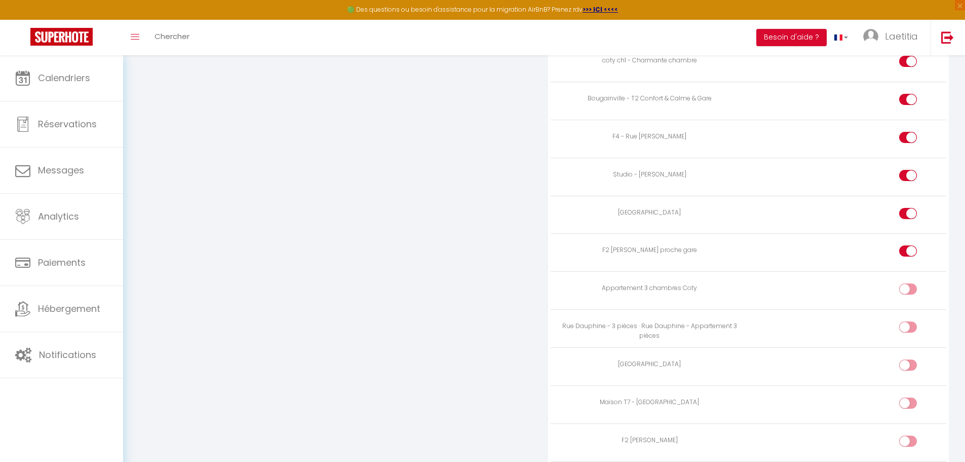
click at [906, 290] on div at bounding box center [908, 288] width 18 height 11
click at [908, 290] on input "checkbox" at bounding box center [917, 290] width 18 height 15
checkbox input "true"
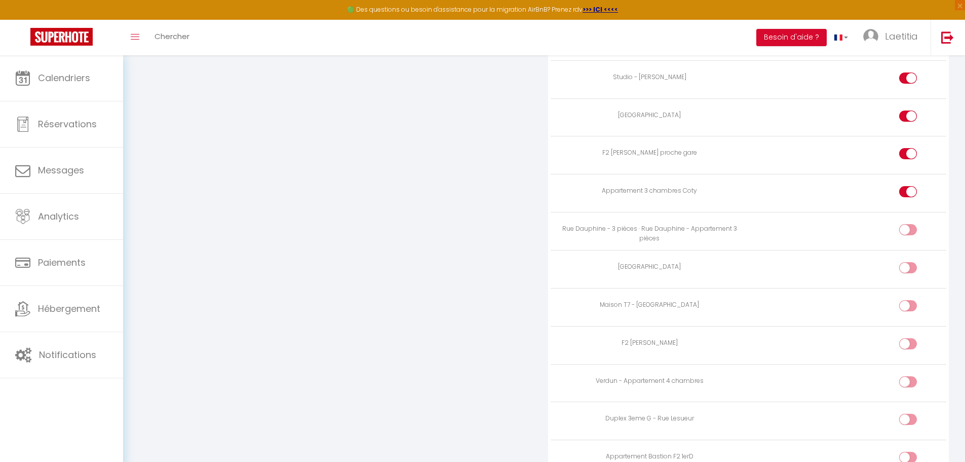
scroll to position [1824, 0]
click at [905, 215] on td at bounding box center [848, 227] width 198 height 38
click at [904, 225] on div at bounding box center [908, 225] width 18 height 11
click at [908, 225] on input "checkbox" at bounding box center [917, 227] width 18 height 15
checkbox input "true"
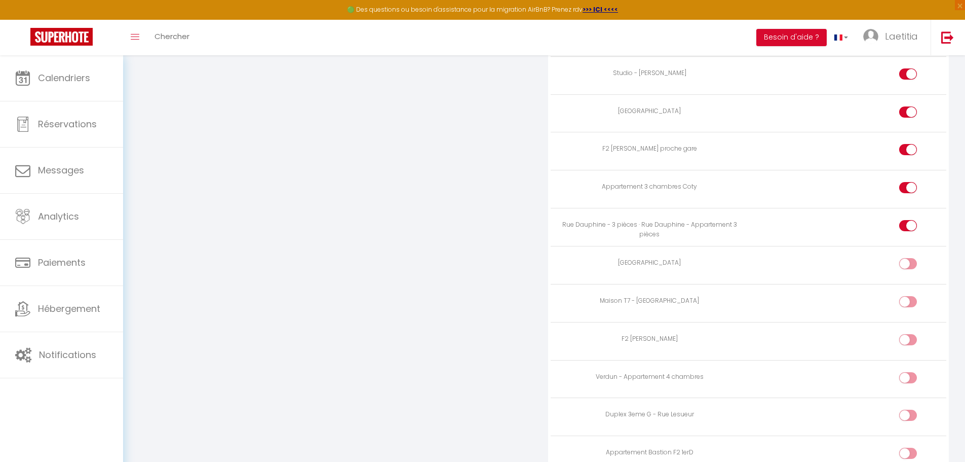
drag, startPoint x: 901, startPoint y: 270, endPoint x: 905, endPoint y: 265, distance: 6.1
click at [901, 269] on label at bounding box center [908, 265] width 18 height 15
click at [908, 269] on input "checkbox" at bounding box center [917, 265] width 18 height 15
click at [905, 265] on div at bounding box center [908, 263] width 18 height 11
click at [908, 265] on input "checkbox" at bounding box center [917, 265] width 18 height 15
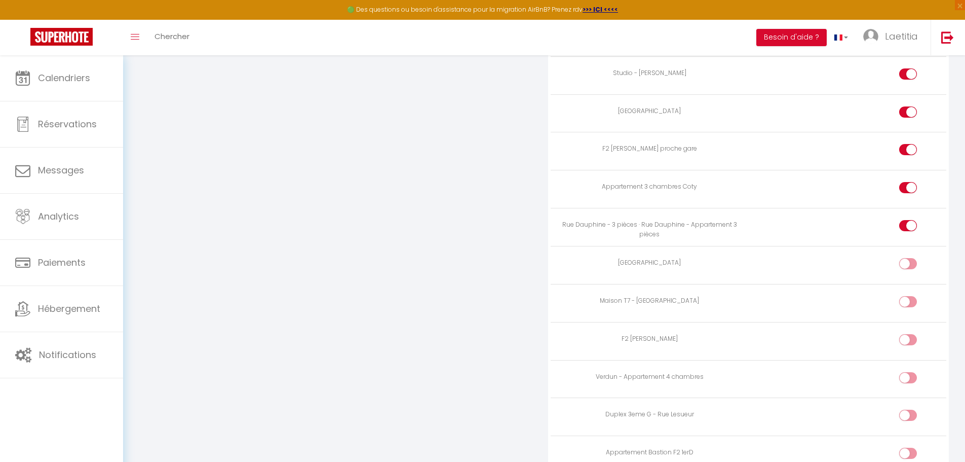
click at [907, 265] on div at bounding box center [908, 263] width 18 height 11
click at [908, 265] on input "checkbox" at bounding box center [917, 265] width 18 height 15
checkbox input "true"
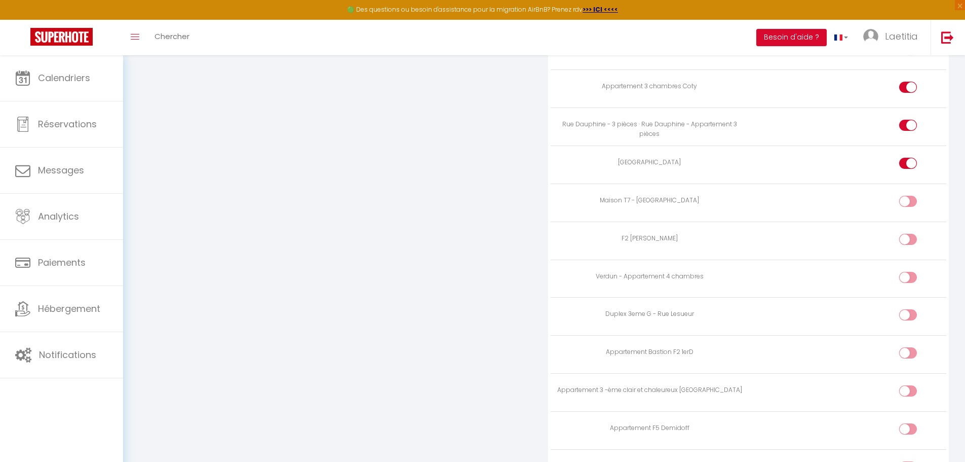
scroll to position [1925, 0]
click at [905, 202] on div at bounding box center [908, 200] width 18 height 11
click at [908, 202] on input "checkbox" at bounding box center [917, 202] width 18 height 15
checkbox input "true"
click at [913, 238] on input "checkbox" at bounding box center [917, 240] width 18 height 15
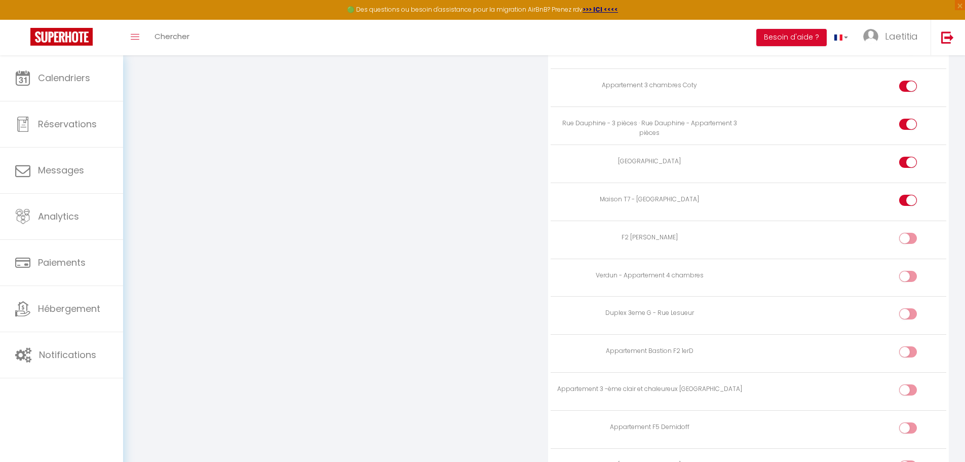
checkbox input "true"
click at [904, 273] on div at bounding box center [908, 276] width 18 height 11
click at [908, 273] on input "checkbox" at bounding box center [917, 278] width 18 height 15
checkbox input "true"
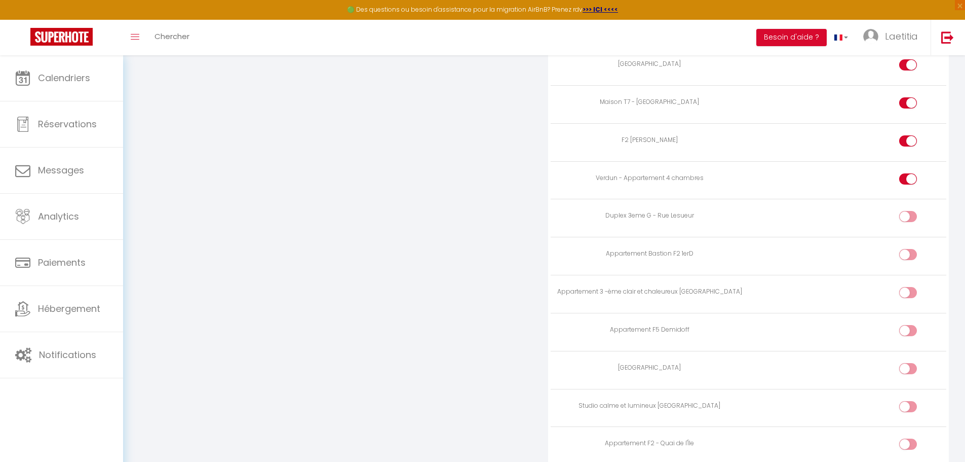
scroll to position [2027, 0]
click at [907, 212] on div at bounding box center [908, 212] width 18 height 11
click at [908, 212] on input "checkbox" at bounding box center [917, 214] width 18 height 15
checkbox input "true"
click at [906, 248] on div at bounding box center [908, 250] width 18 height 11
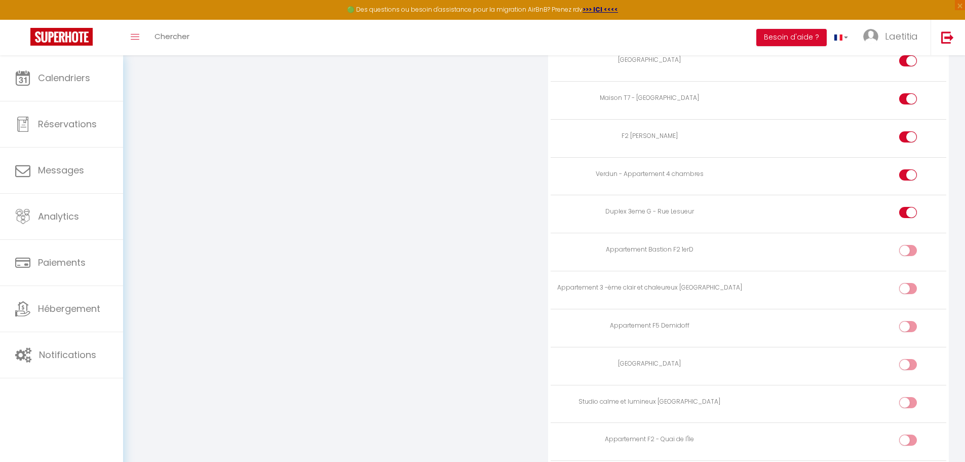
click at [908, 248] on input "checkbox" at bounding box center [917, 252] width 18 height 15
checkbox input "true"
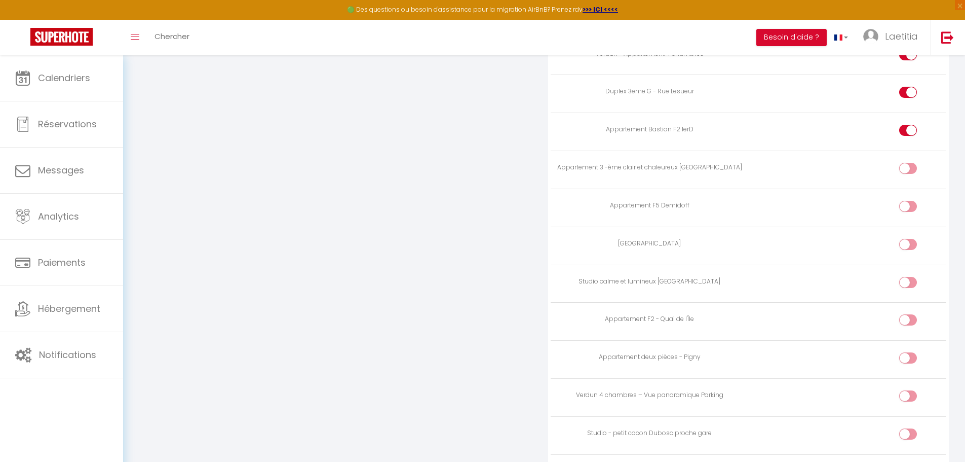
scroll to position [2179, 0]
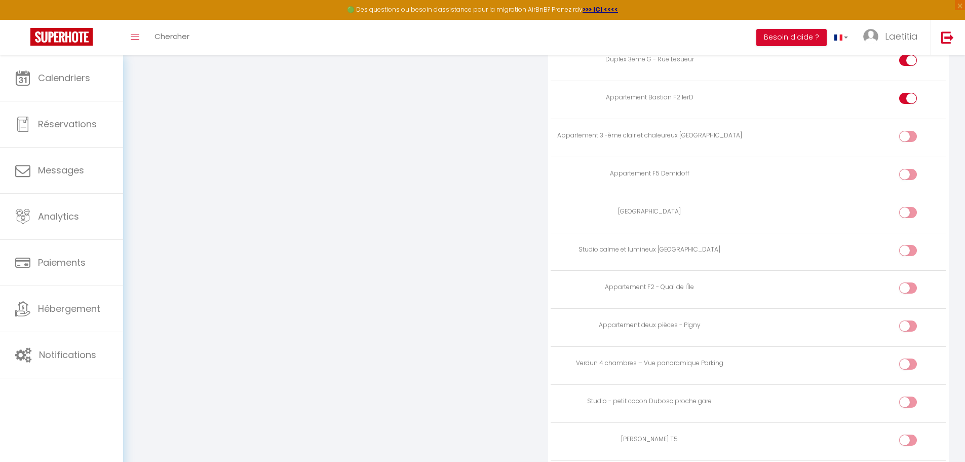
click at [905, 137] on div at bounding box center [908, 136] width 18 height 11
click at [908, 137] on input "checkbox" at bounding box center [917, 138] width 18 height 15
checkbox input "true"
click at [907, 178] on div at bounding box center [908, 174] width 18 height 11
click at [908, 178] on input "checkbox" at bounding box center [917, 176] width 18 height 15
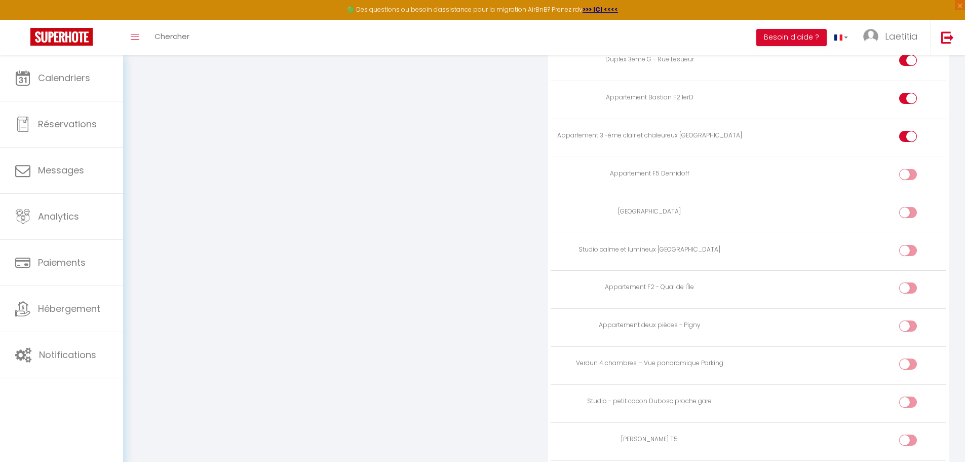
checkbox input "true"
click at [900, 215] on div at bounding box center [908, 212] width 18 height 11
click at [908, 215] on input "checkbox" at bounding box center [917, 214] width 18 height 15
checkbox input "true"
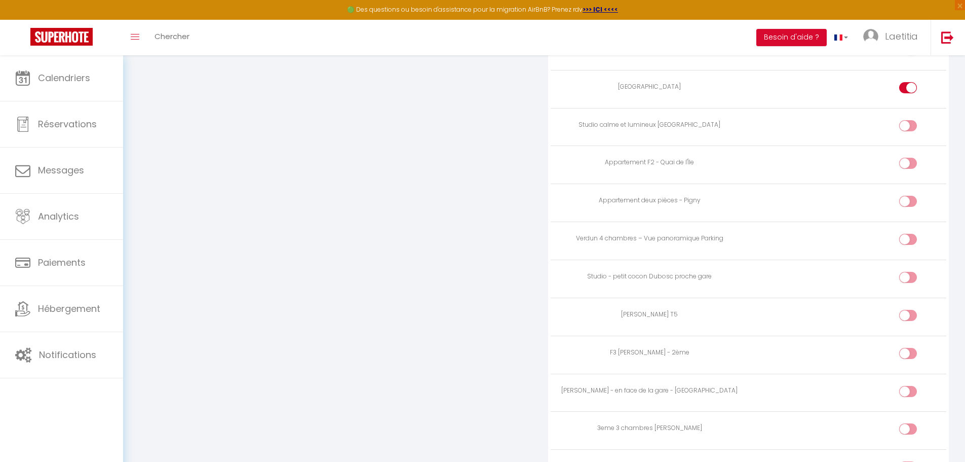
scroll to position [2280, 0]
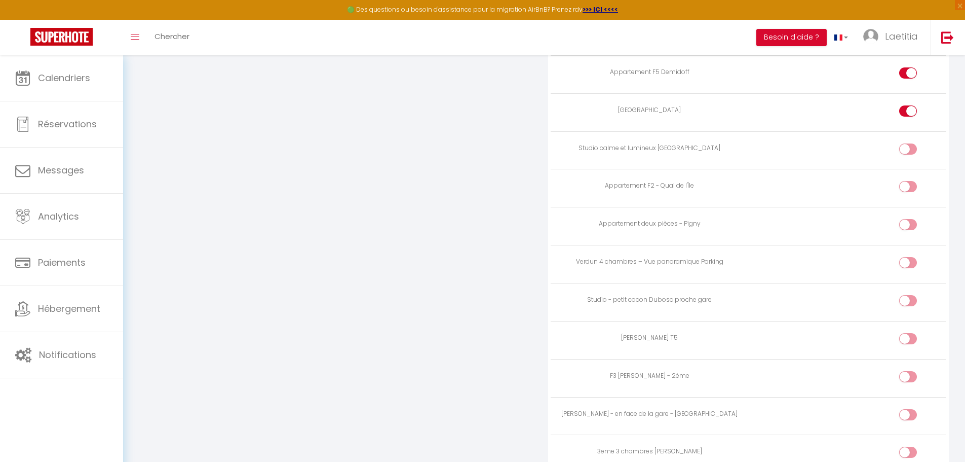
drag, startPoint x: 904, startPoint y: 141, endPoint x: 908, endPoint y: 149, distance: 8.8
click at [905, 141] on td at bounding box center [848, 150] width 198 height 38
click at [908, 154] on input "checkbox" at bounding box center [917, 150] width 18 height 15
checkbox input "true"
click at [902, 182] on div at bounding box center [908, 186] width 18 height 11
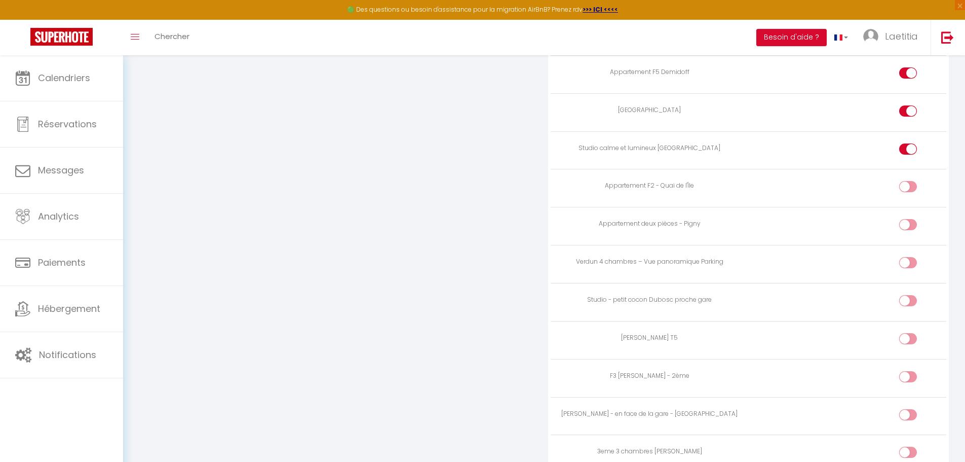
click at [908, 182] on input "checkbox" at bounding box center [917, 188] width 18 height 15
checkbox input "true"
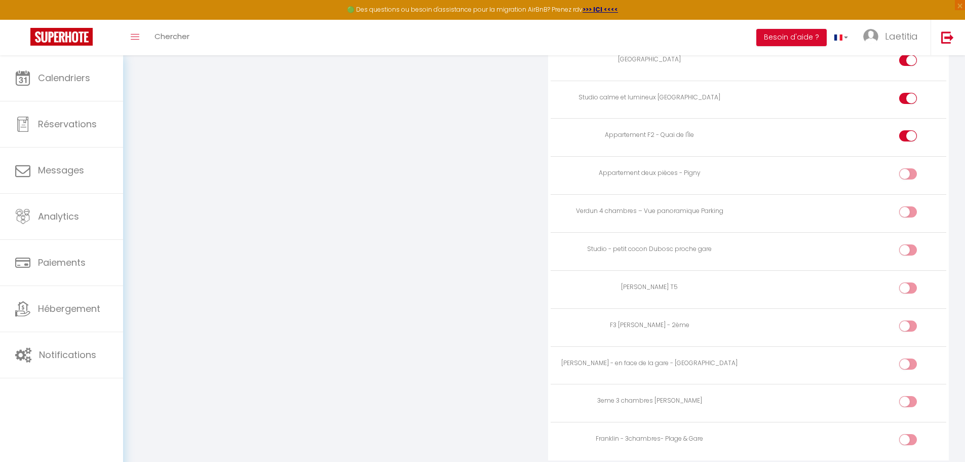
click at [909, 174] on input "checkbox" at bounding box center [917, 175] width 18 height 15
checkbox input "true"
click at [908, 208] on input "checkbox" at bounding box center [917, 213] width 18 height 15
checkbox input "true"
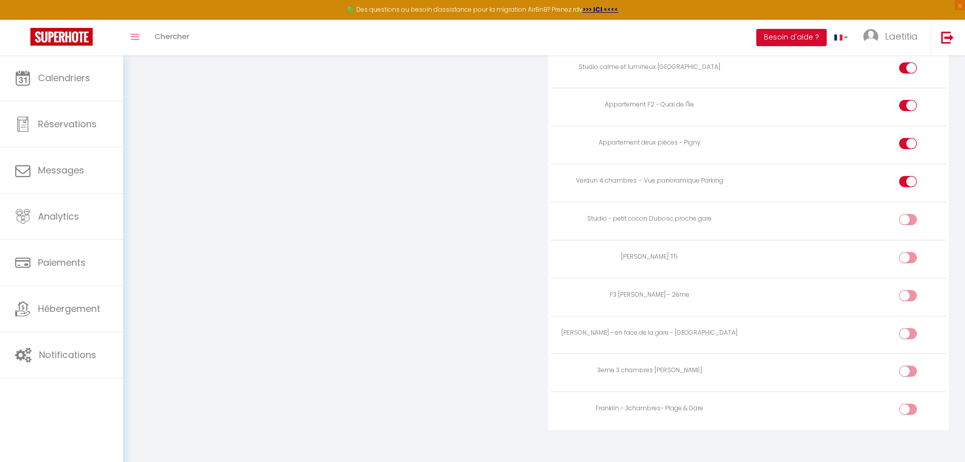
scroll to position [2370, 0]
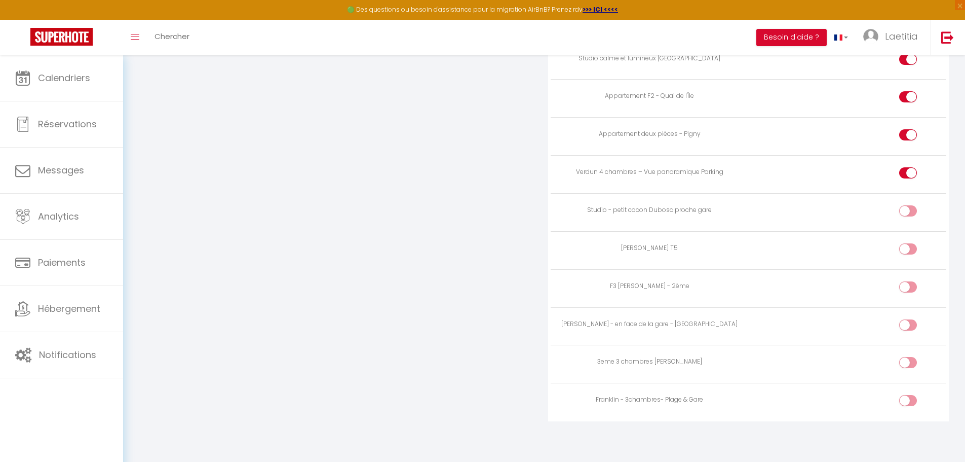
click at [907, 211] on div at bounding box center [908, 210] width 18 height 11
click at [908, 211] on input "checkbox" at bounding box center [917, 212] width 18 height 15
checkbox input "true"
click at [907, 250] on div at bounding box center [908, 248] width 18 height 11
click at [908, 250] on input "checkbox" at bounding box center [917, 250] width 18 height 15
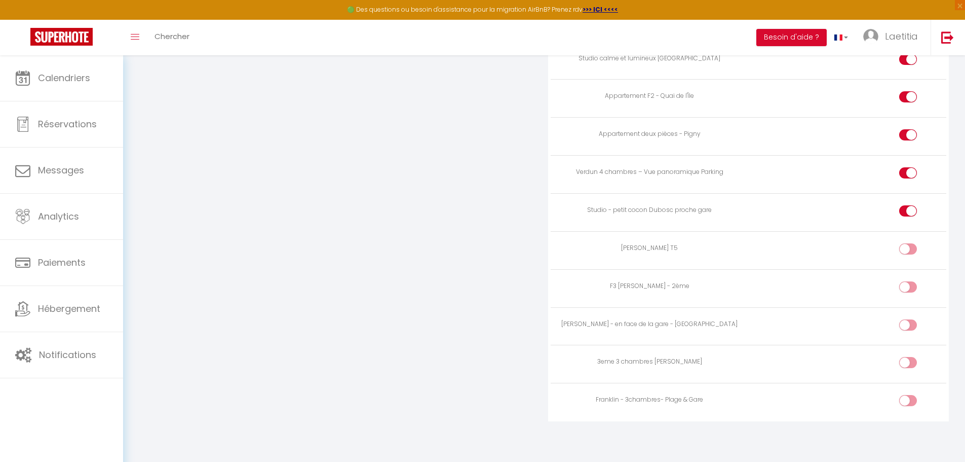
checkbox input "true"
click at [905, 285] on div at bounding box center [908, 286] width 18 height 11
click at [908, 285] on input "checkbox" at bounding box center [917, 288] width 18 height 15
checkbox input "true"
click at [906, 324] on div at bounding box center [908, 324] width 18 height 11
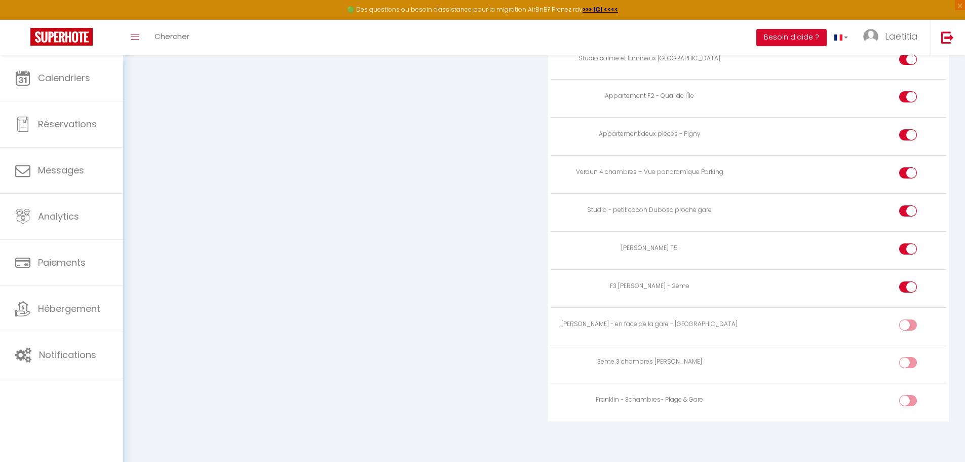
click at [908, 324] on input "checkbox" at bounding box center [917, 326] width 18 height 15
checkbox input "true"
click at [905, 361] on div at bounding box center [908, 362] width 18 height 11
click at [908, 361] on input "checkbox" at bounding box center [917, 364] width 18 height 15
checkbox input "true"
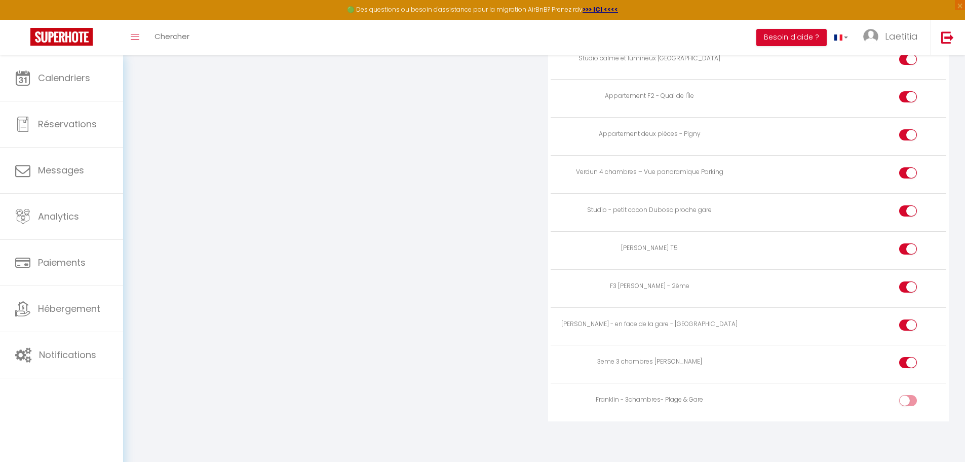
click at [895, 402] on td at bounding box center [848, 402] width 198 height 38
click at [903, 401] on div at bounding box center [908, 400] width 18 height 11
click at [908, 401] on input "checkbox" at bounding box center [917, 402] width 18 height 15
checkbox input "true"
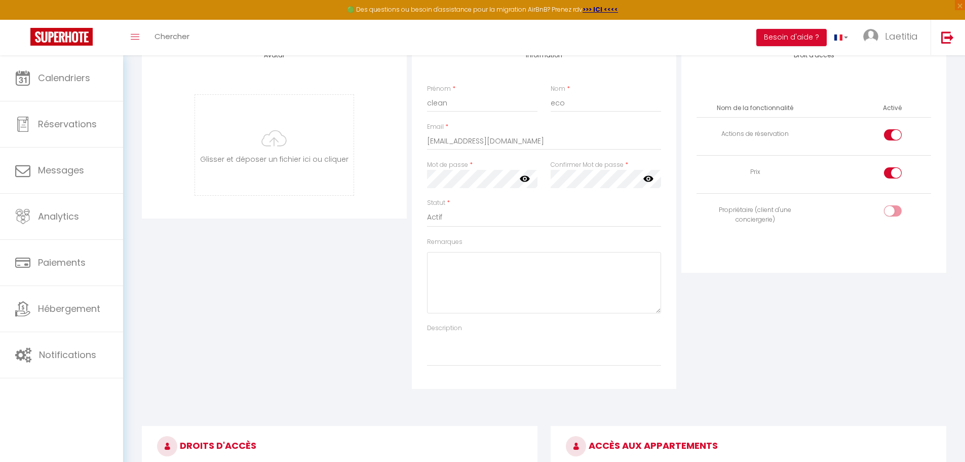
scroll to position [0, 0]
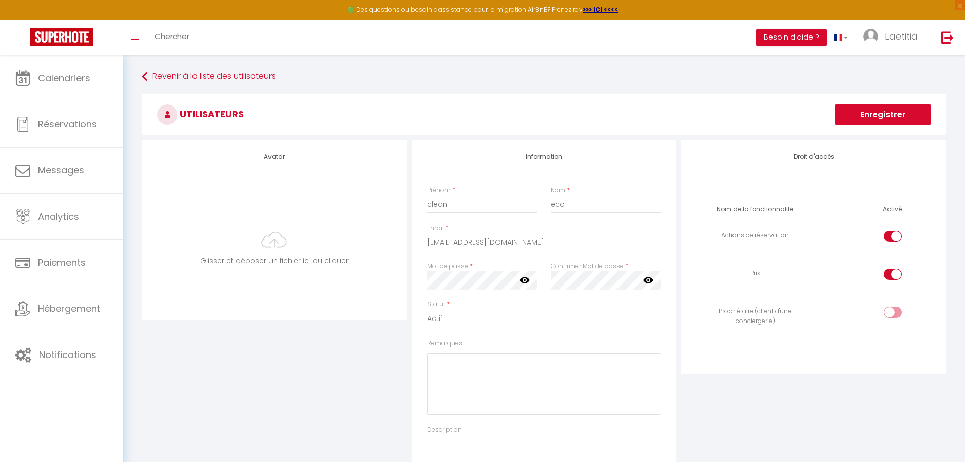
click at [757, 206] on th "Nom de la fonctionnalité" at bounding box center [755, 210] width 117 height 18
click at [799, 207] on th "Nom de la fonctionnalité" at bounding box center [755, 210] width 117 height 18
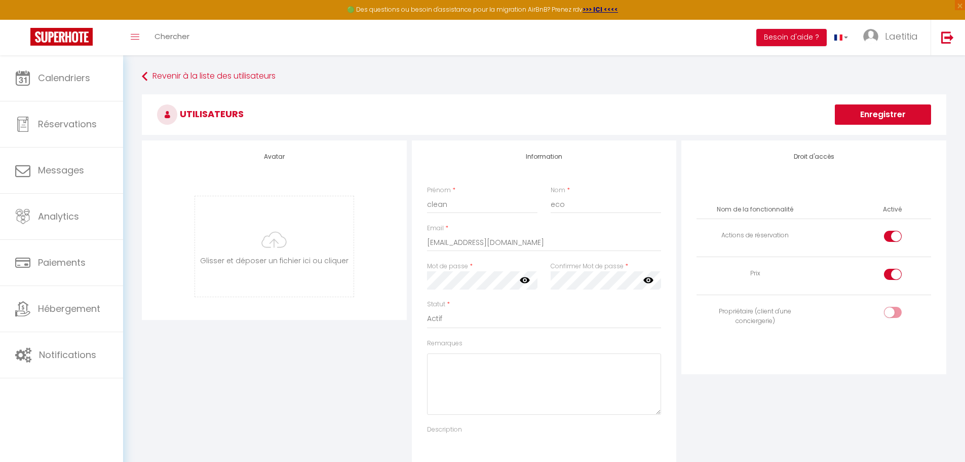
click at [799, 207] on th "Nom de la fonctionnalité" at bounding box center [755, 210] width 117 height 18
click at [771, 213] on th "Nom de la fonctionnalité" at bounding box center [755, 210] width 117 height 18
click at [631, 300] on div "Statut * Actif Inactif" at bounding box center [544, 313] width 235 height 29
click at [893, 276] on input "checkbox" at bounding box center [902, 276] width 18 height 15
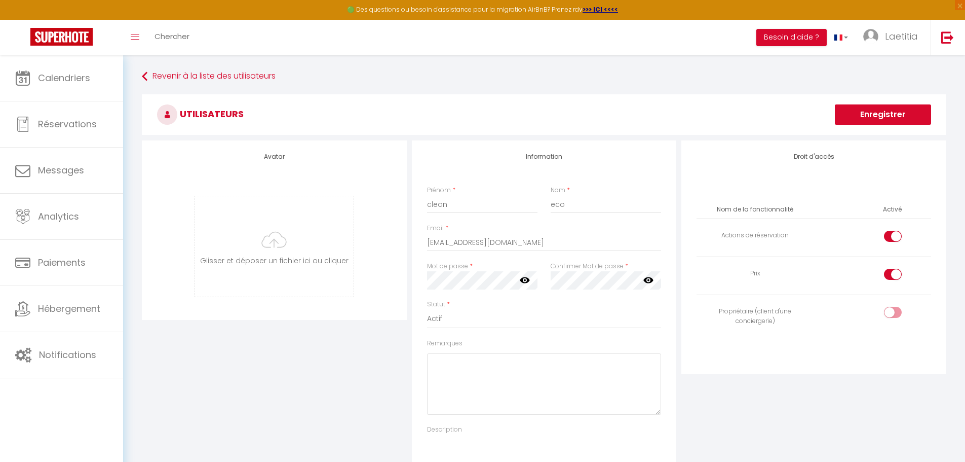
checkbox input "false"
click at [896, 236] on input "checkbox" at bounding box center [902, 238] width 18 height 15
checkbox input "false"
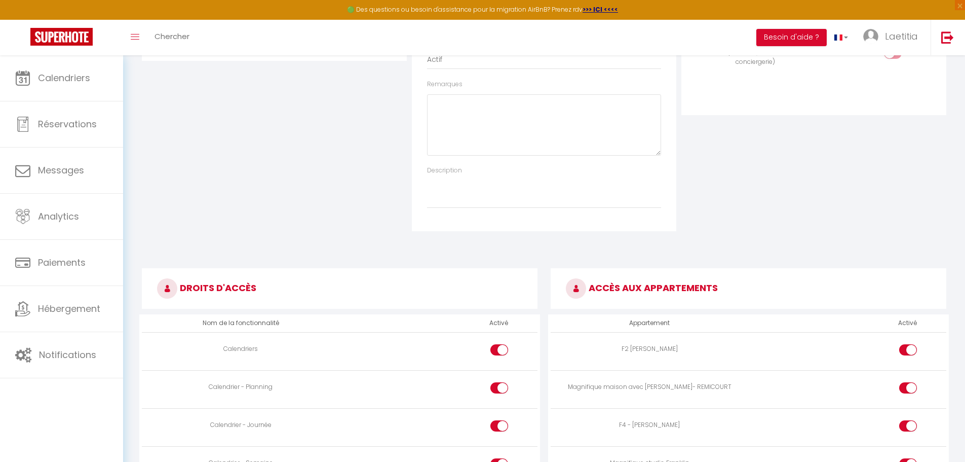
scroll to position [101, 0]
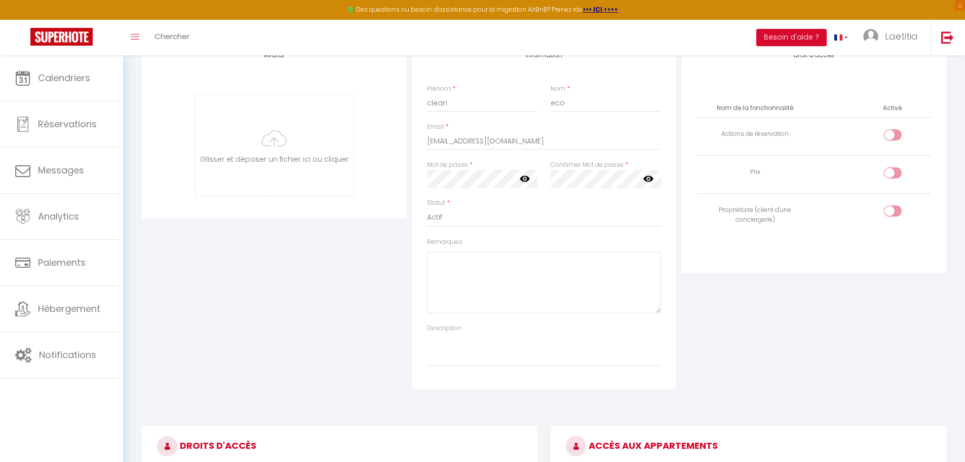
click at [899, 110] on th "Activé" at bounding box center [892, 108] width 27 height 18
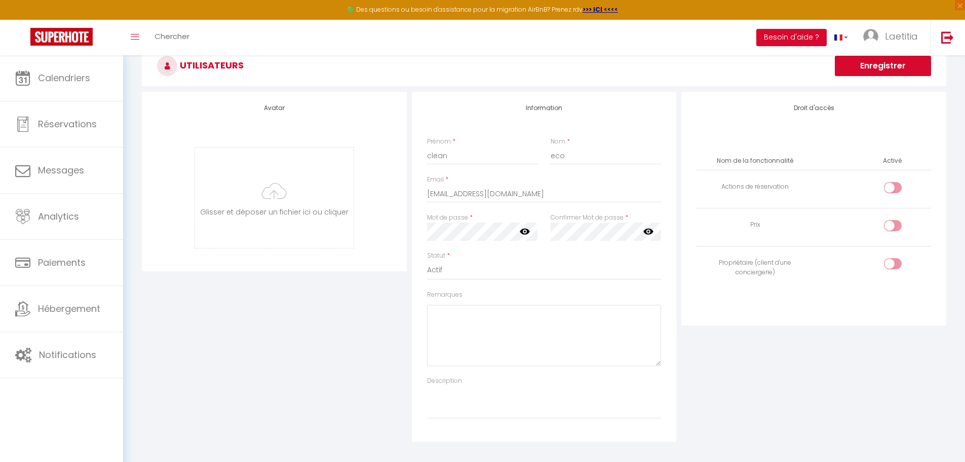
scroll to position [0, 0]
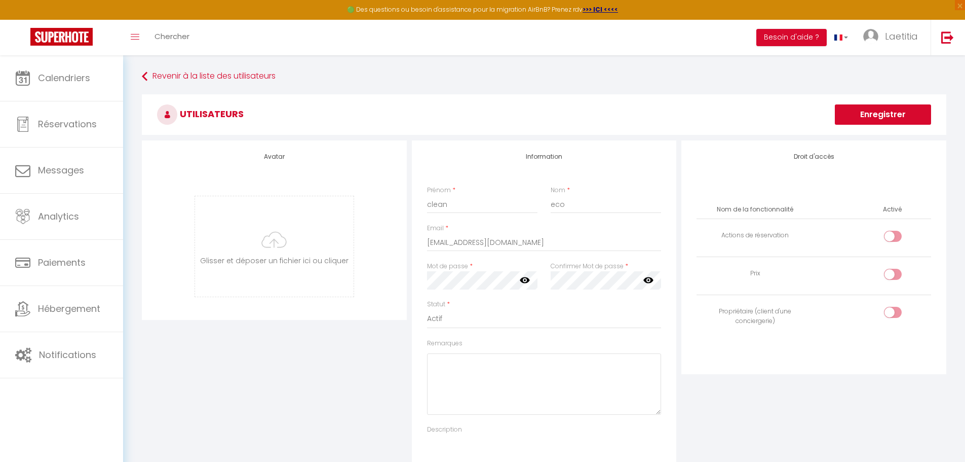
click at [767, 214] on th "Nom de la fonctionnalité" at bounding box center [755, 210] width 117 height 18
click at [524, 280] on icon at bounding box center [525, 280] width 10 height 6
click at [529, 279] on icon at bounding box center [525, 280] width 10 height 10
click at [871, 117] on button "Enregistrer" at bounding box center [883, 114] width 96 height 20
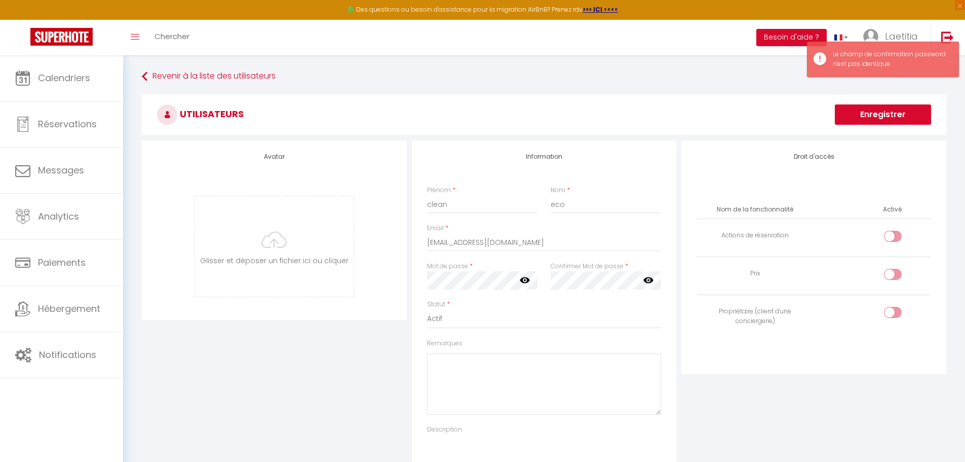
click at [561, 270] on div "Confirmer Mot de passe * false" at bounding box center [606, 275] width 110 height 28
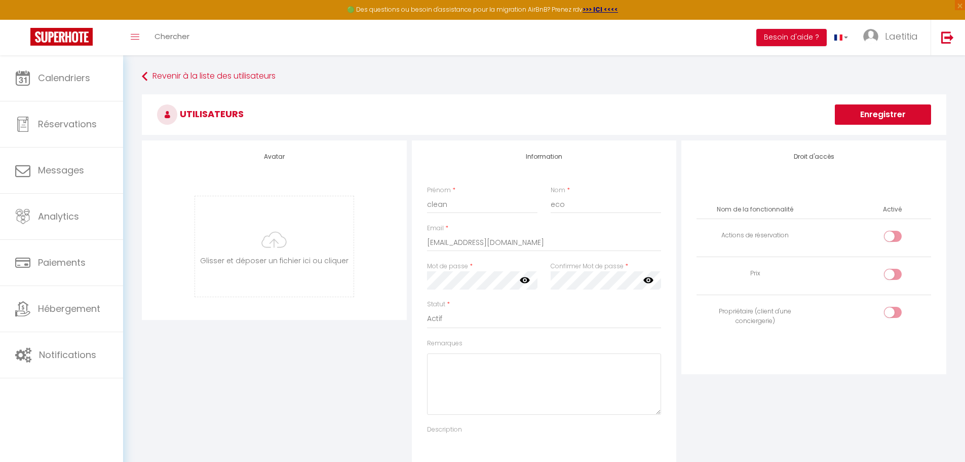
click at [648, 283] on icon at bounding box center [648, 280] width 10 height 10
click at [526, 278] on icon at bounding box center [525, 280] width 10 height 6
click at [849, 109] on button "Enregistrer" at bounding box center [883, 114] width 96 height 20
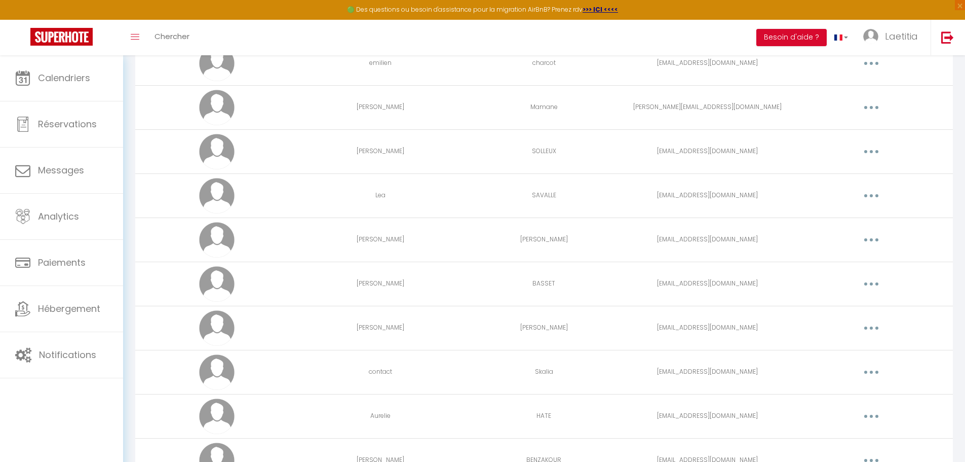
scroll to position [1739, 0]
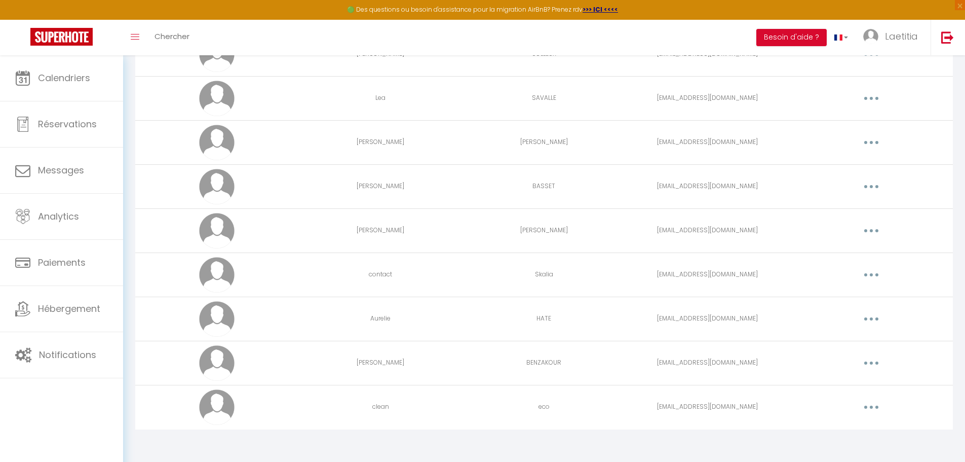
click at [872, 405] on icon "button" at bounding box center [871, 406] width 3 height 3
click at [815, 429] on link "Editer" at bounding box center [845, 430] width 75 height 17
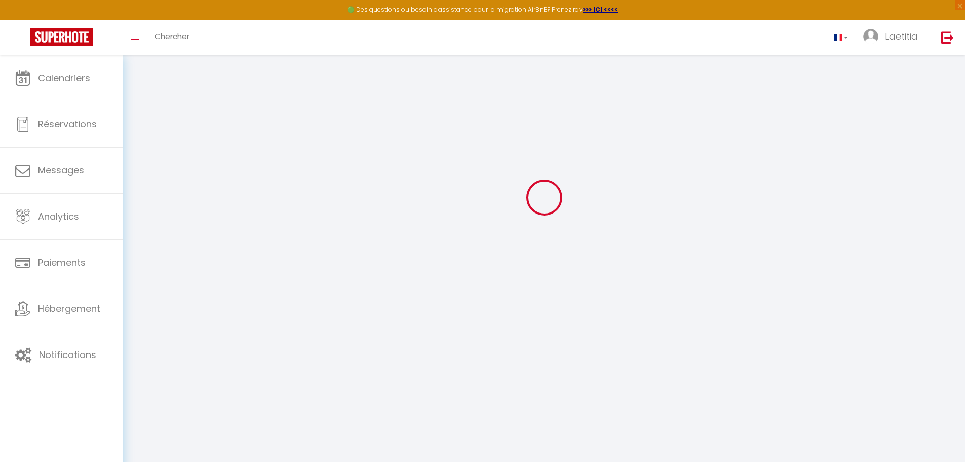
type input "clean"
type input "eco"
type input "[EMAIL_ADDRESS][DOMAIN_NAME]"
type textarea "https://app.superhote.com/#/connect/LebbOjYDQV"
checkbox input "false"
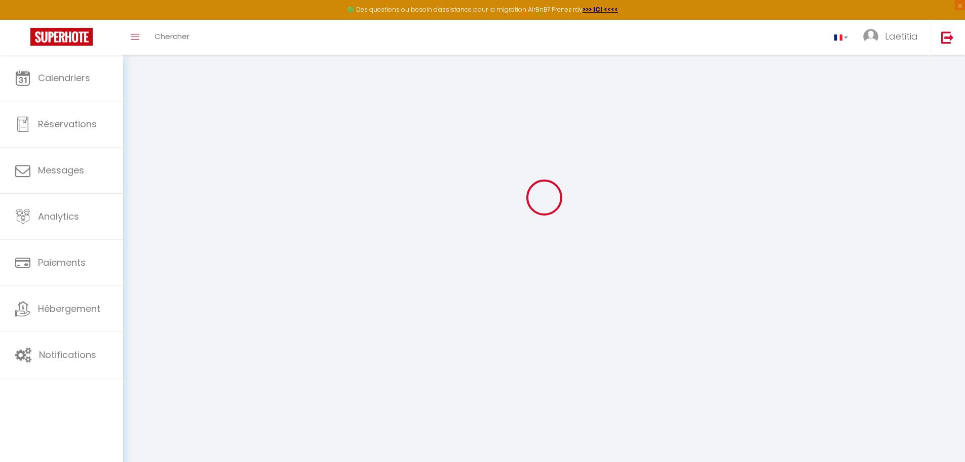
checkbox input "false"
checkbox input "true"
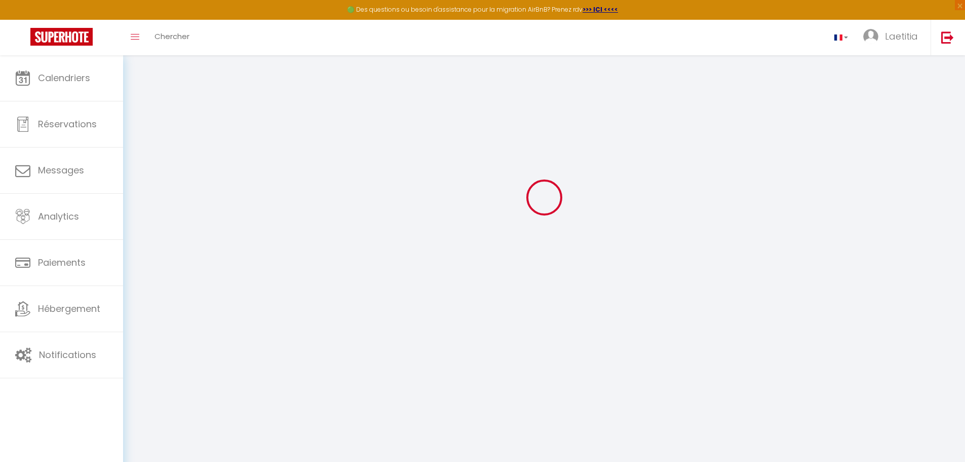
checkbox input "true"
checkbox input "false"
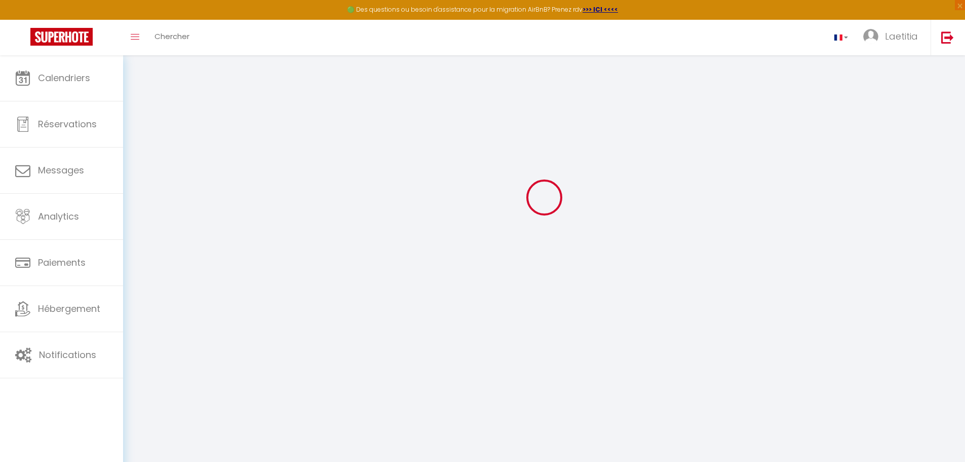
checkbox input "false"
checkbox input "true"
select select
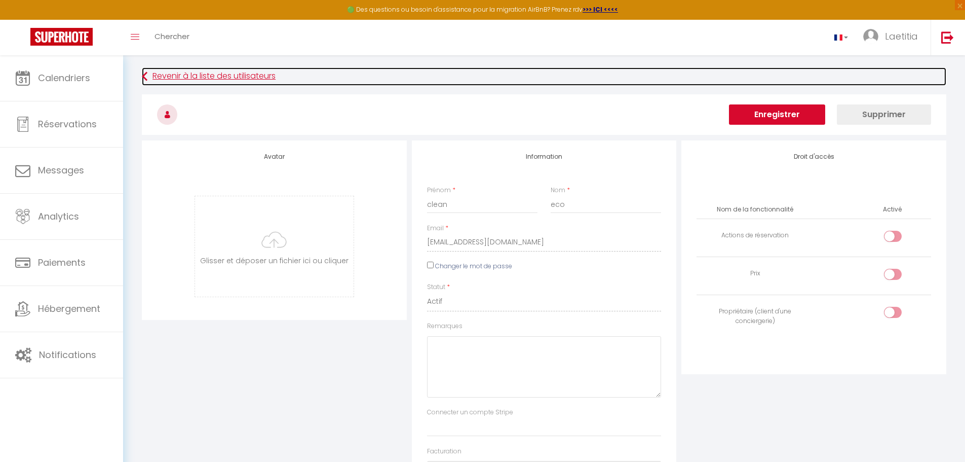
click at [249, 69] on link "Revenir à la liste des utilisateurs" at bounding box center [544, 76] width 805 height 18
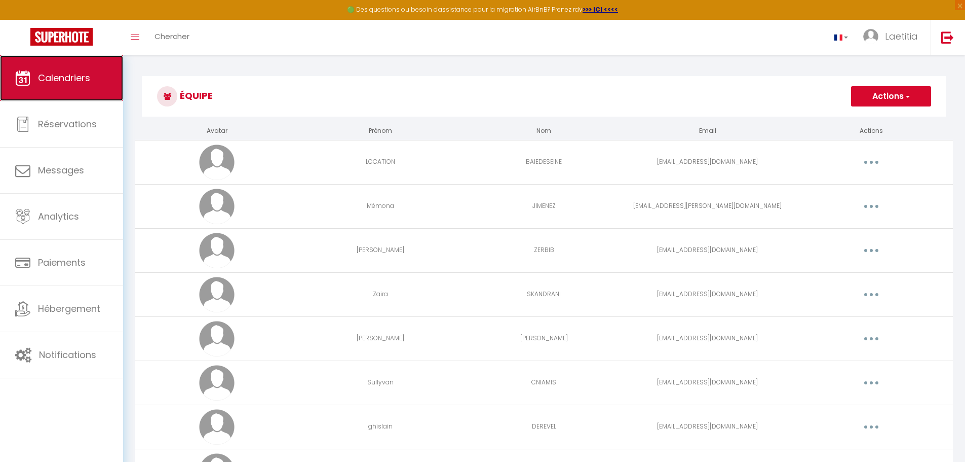
click at [62, 84] on span "Calendriers" at bounding box center [64, 77] width 52 height 13
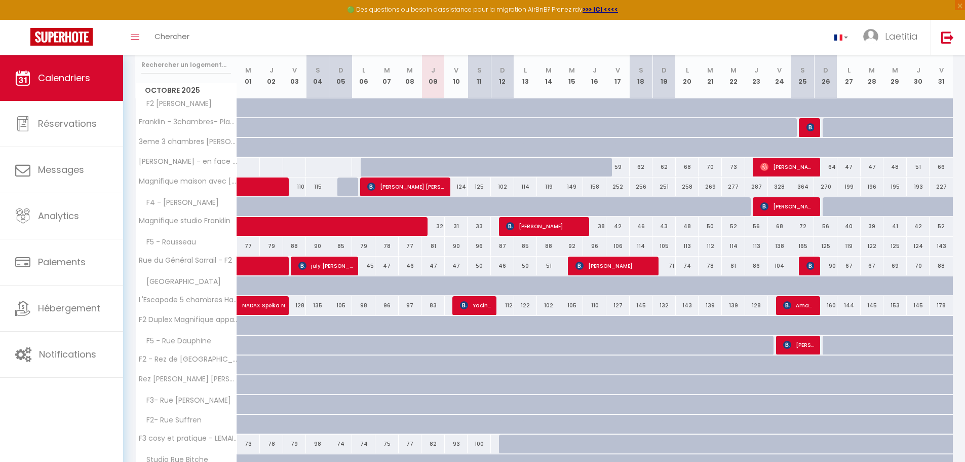
scroll to position [51, 0]
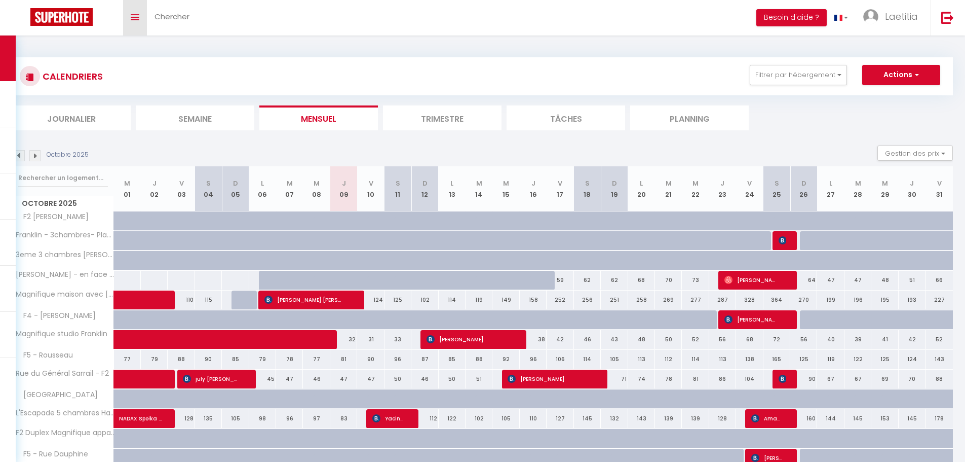
click at [143, 13] on link "Toggle menubar" at bounding box center [135, 17] width 24 height 35
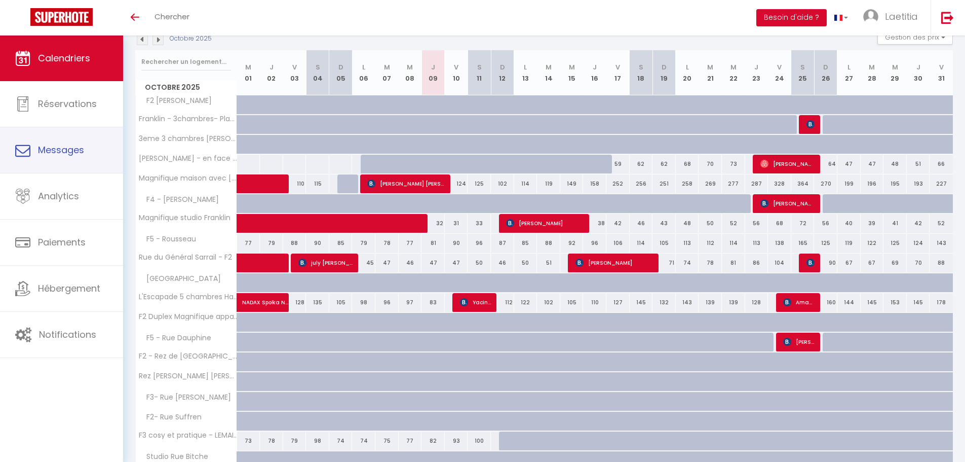
scroll to position [152, 0]
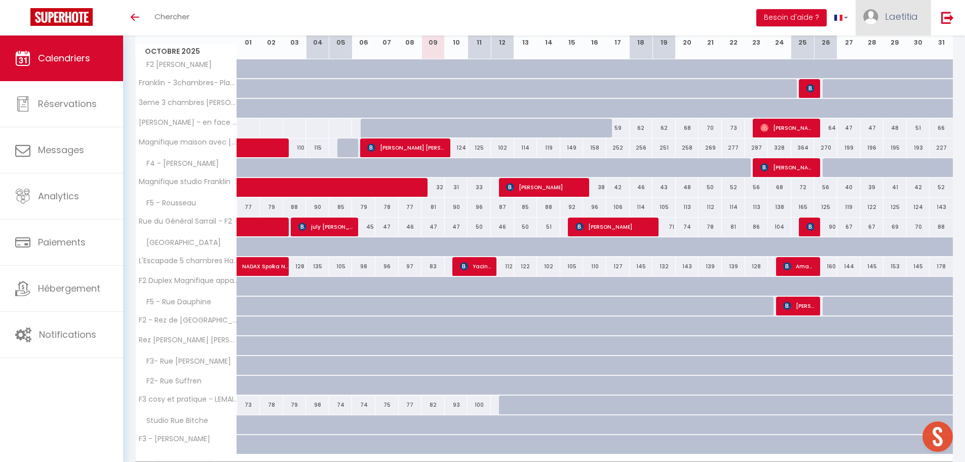
click at [882, 18] on link "Laetitia" at bounding box center [893, 17] width 75 height 35
click at [895, 50] on link "Paramètres" at bounding box center [890, 50] width 75 height 17
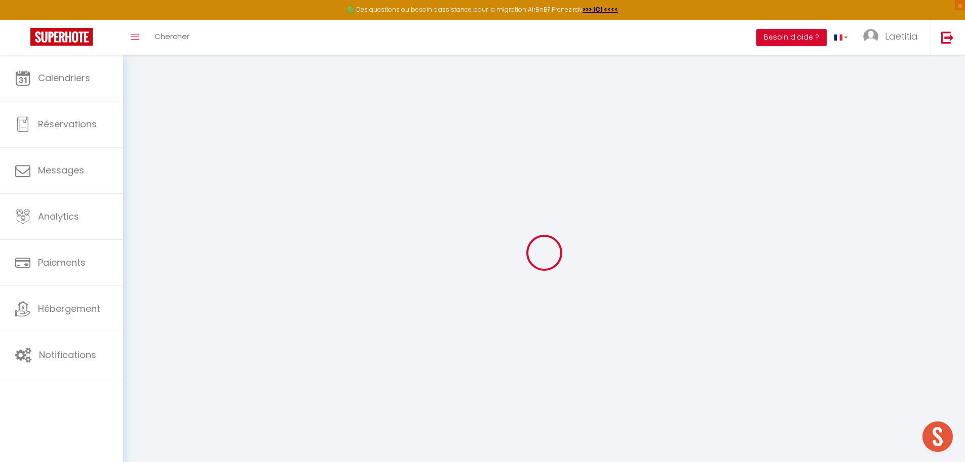
click at [936, 10] on div "🟢 Des questions ou besoin d'assistance pour la migration AirBnB? Prenez rdv >>>…" at bounding box center [482, 10] width 965 height 20
type input "TmJ5c2oYllUWTZpL7eOHJDhc2"
type input "j8PPRrCyHgmNrOPwVnVZaLH77"
type input "[URL][DOMAIN_NAME]"
select select "fr"
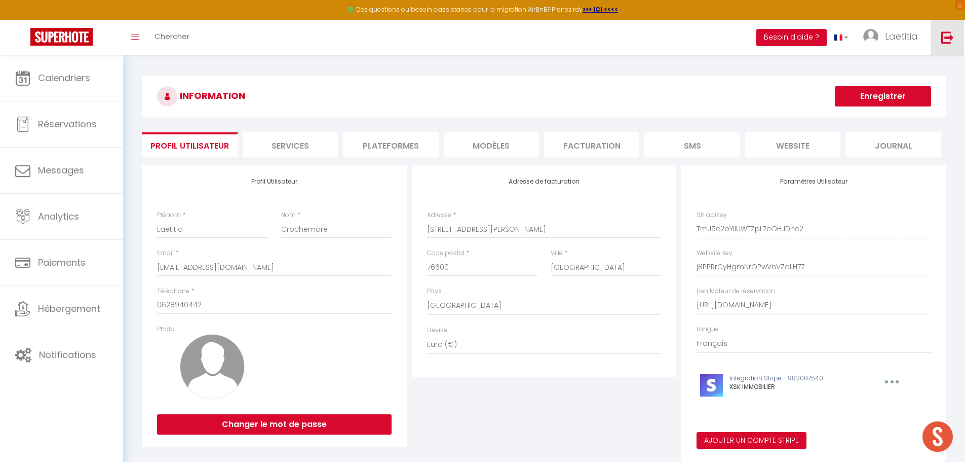
click at [954, 41] on img at bounding box center [947, 37] width 13 height 13
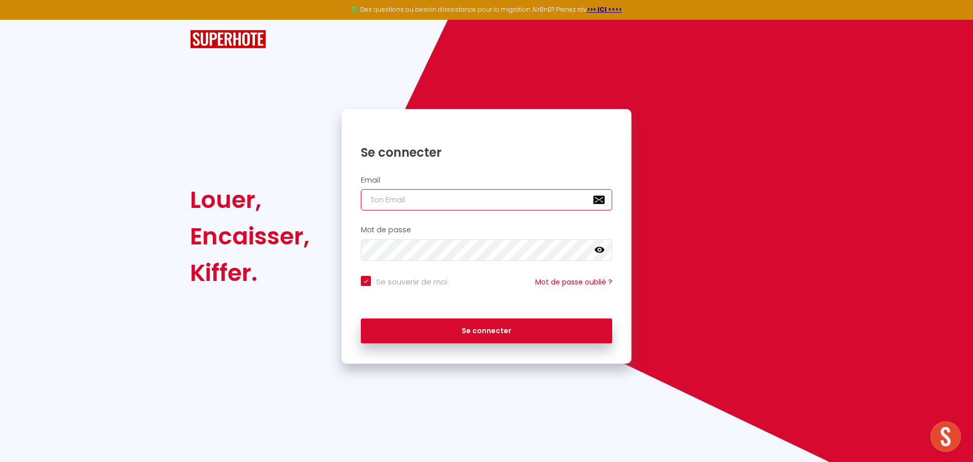
type input "[EMAIL_ADDRESS][DOMAIN_NAME]"
checkbox input "true"
drag, startPoint x: 536, startPoint y: 205, endPoint x: 150, endPoint y: 198, distance: 386.2
click at [147, 198] on div "Louer, Encaisser, [PERSON_NAME]. Se connecter Email [EMAIL_ADDRESS][DOMAIN_NAME…" at bounding box center [486, 192] width 973 height 344
checkbox input "true"
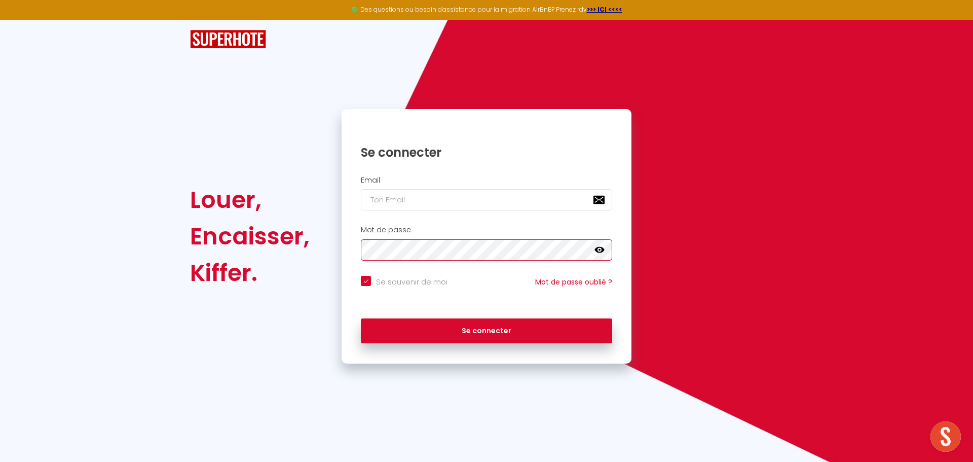
click at [272, 236] on div "Louer, Encaisser, Kiffer. Se connecter Email Mot de passe false Se souvenir de …" at bounding box center [486, 236] width 606 height 254
checkbox input "true"
click at [404, 206] on input "email" at bounding box center [486, 199] width 251 height 21
type input "c"
checkbox input "true"
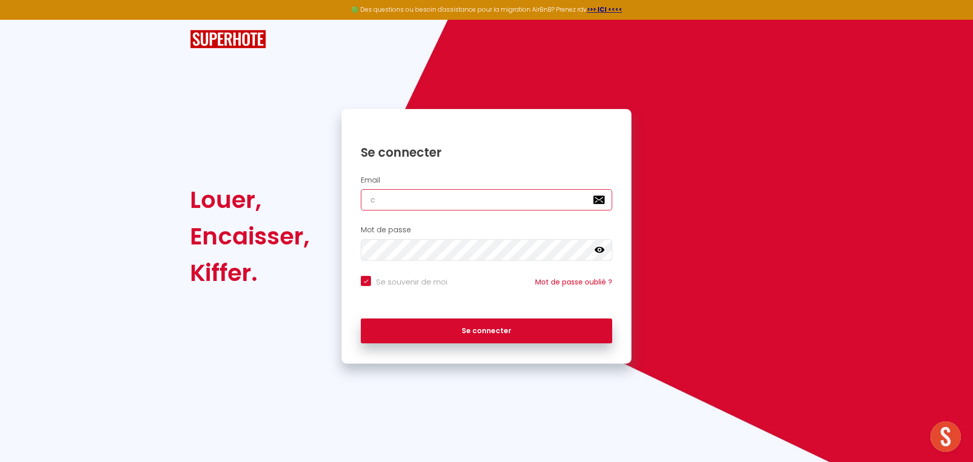
type input "cl"
checkbox input "true"
type input "cle"
checkbox input "true"
type input "clea"
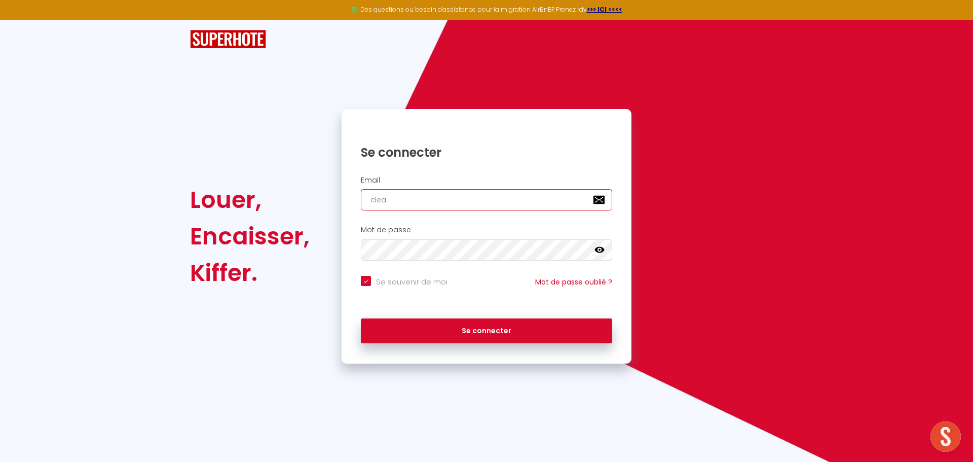
checkbox input "true"
type input "clean"
checkbox input "true"
type input "clean."
checkbox input "true"
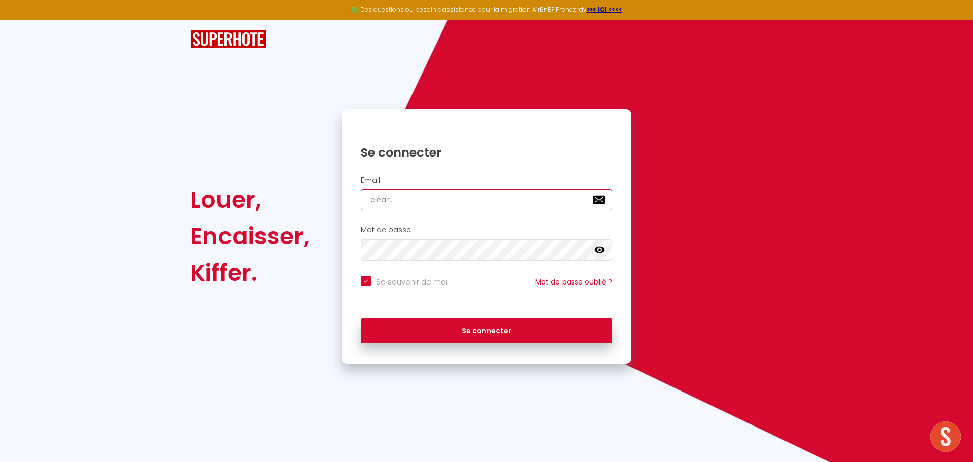
type input "clean.e"
checkbox input "true"
type input "[DOMAIN_NAME]"
checkbox input "true"
type input "[DOMAIN_NAME]"
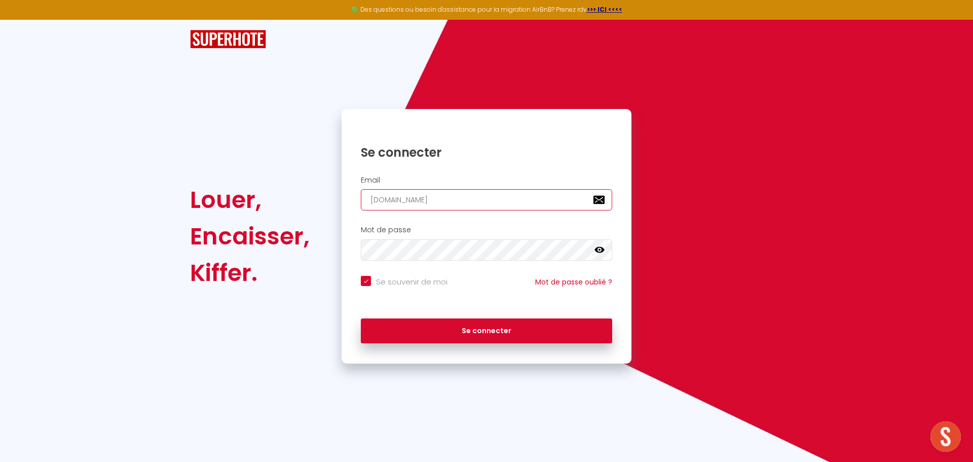
checkbox input "true"
type input "clean.ecoi"
checkbox input "true"
type input "[DOMAIN_NAME]"
checkbox input "true"
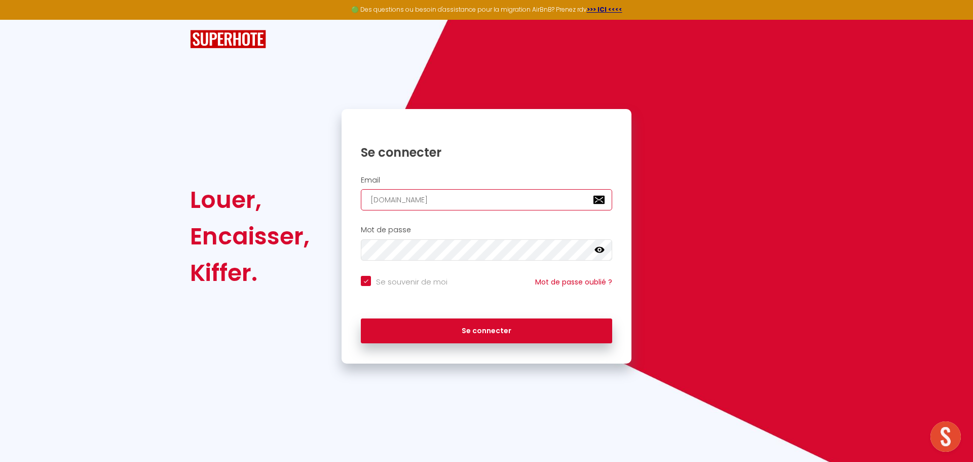
type input "clean.eco7"
checkbox input "true"
type input "clean.eco76"
checkbox input "true"
type input "clean.eco76."
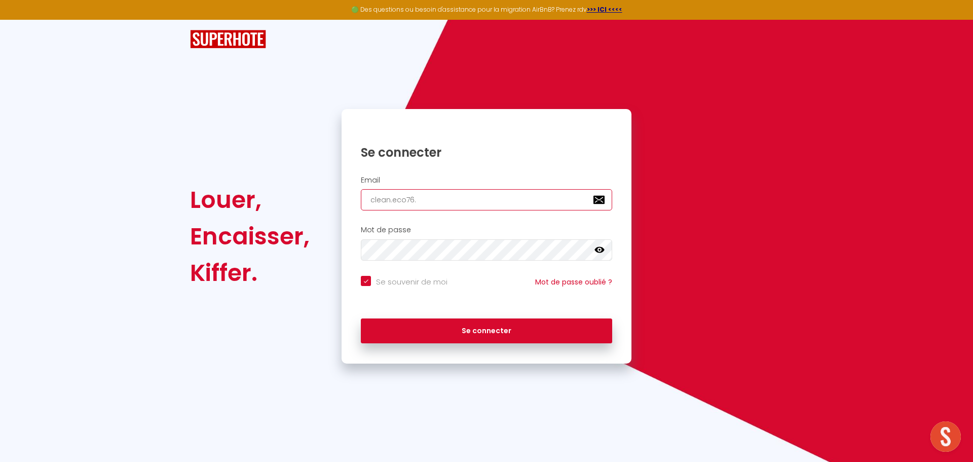
checkbox input "true"
type input "clean.eco76"
checkbox input "true"
type input "clean.eco76@"
checkbox input "true"
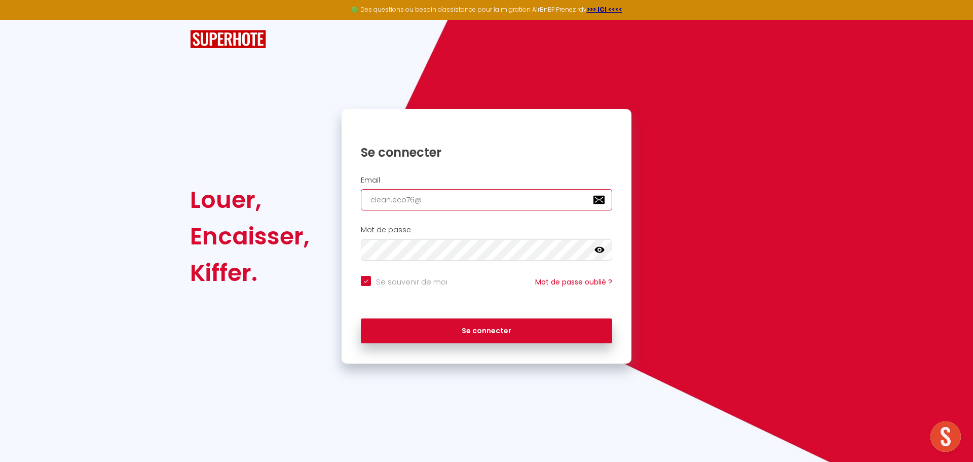
type input "clean.eco76@g"
checkbox input "true"
type input "clean.eco76@ga"
checkbox input "true"
type input "clean.eco76@g"
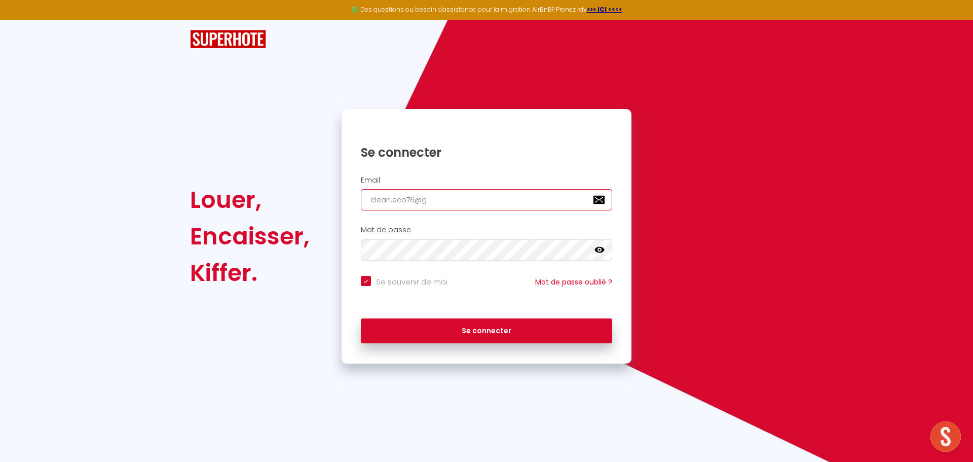
checkbox input "true"
type input "clean.eco76@gm"
checkbox input "true"
type input "clean.eco76@gma"
checkbox input "true"
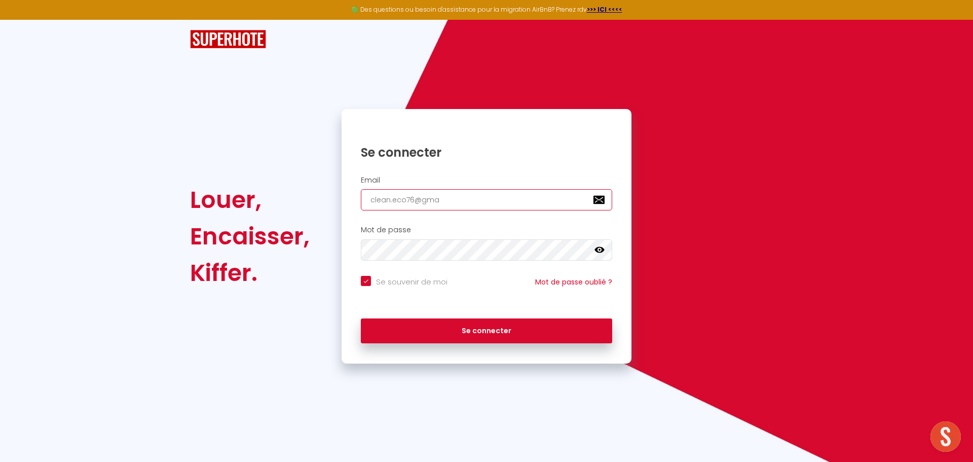
type input "clean.eco76@gmai"
checkbox input "true"
type input "[EMAIL_ADDRESS]"
checkbox input "true"
type input "[EMAIL_ADDRESS]."
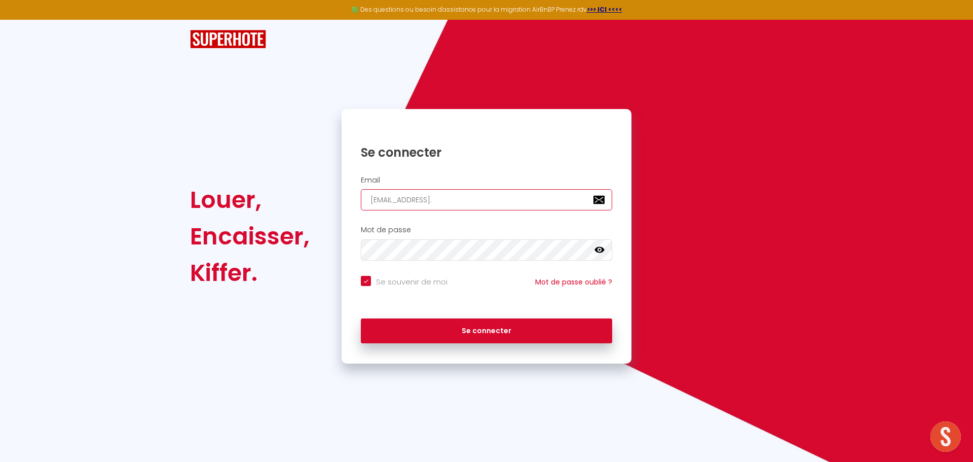
checkbox input "true"
type input "clean.eco76@gmail.c"
checkbox input "true"
type input "[EMAIL_ADDRESS][DOMAIN_NAME]"
checkbox input "true"
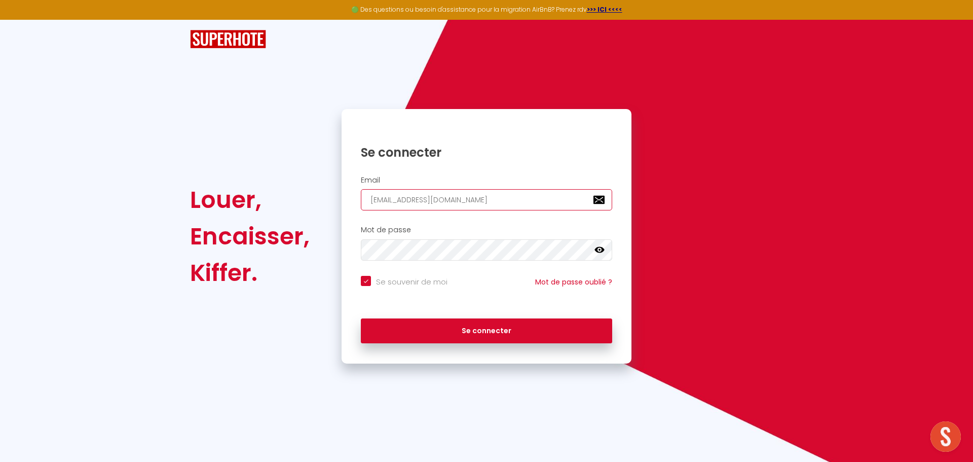
type input "[EMAIL_ADDRESS][DOMAIN_NAME]"
checkbox input "true"
drag, startPoint x: 465, startPoint y: 198, endPoint x: 311, endPoint y: 193, distance: 154.6
click at [311, 193] on div "Louer, Encaisser, [PERSON_NAME]. Se connecter Email [EMAIL_ADDRESS][DOMAIN_NAME…" at bounding box center [486, 236] width 606 height 254
type input "[EMAIL_ADDRESS][DOMAIN_NAME]"
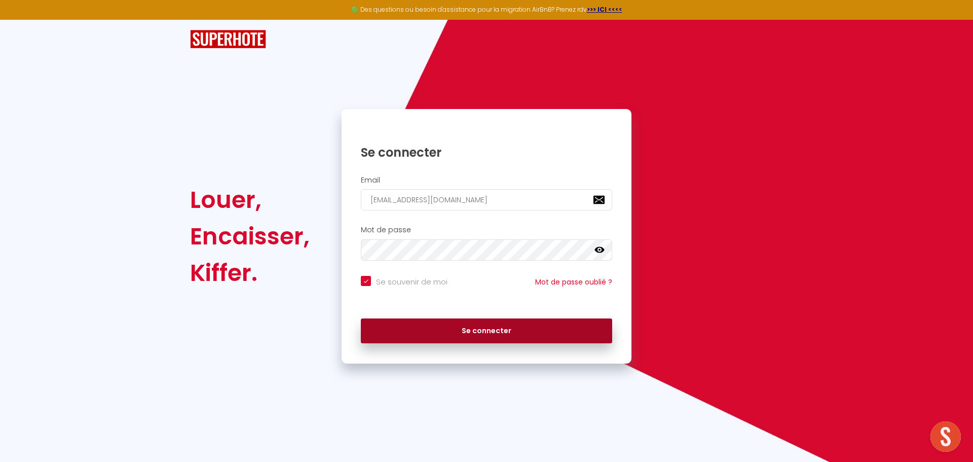
click at [466, 328] on button "Se connecter" at bounding box center [486, 330] width 251 height 25
checkbox input "true"
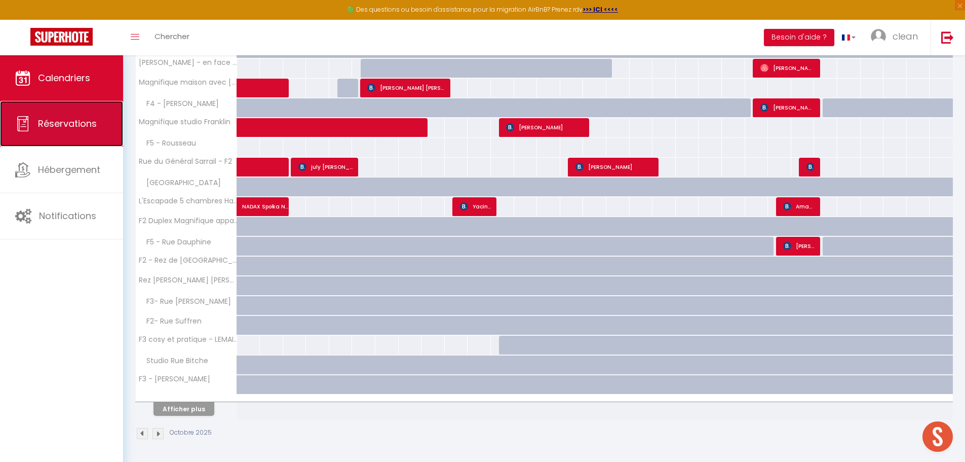
click at [78, 137] on link "Réservations" at bounding box center [61, 124] width 123 height 46
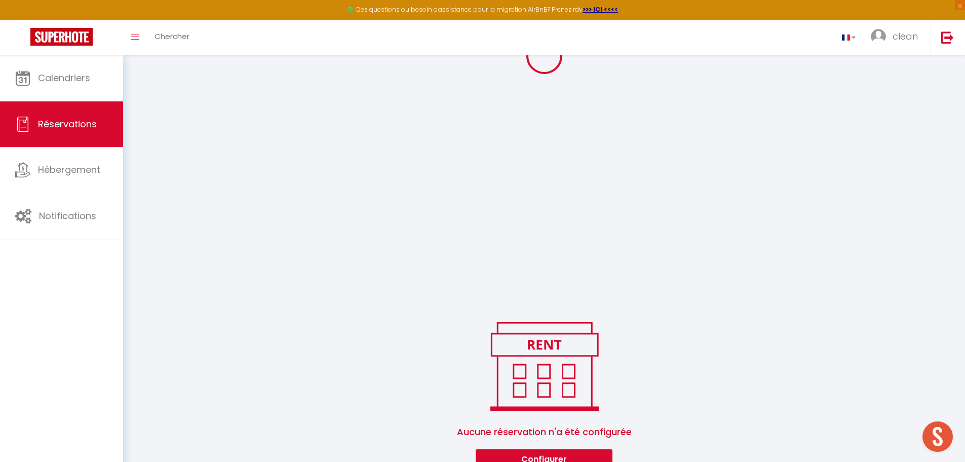
scroll to position [216, 0]
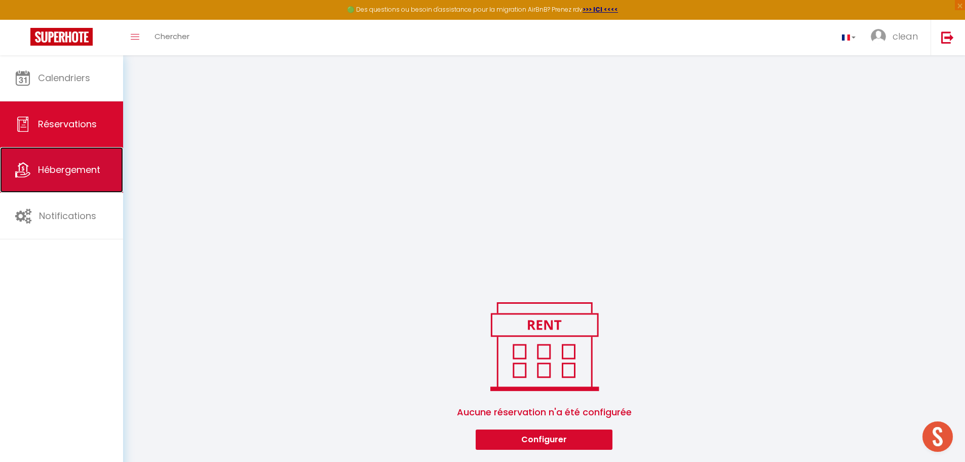
click at [43, 184] on link "Hébergement" at bounding box center [61, 170] width 123 height 46
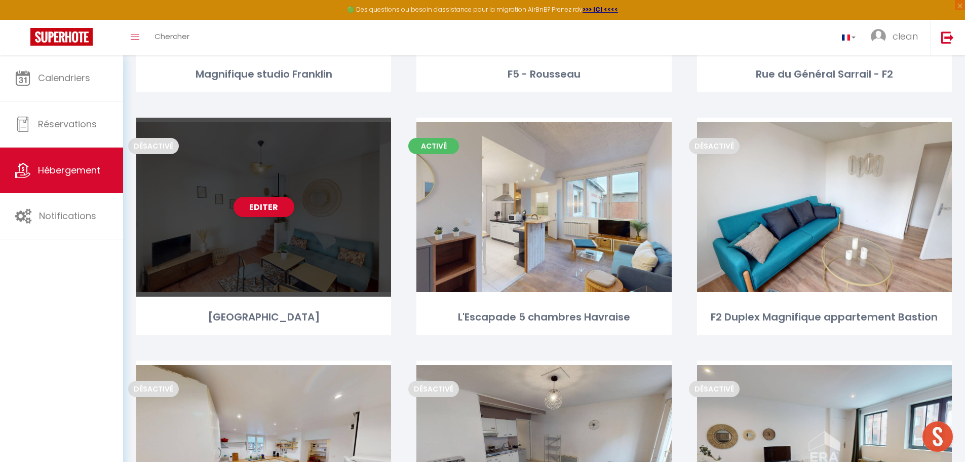
scroll to position [755, 0]
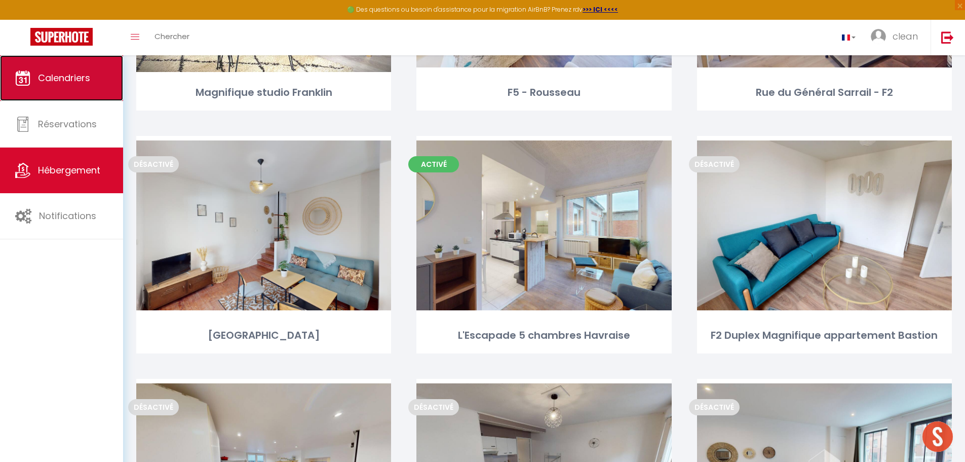
click at [46, 63] on link "Calendriers" at bounding box center [61, 78] width 123 height 46
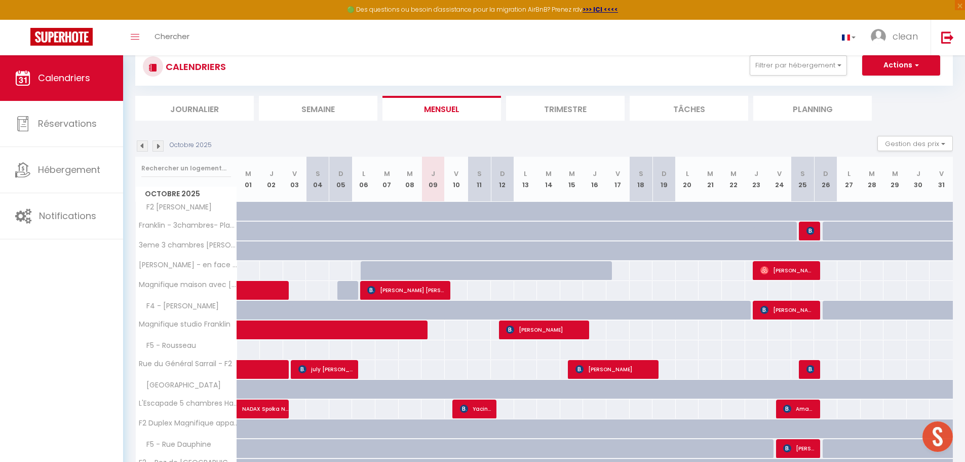
scroll to position [29, 0]
click at [204, 111] on li "Journalier" at bounding box center [194, 108] width 119 height 25
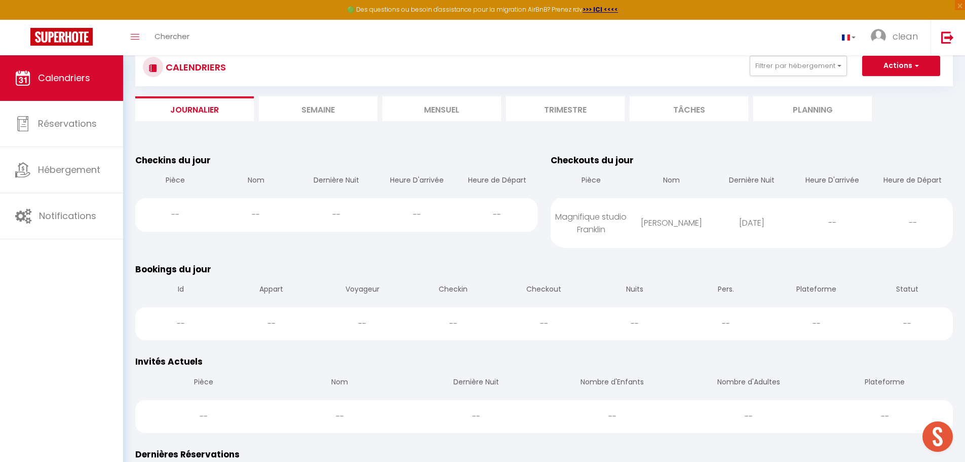
click at [424, 108] on li "Mensuel" at bounding box center [442, 108] width 119 height 25
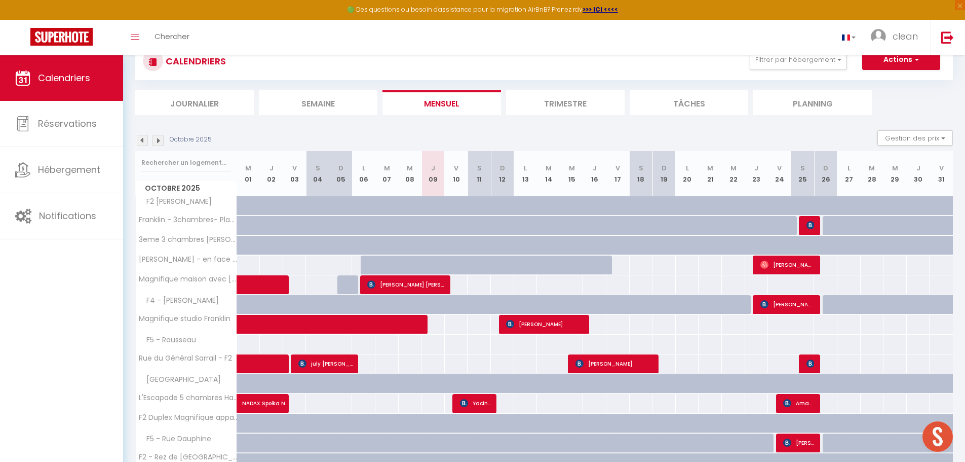
scroll to position [101, 0]
